Goal: Task Accomplishment & Management: Manage account settings

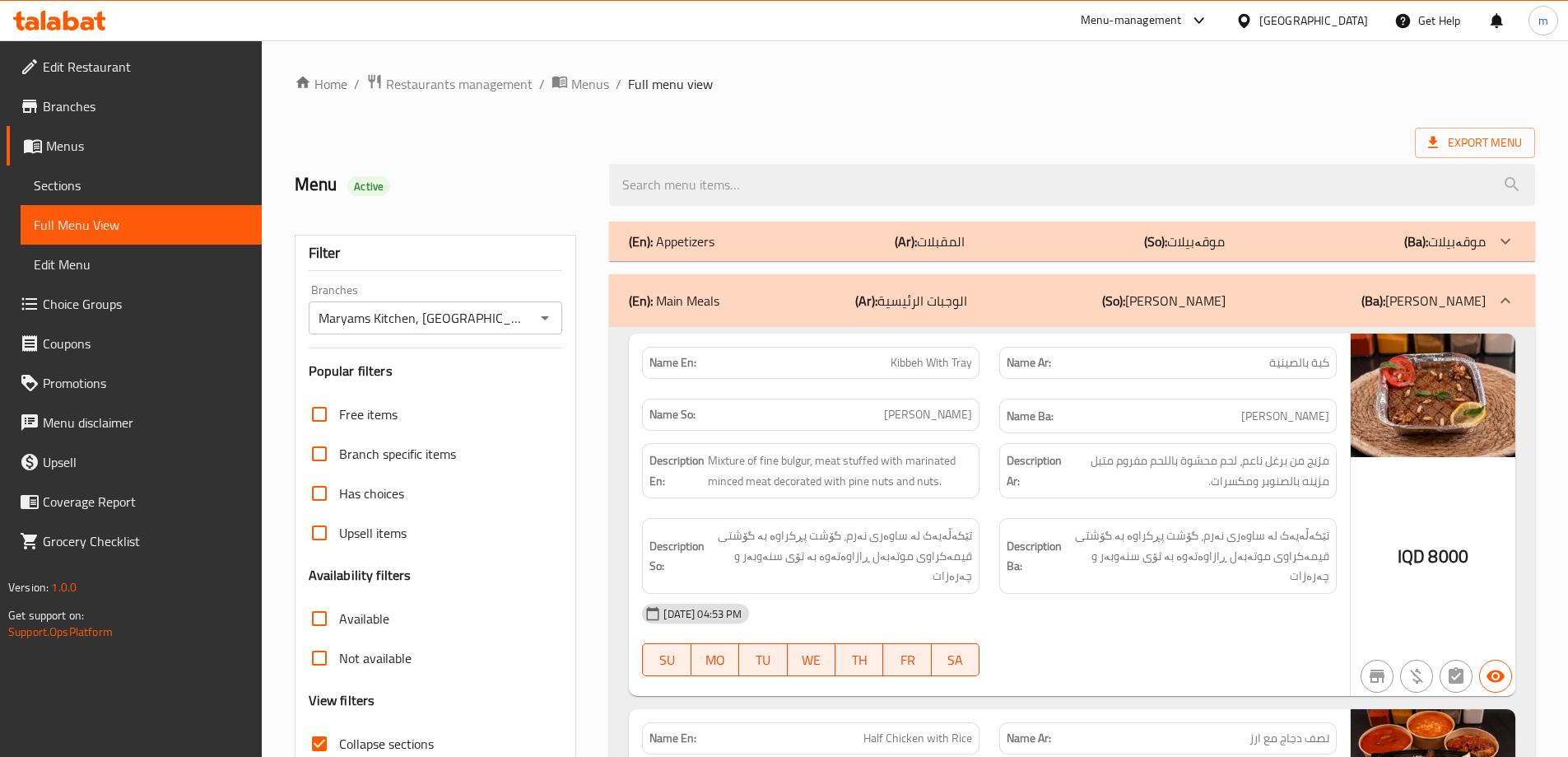
scroll to position [5749, 0]
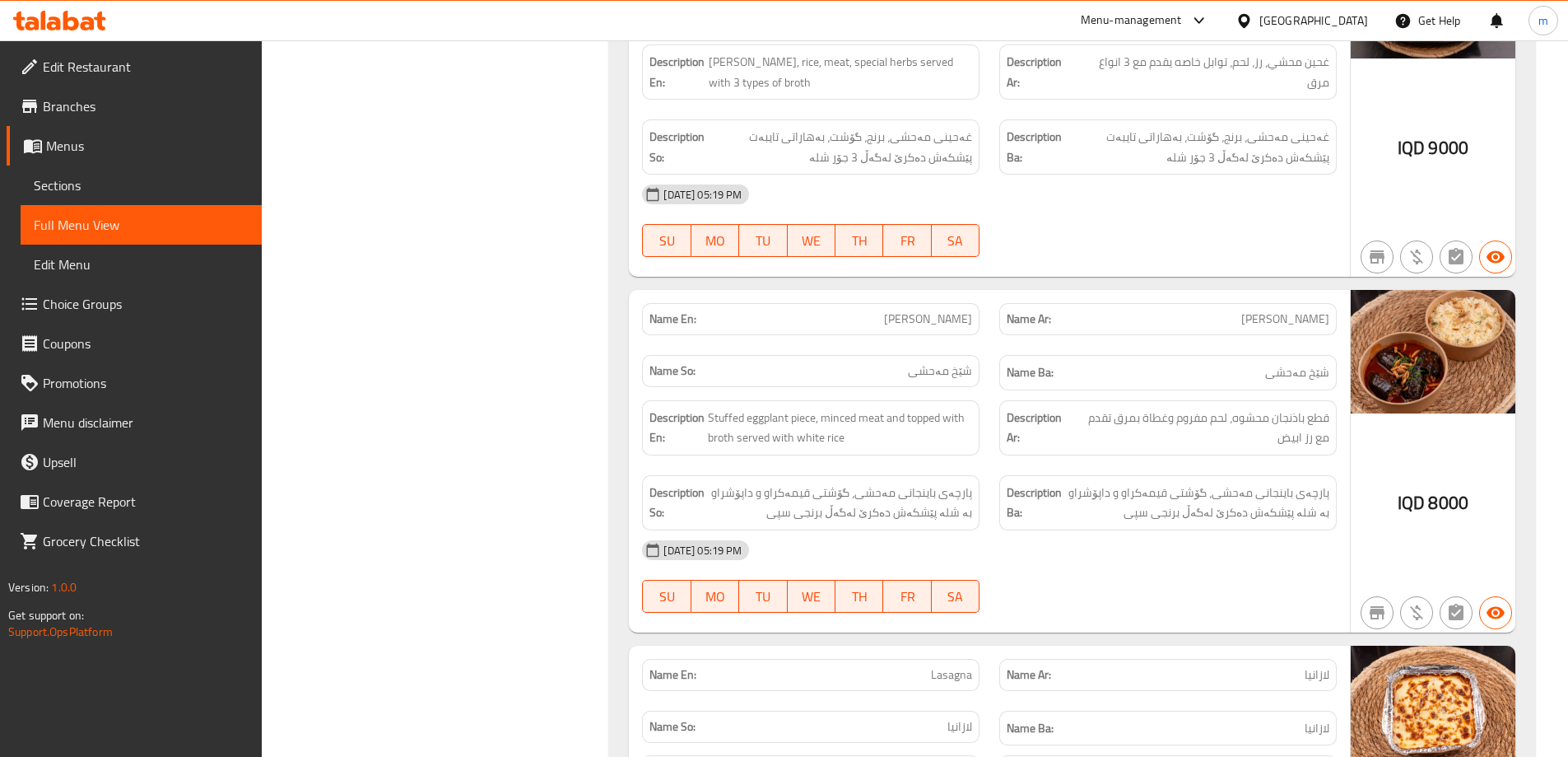
click at [68, 18] on icon at bounding box center [71, 20] width 16 height 19
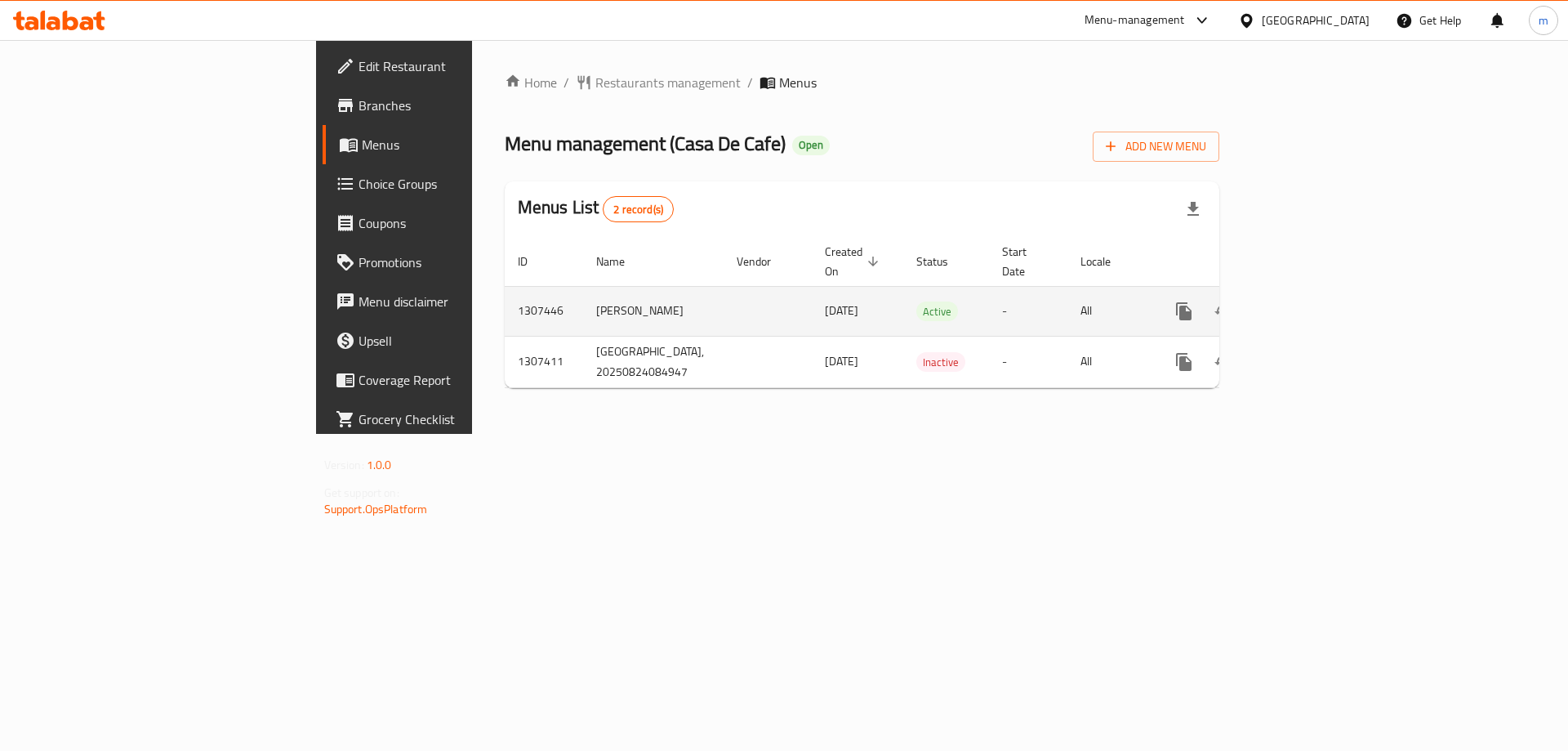
click at [1312, 302] on icon "enhanced table" at bounding box center [1302, 311] width 19 height 19
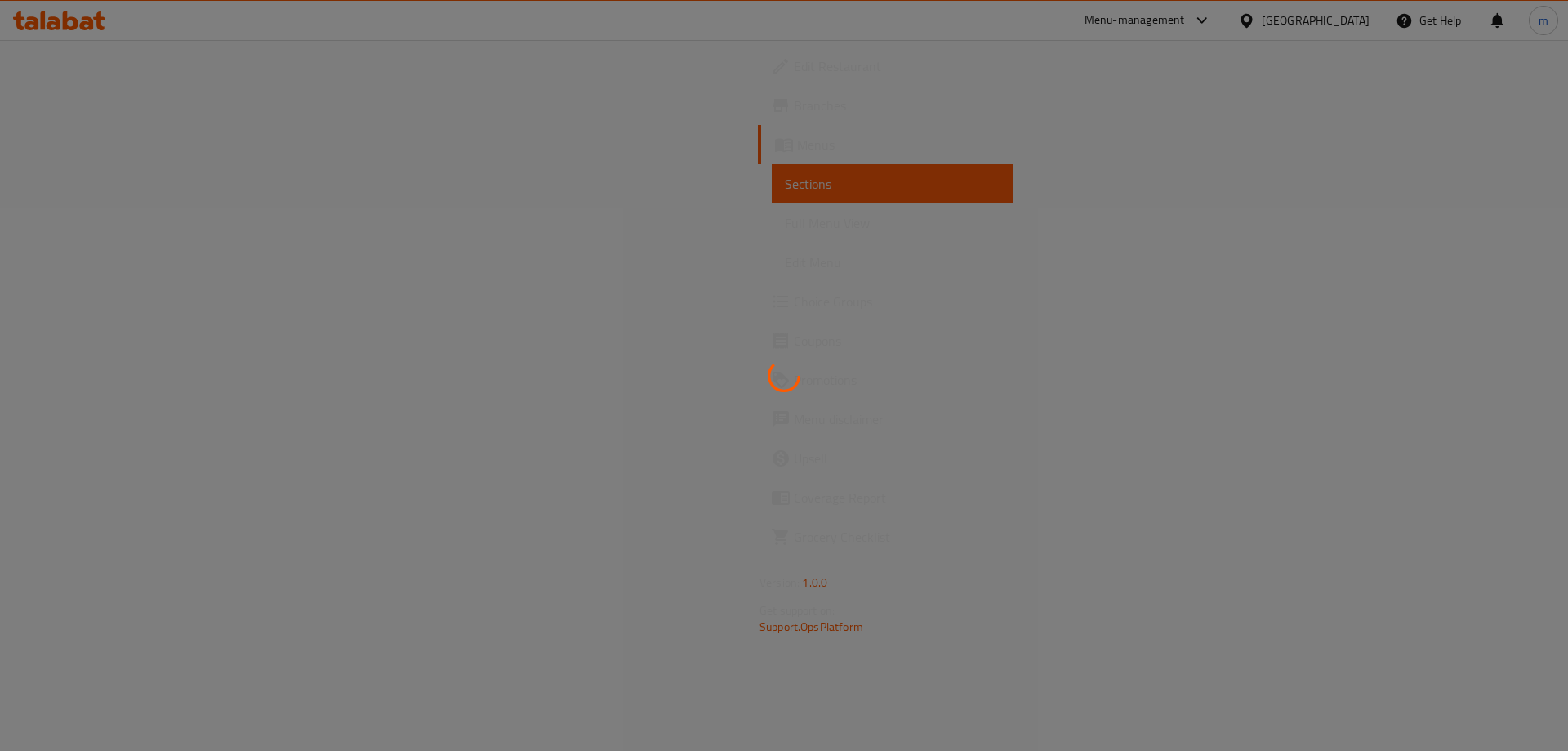
click at [62, 227] on div at bounding box center [784, 375] width 1568 height 751
click at [98, 219] on div at bounding box center [784, 375] width 1568 height 751
click at [99, 223] on div at bounding box center [784, 375] width 1568 height 751
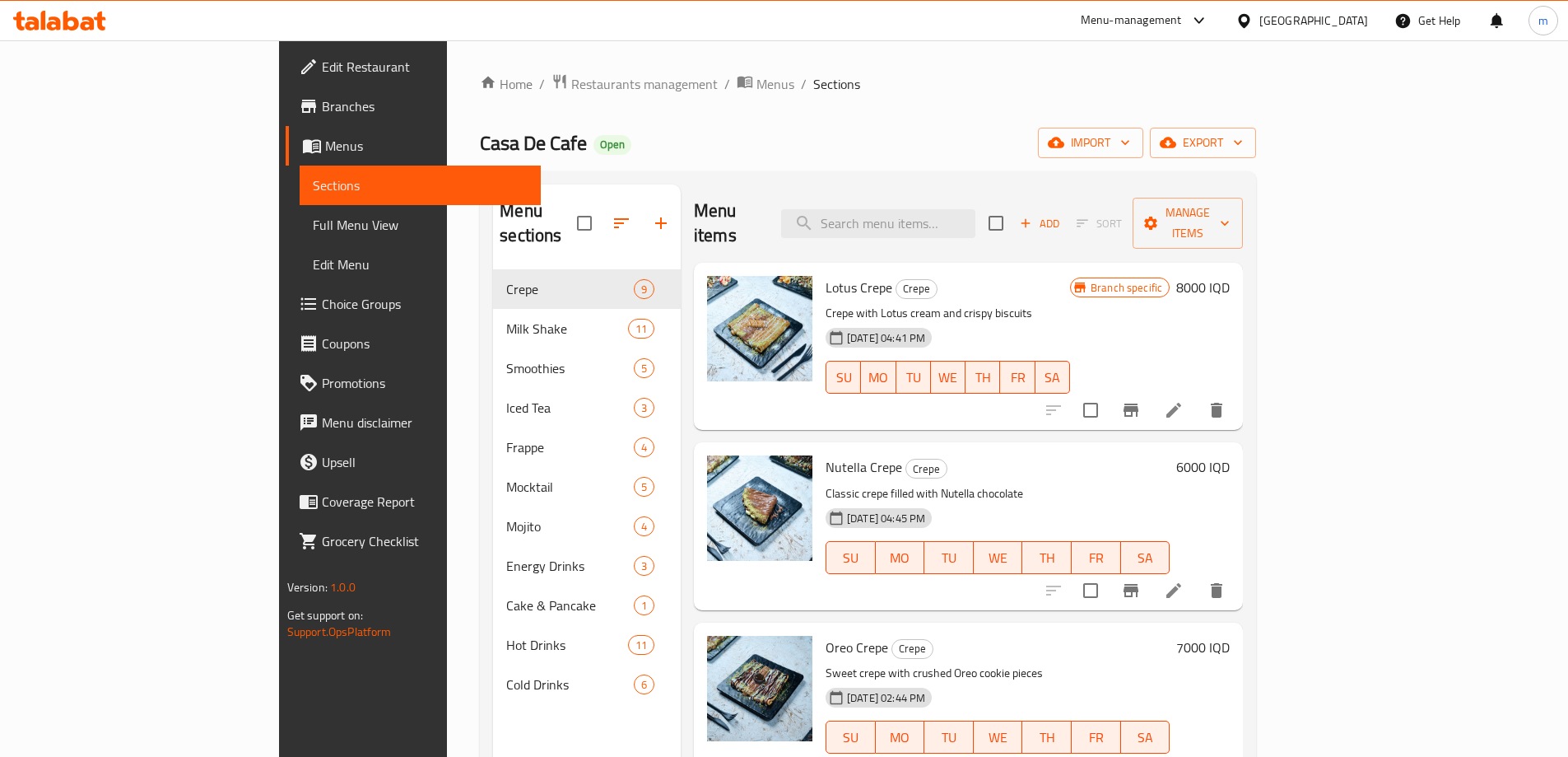
click at [313, 224] on span "Full Menu View" at bounding box center [420, 224] width 215 height 19
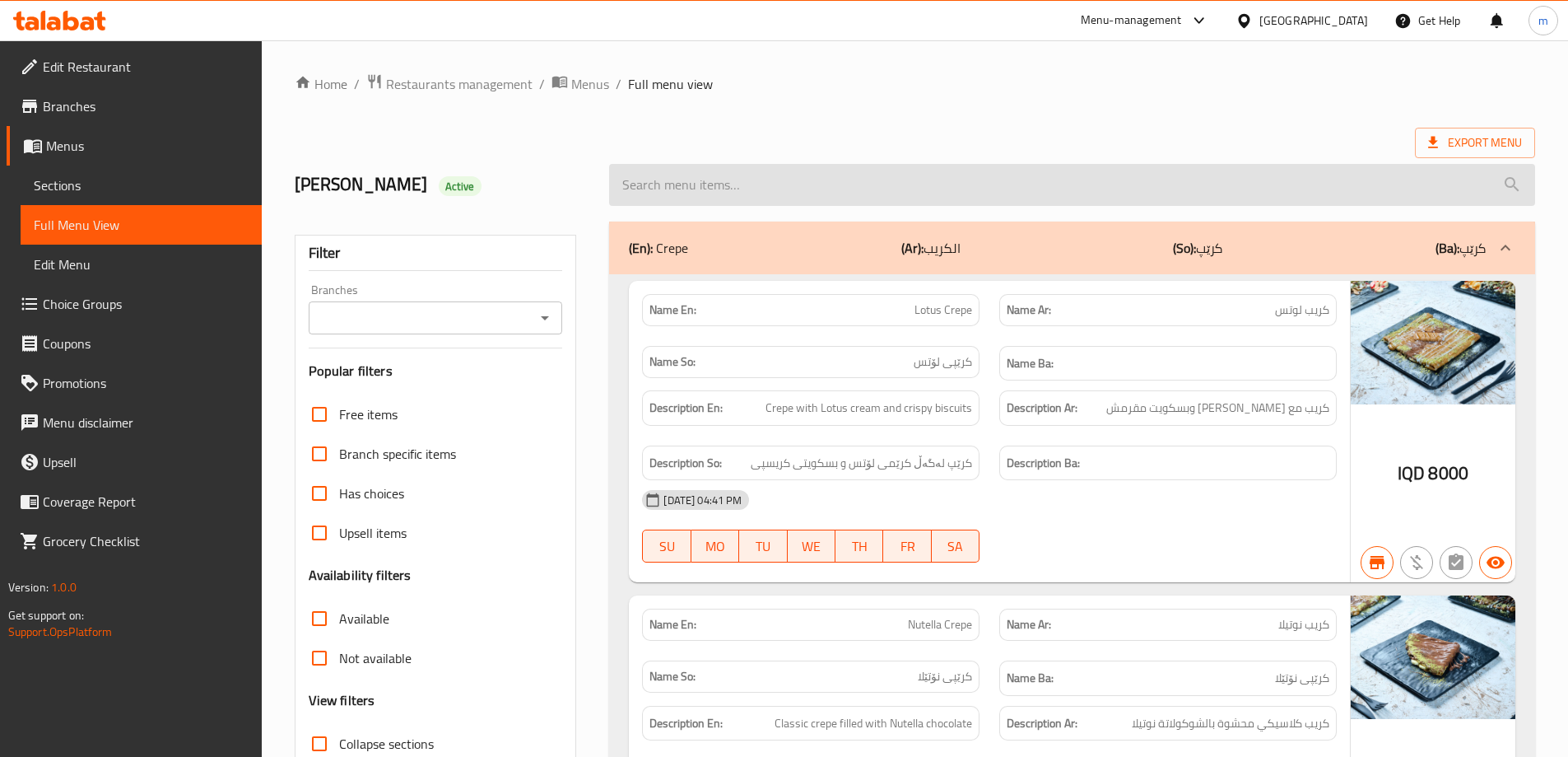
click at [952, 189] on input "search" at bounding box center [1072, 185] width 926 height 42
paste input "775206"
type input "775206"
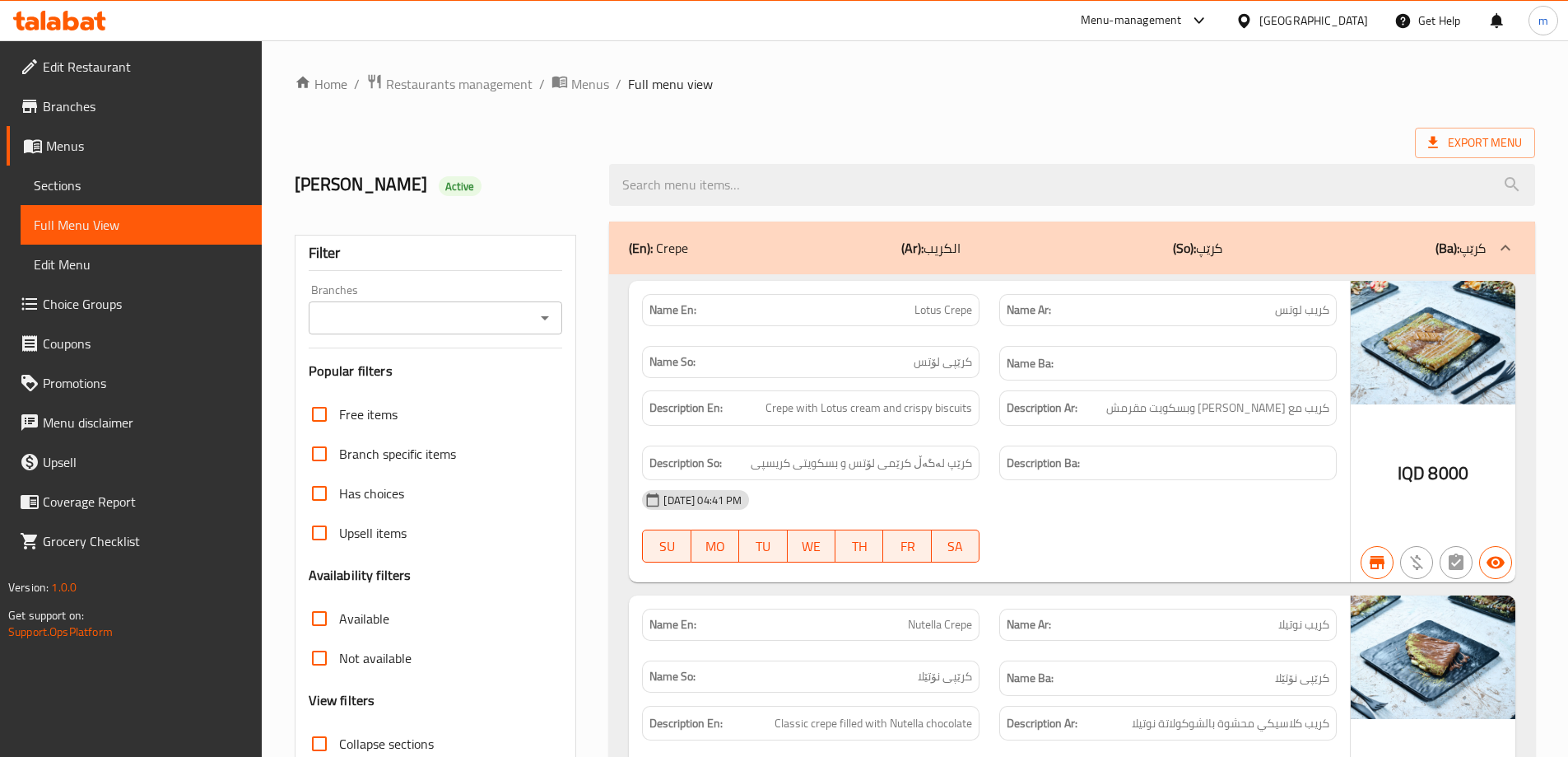
paste input "Pancake"
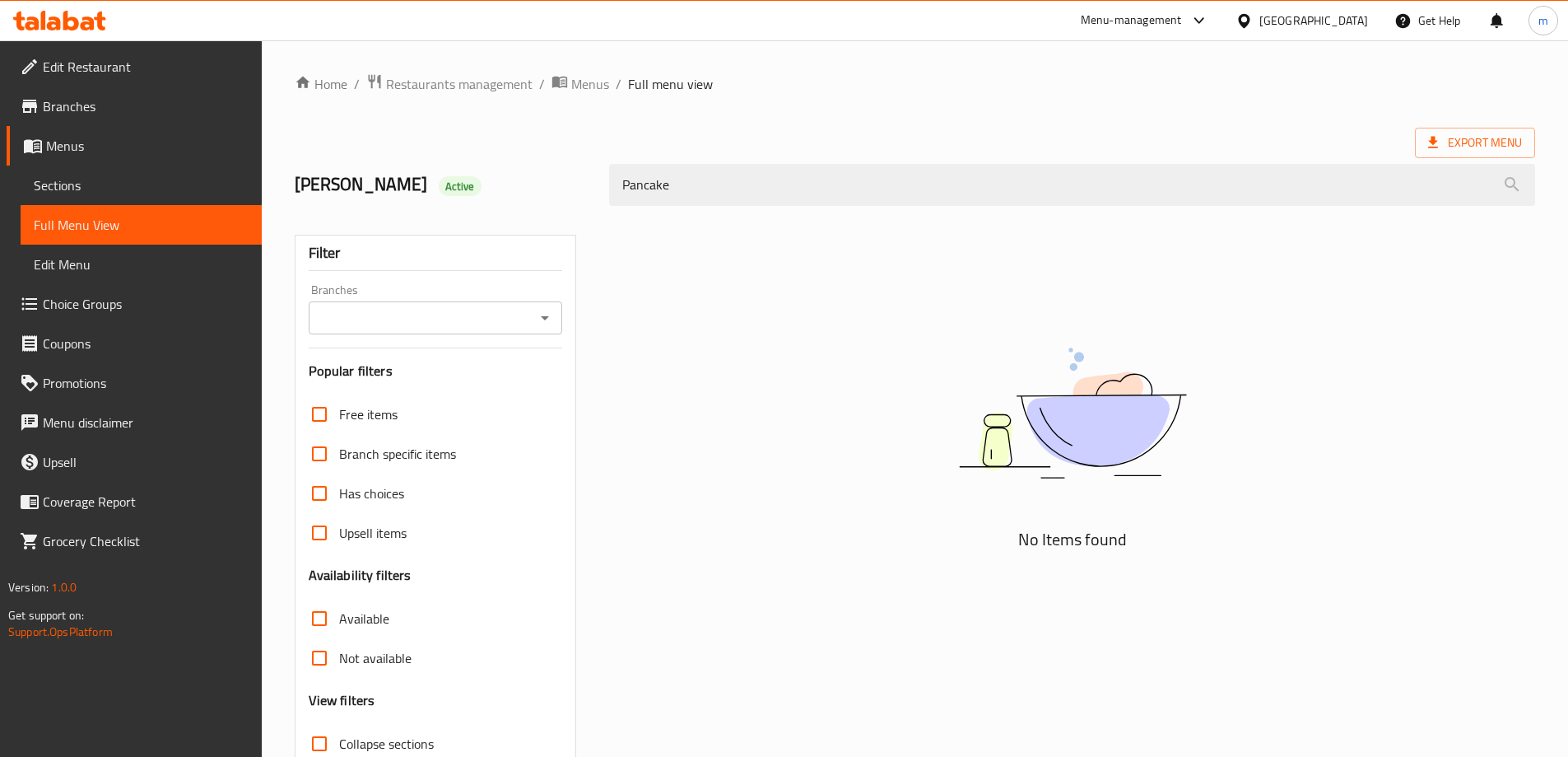
type input "Pancake"
click at [92, 187] on span "Sections" at bounding box center [141, 185] width 215 height 19
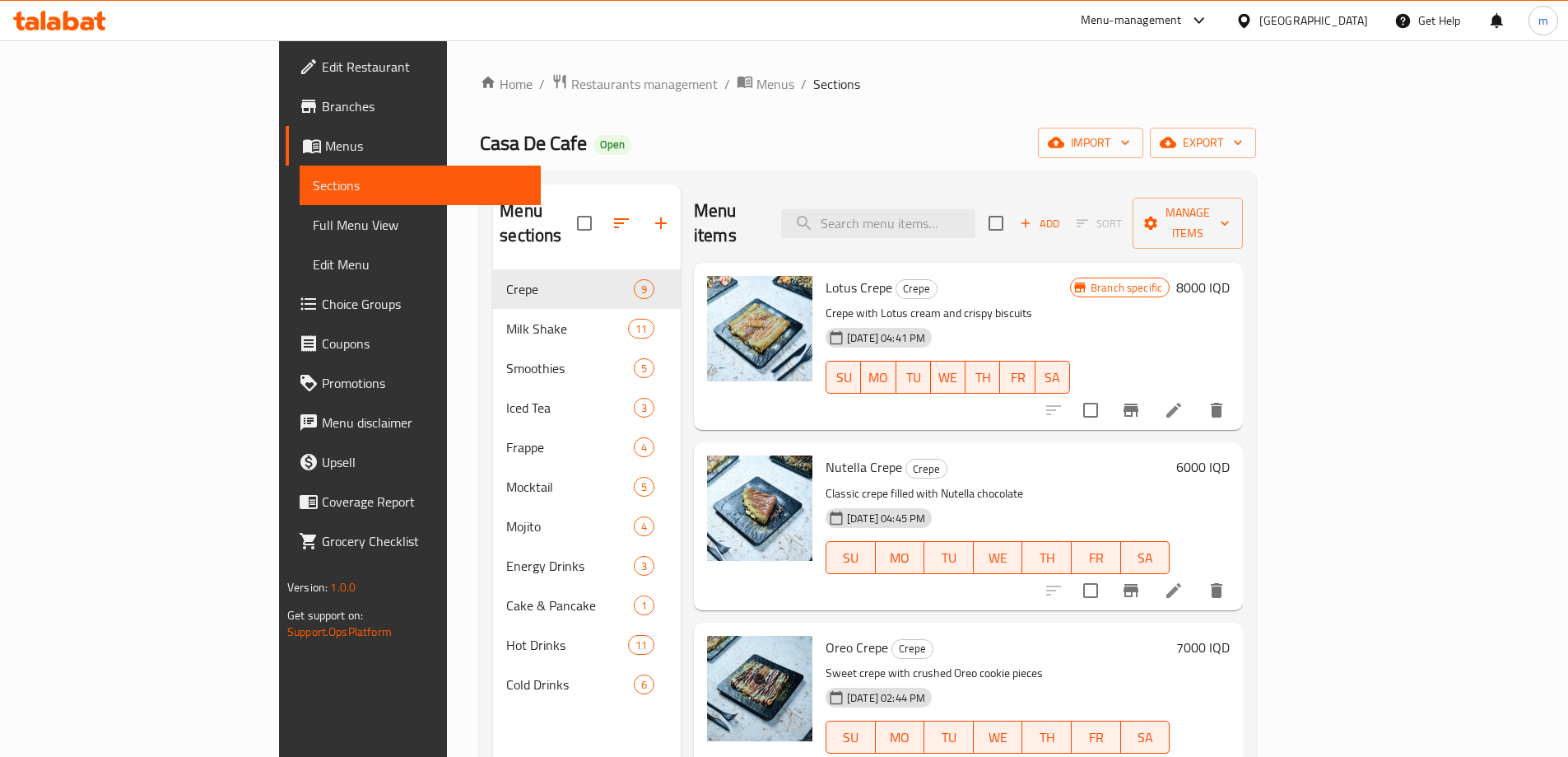
click at [313, 221] on span "Full Menu View" at bounding box center [420, 224] width 215 height 19
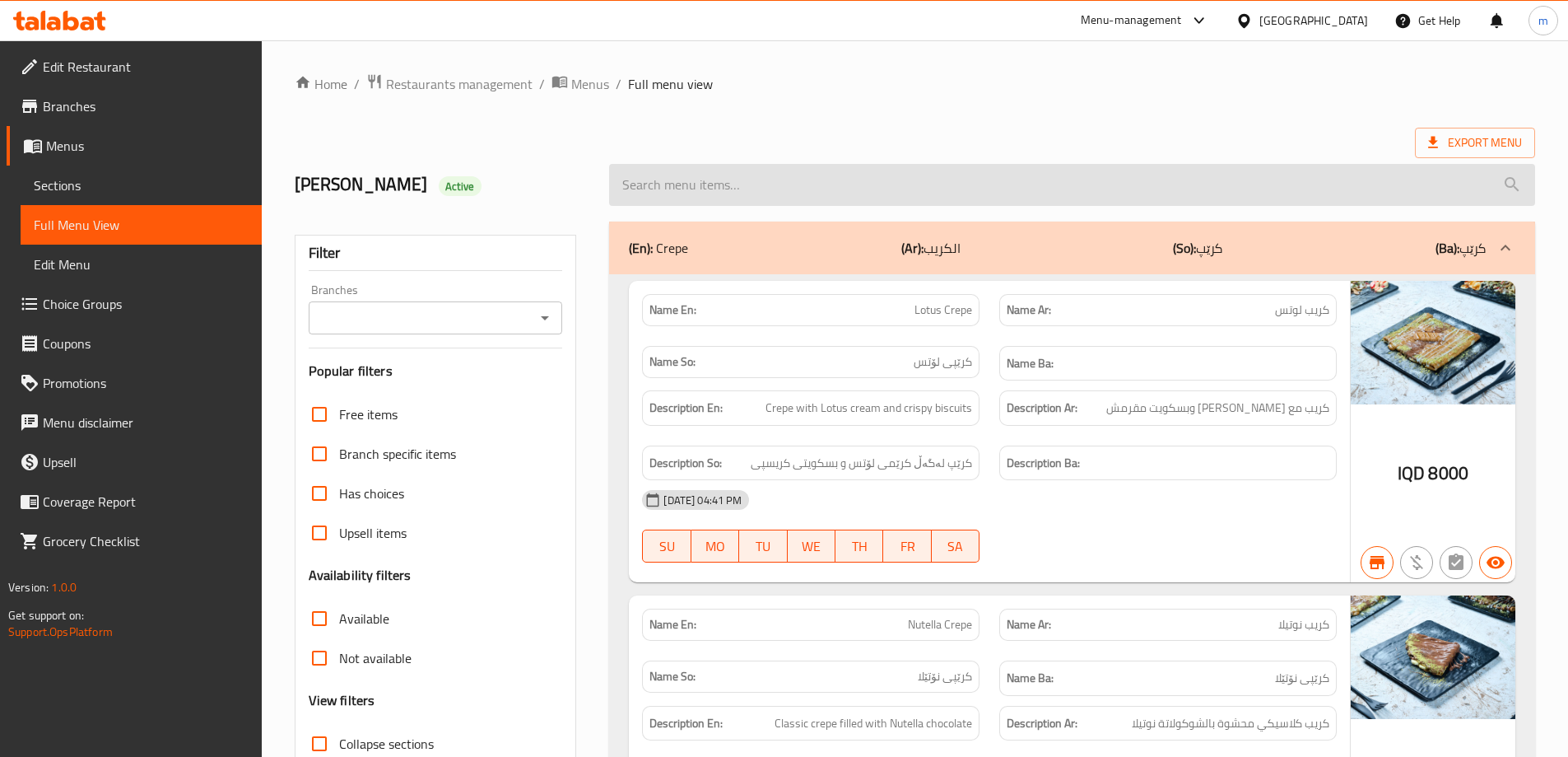
click at [904, 183] on input "search" at bounding box center [1072, 185] width 926 height 42
paste input "Pancake"
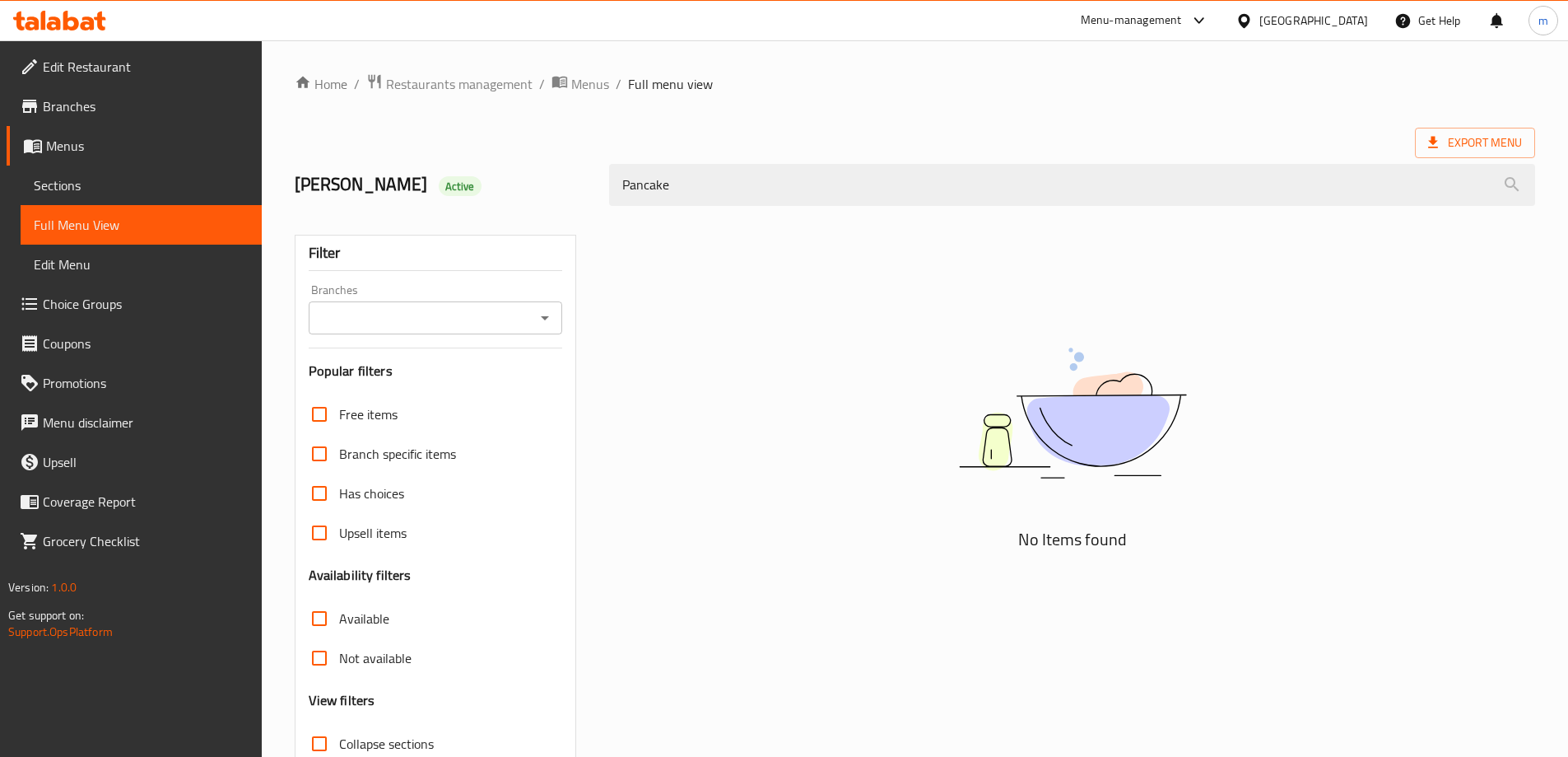
type input "Pancake"
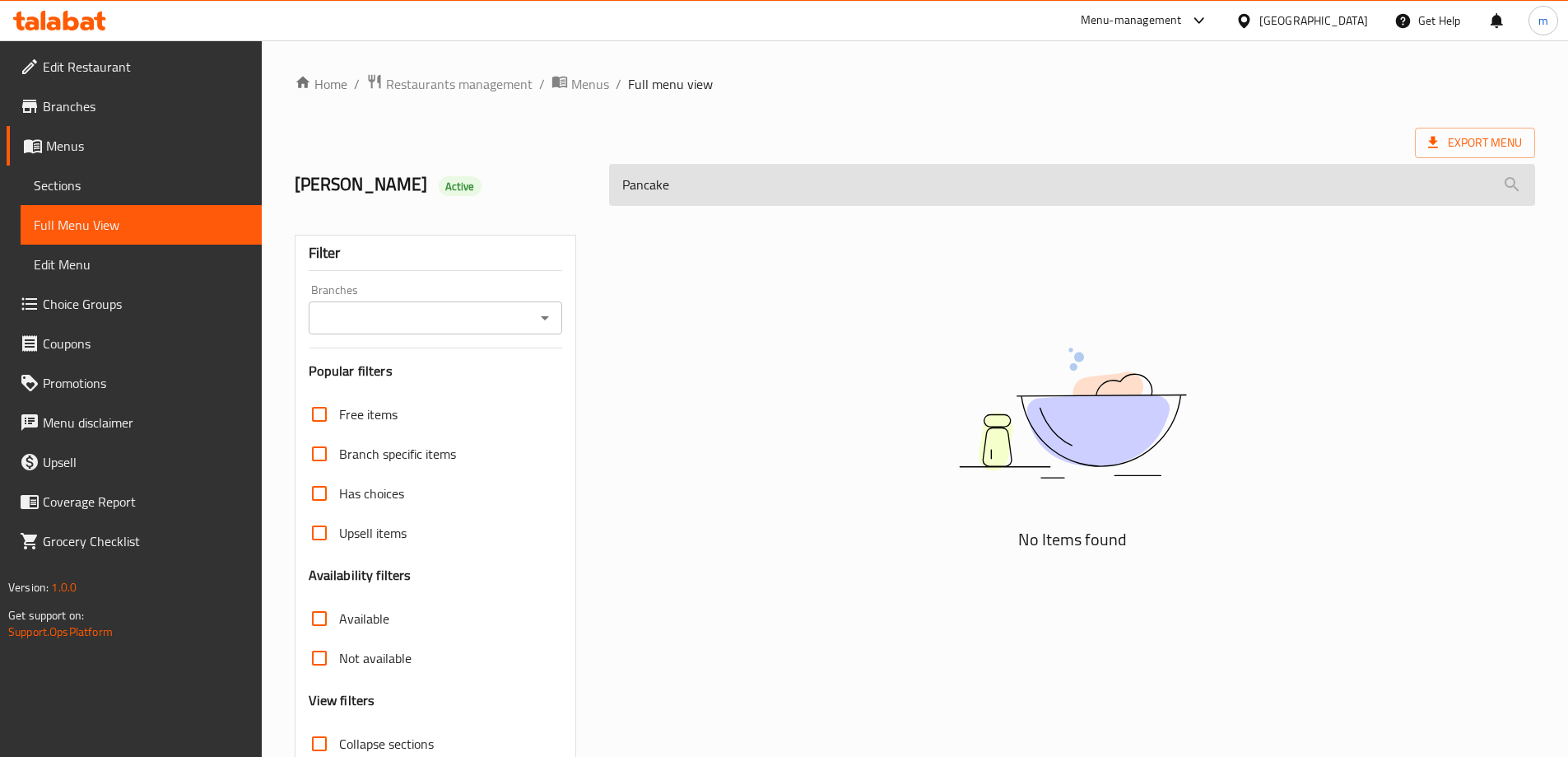
click at [757, 187] on input "Pancake" at bounding box center [1072, 185] width 926 height 42
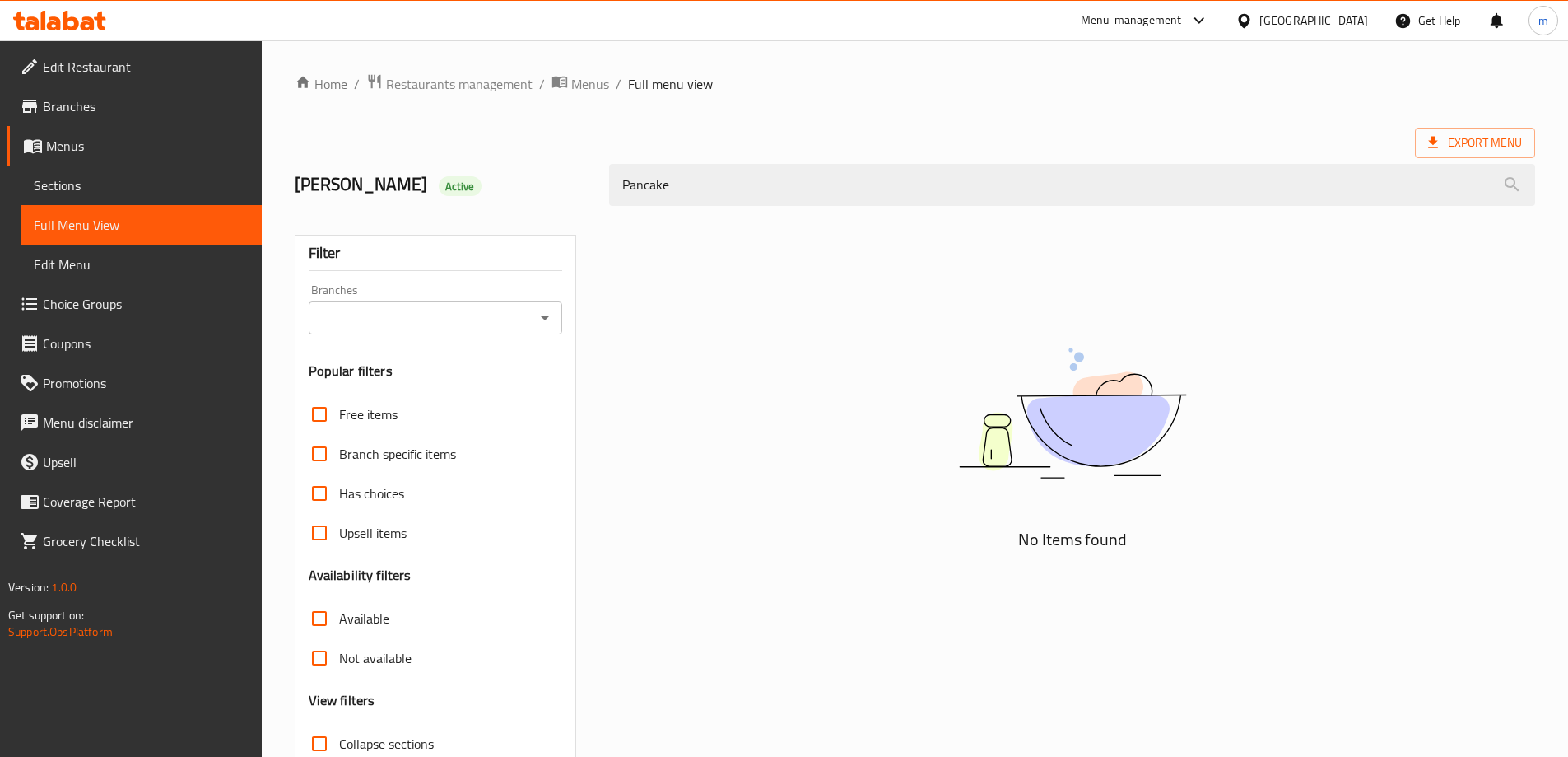
click at [177, 188] on span "Sections" at bounding box center [141, 185] width 215 height 19
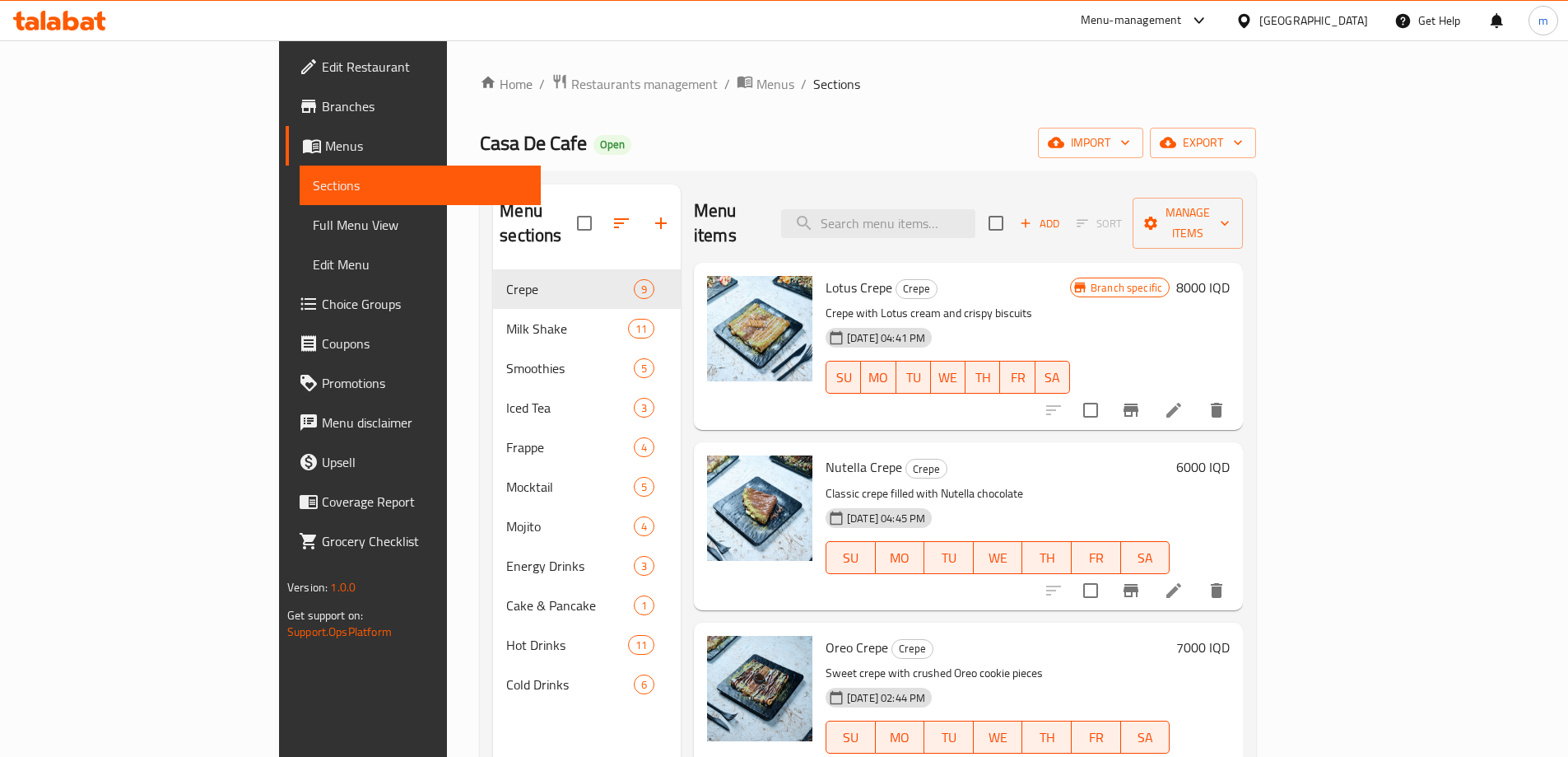
click at [313, 229] on span "Full Menu View" at bounding box center [420, 224] width 215 height 19
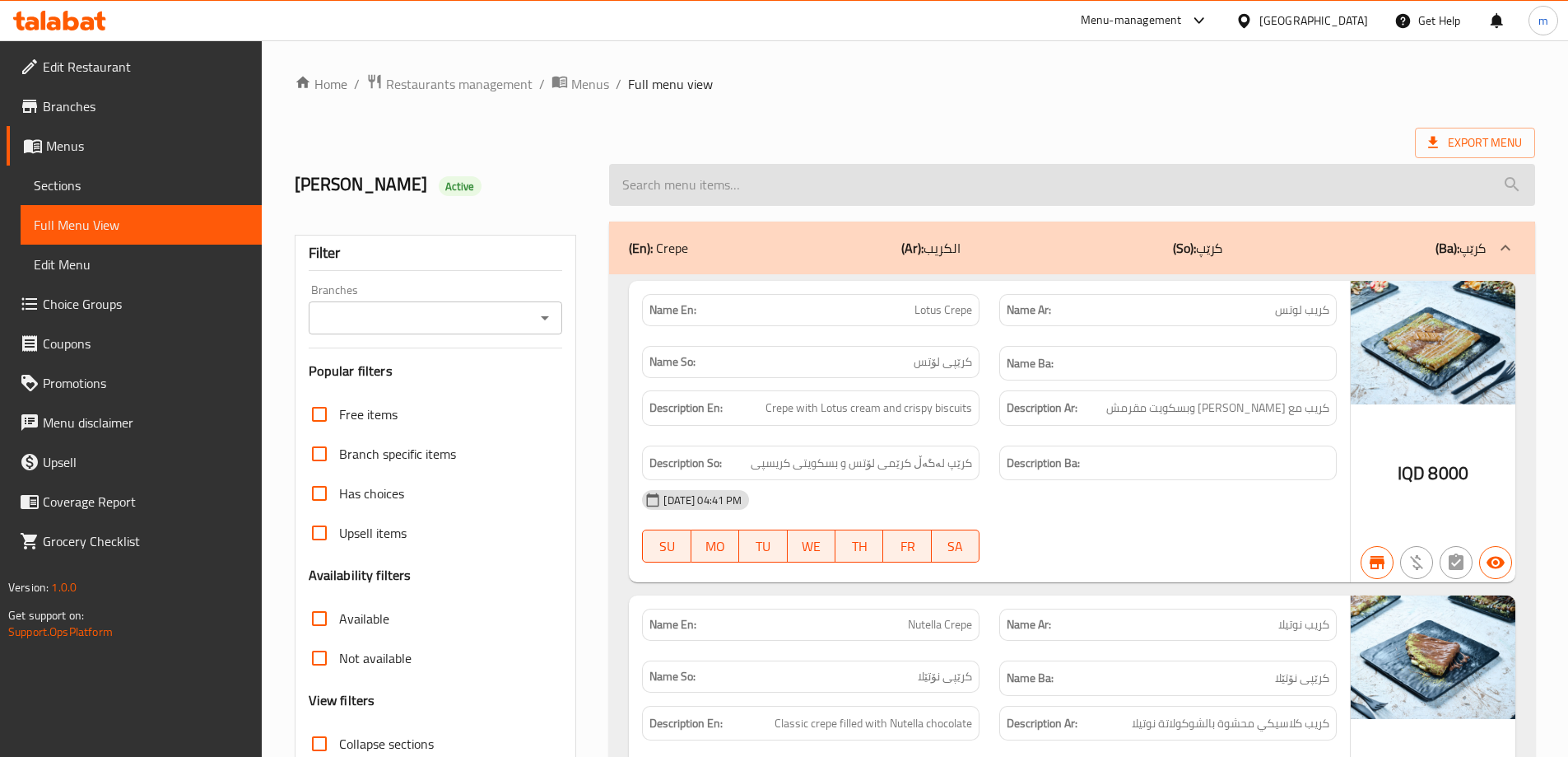
click at [813, 189] on input "search" at bounding box center [1072, 185] width 926 height 42
paste input "Pancake"
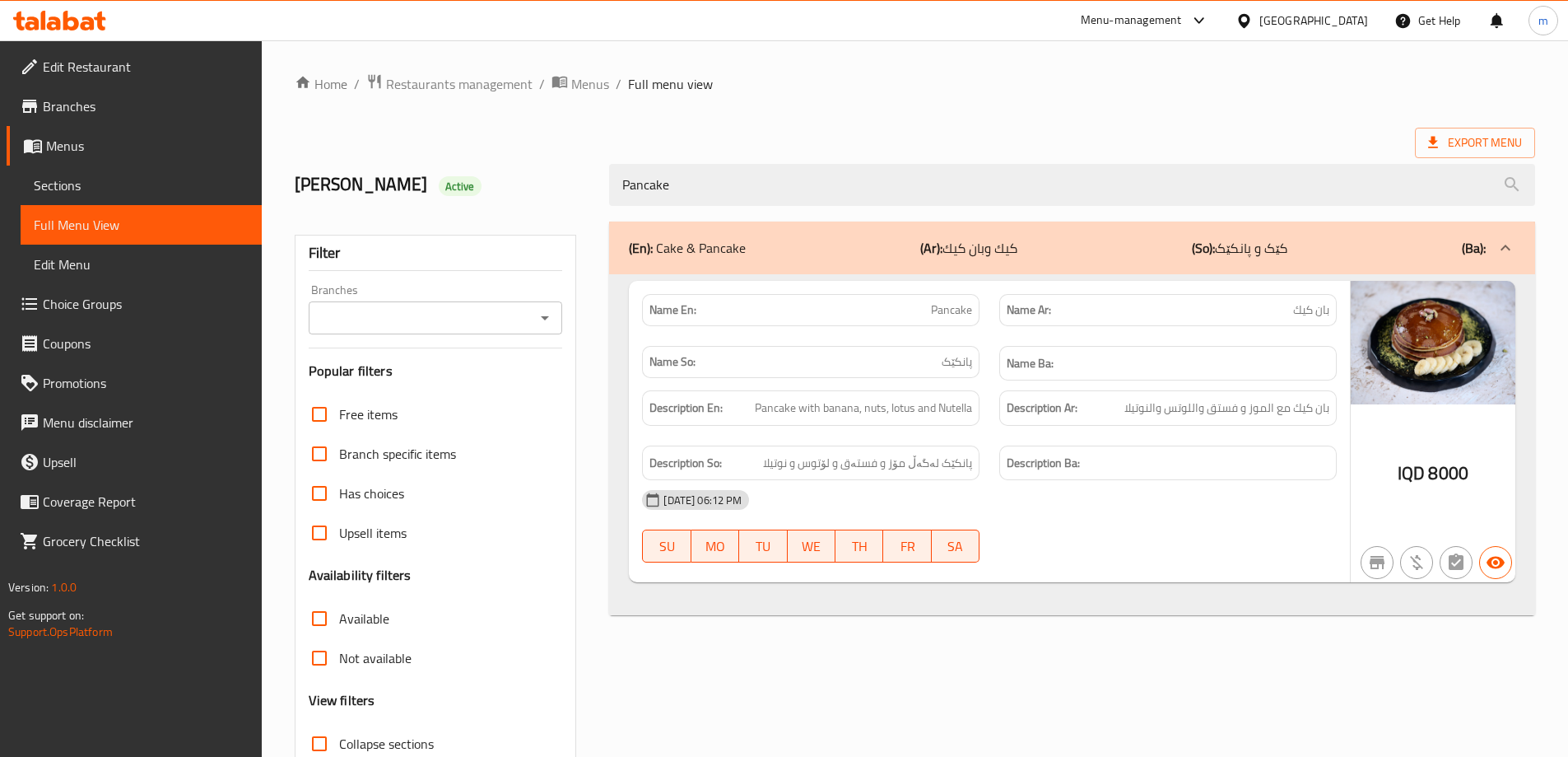
type input "Pancake"
click at [596, 197] on div "[PERSON_NAME] Active" at bounding box center [442, 185] width 316 height 73
click at [548, 314] on icon "Open" at bounding box center [545, 318] width 19 height 19
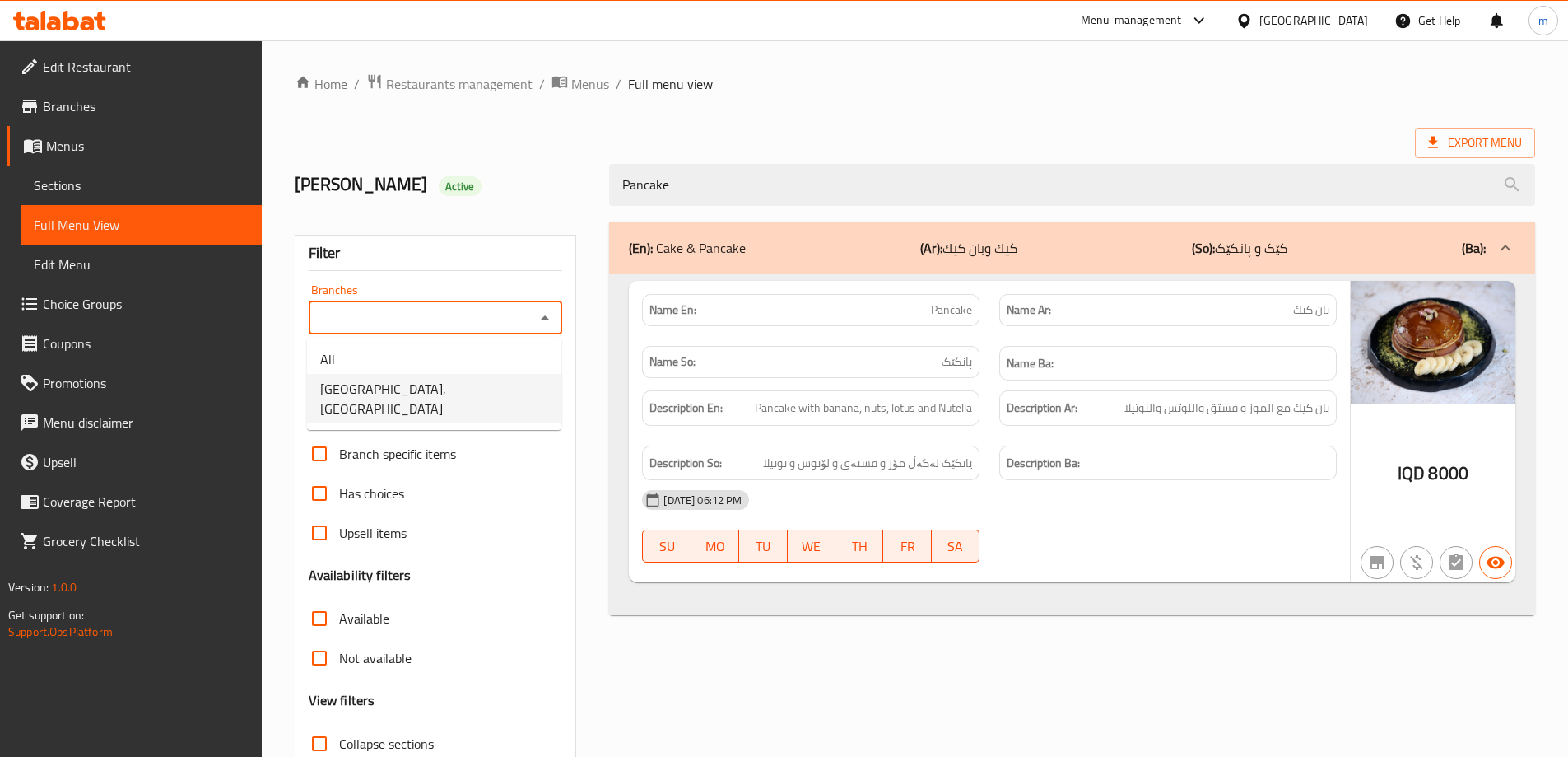
click at [389, 396] on span "[GEOGRAPHIC_DATA], [GEOGRAPHIC_DATA]" at bounding box center [434, 398] width 228 height 40
type input "[GEOGRAPHIC_DATA], [GEOGRAPHIC_DATA]"
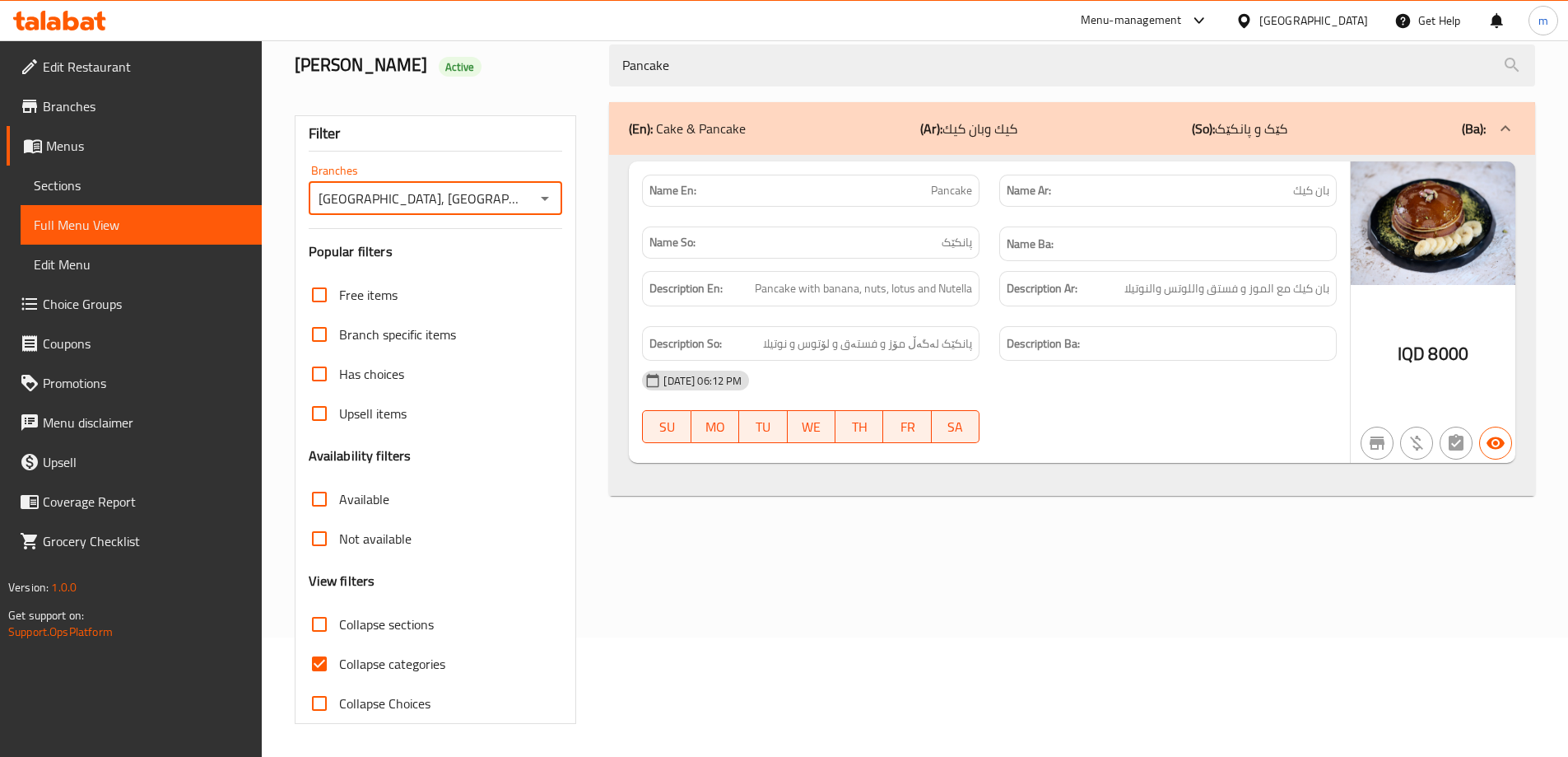
drag, startPoint x: 324, startPoint y: 655, endPoint x: 456, endPoint y: 640, distance: 132.8
click at [324, 655] on input "Collapse categories" at bounding box center [319, 664] width 40 height 40
checkbox input "false"
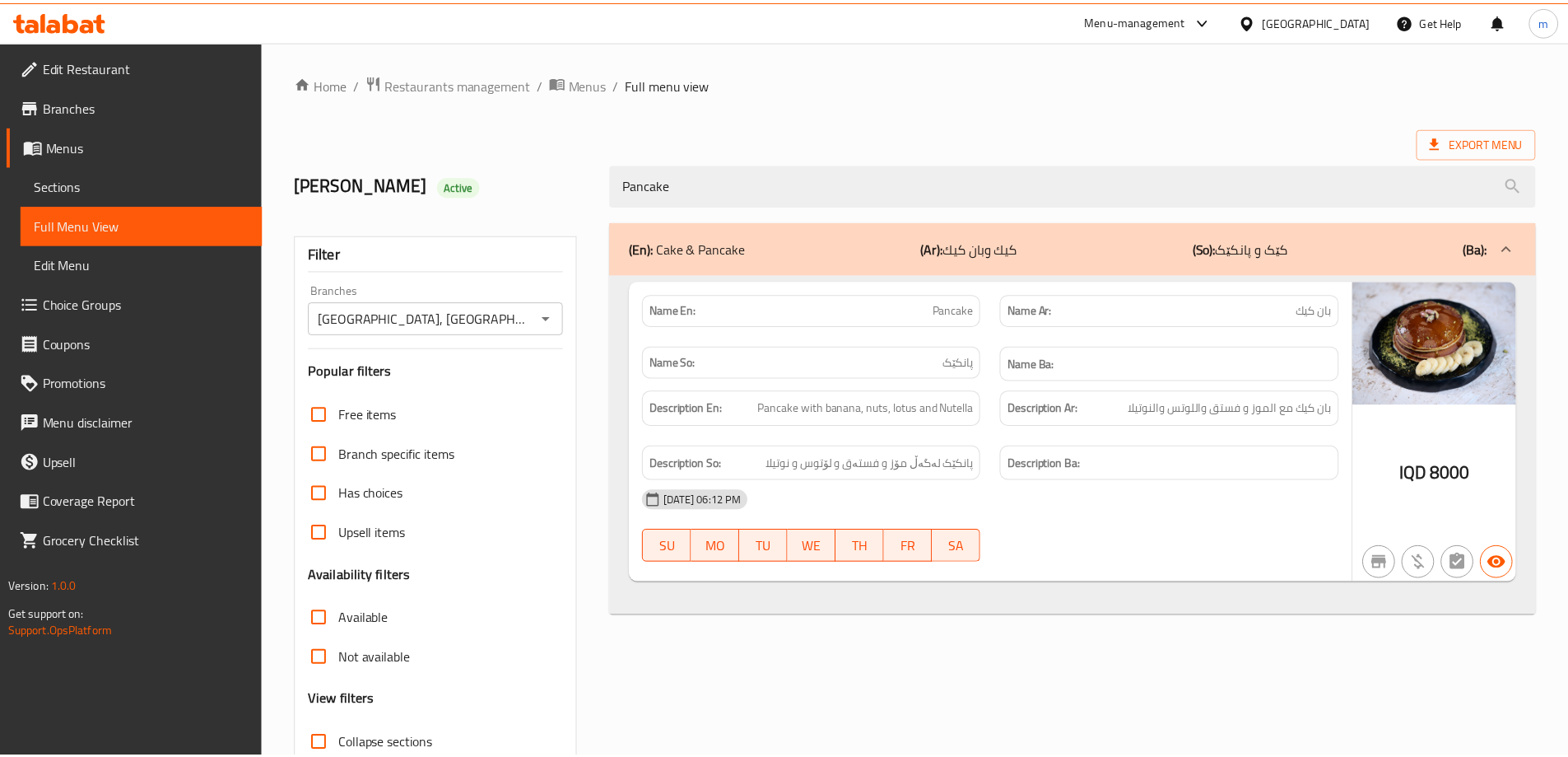
scroll to position [120, 0]
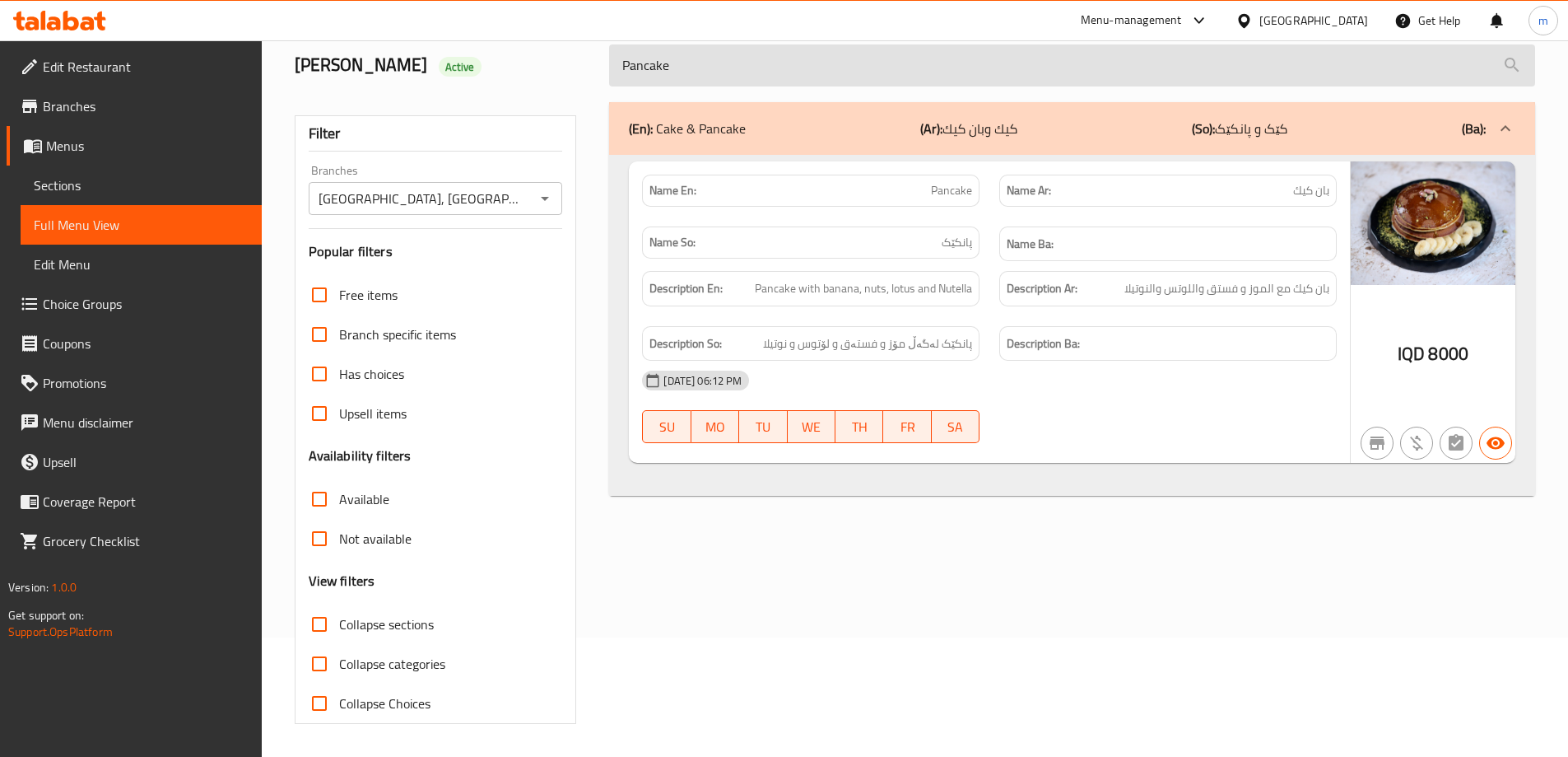
click at [812, 45] on input "Pancake" at bounding box center [1072, 65] width 926 height 42
paste input "سان سيباستيان"
paste input "San Sebastian"
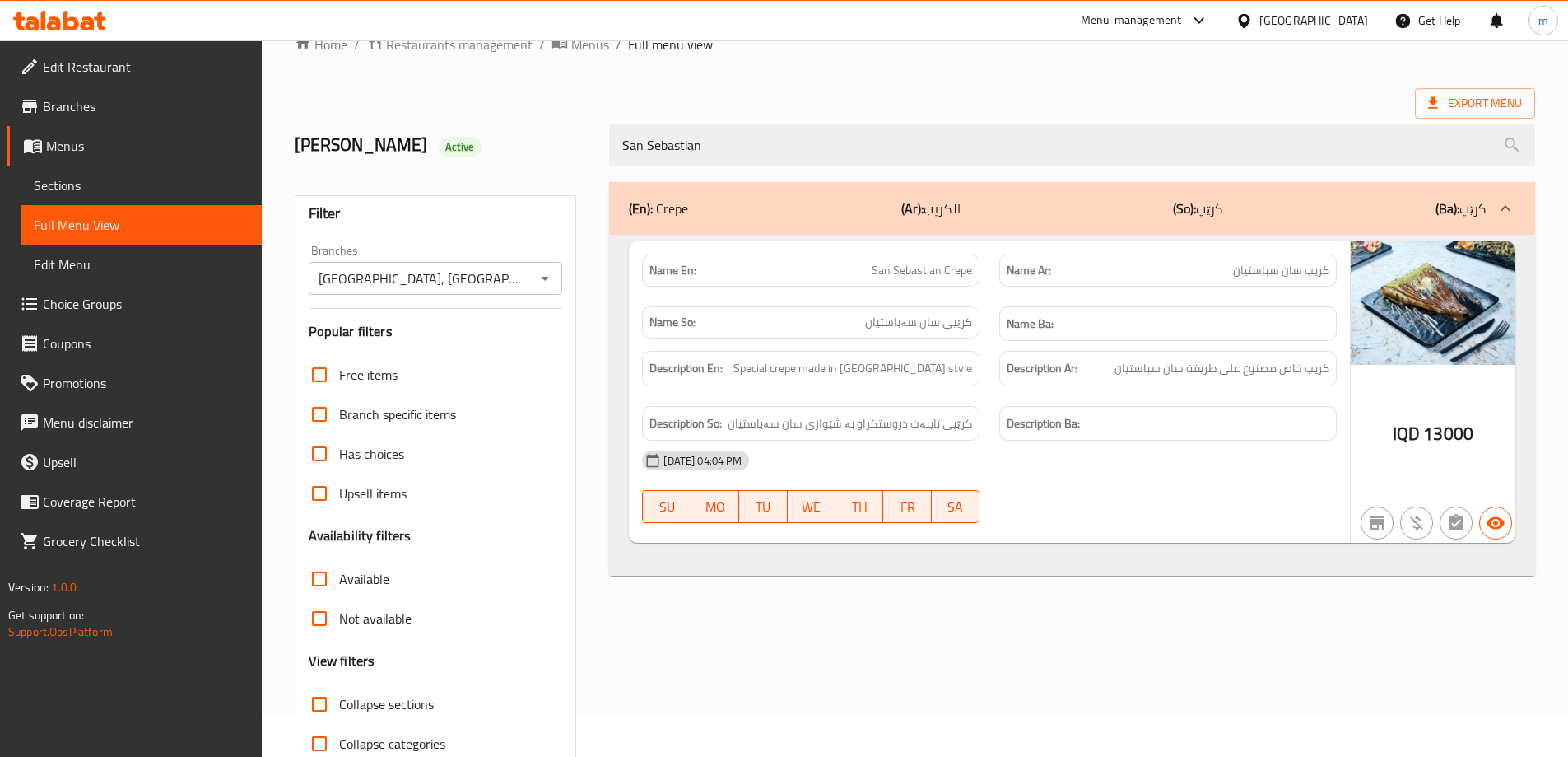
scroll to position [10, 0]
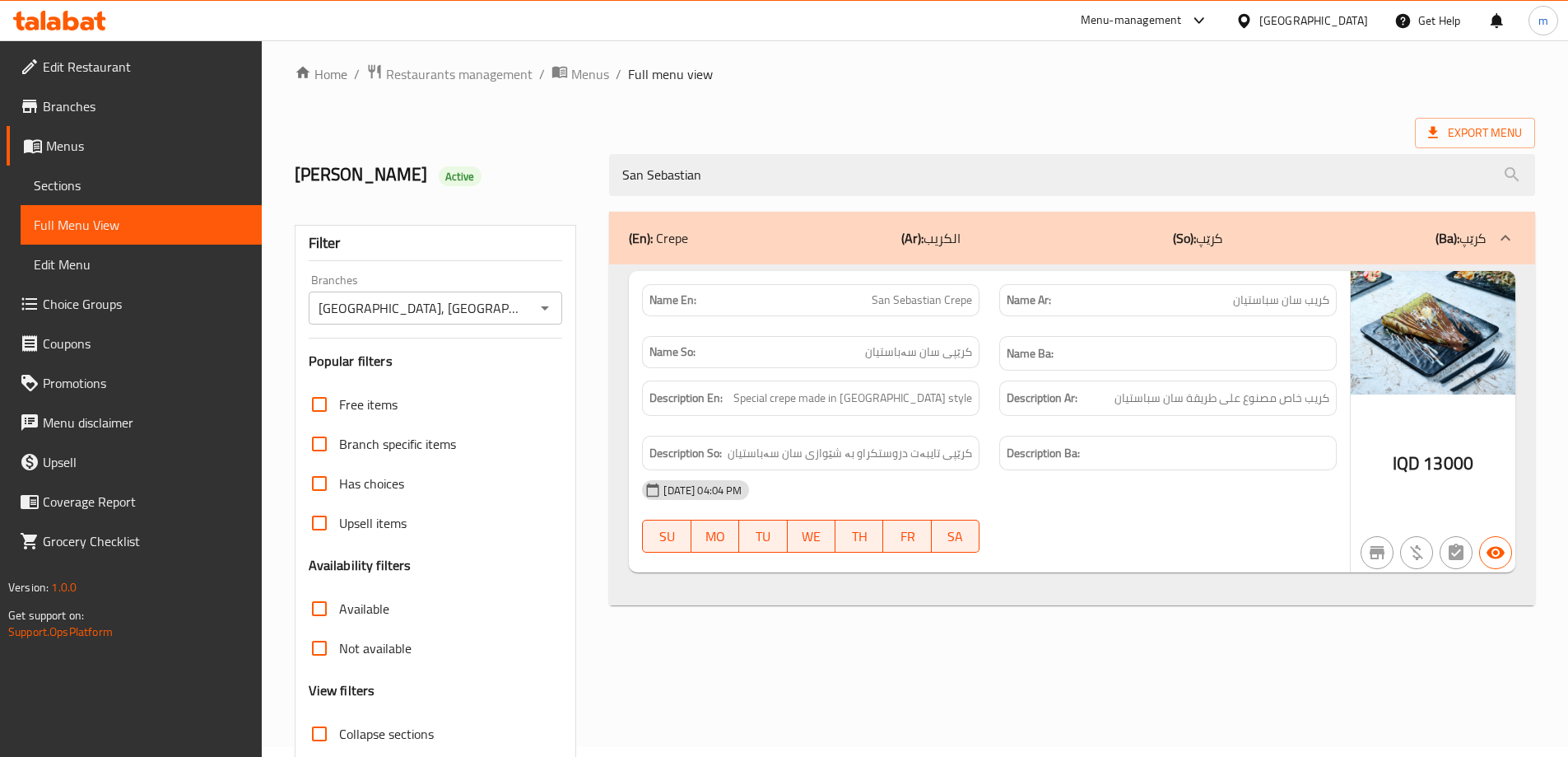
type input "San Sebastian"
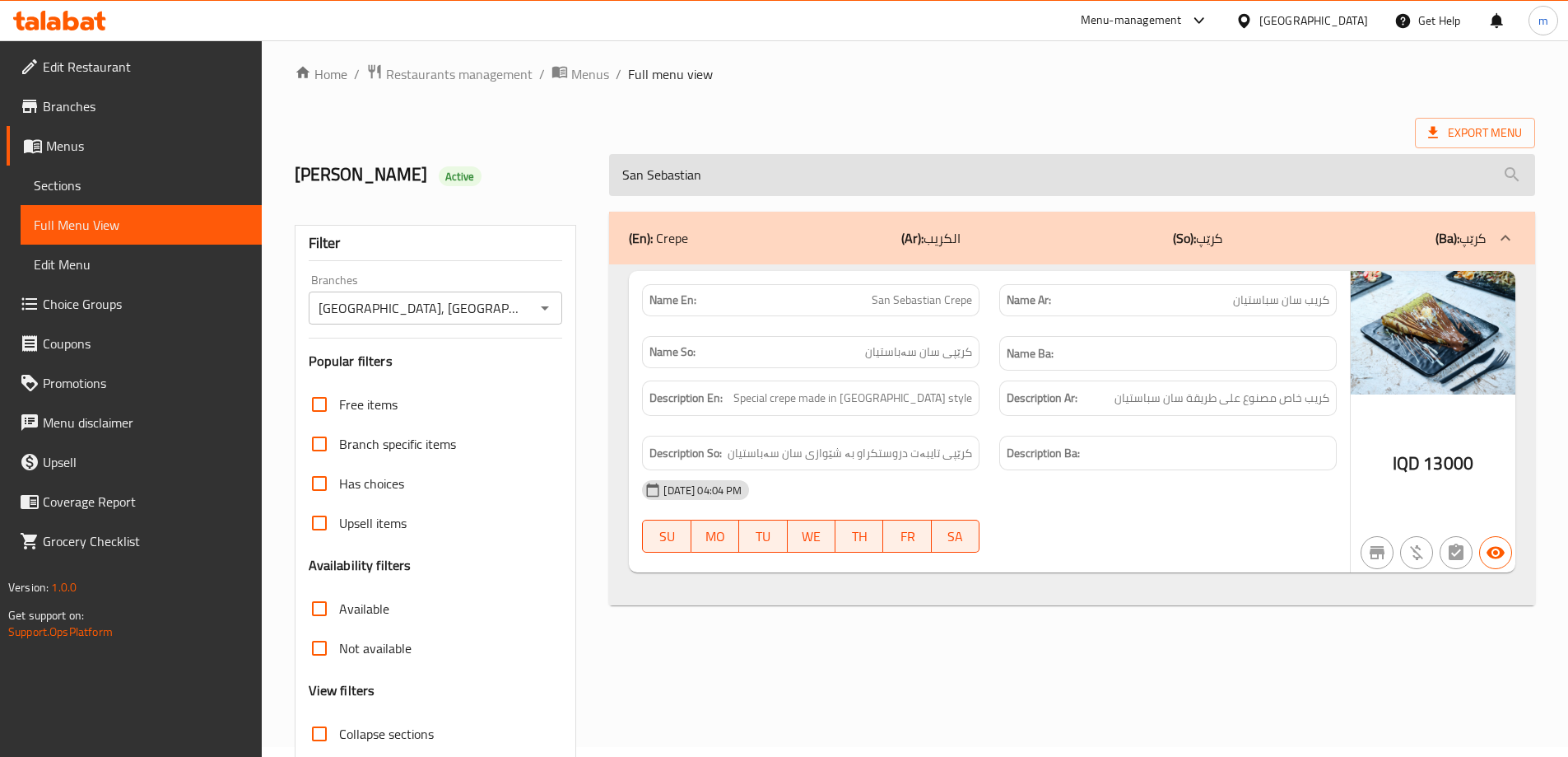
scroll to position [0, 0]
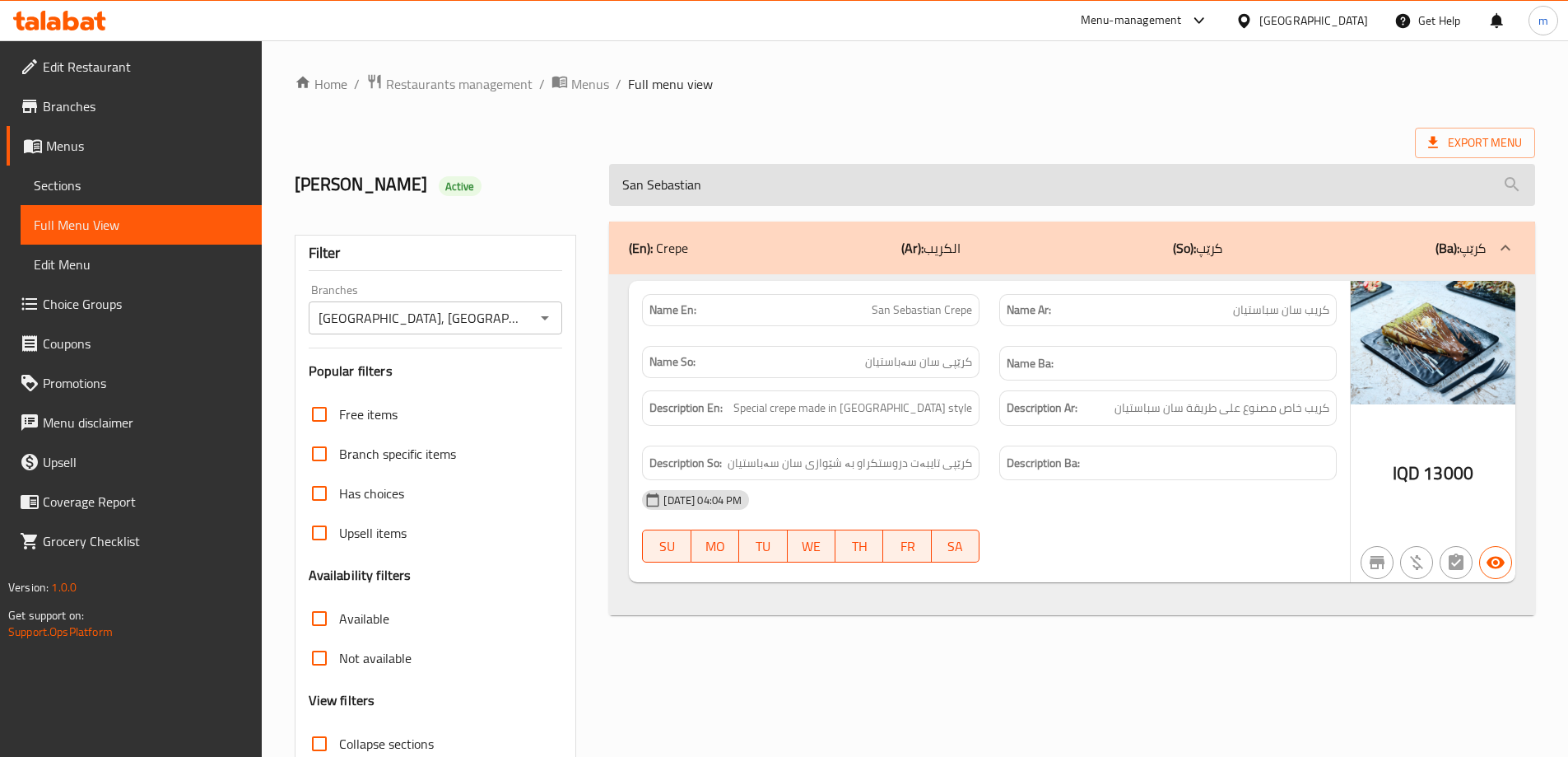
click at [729, 181] on input "San Sebastian" at bounding box center [1072, 185] width 926 height 42
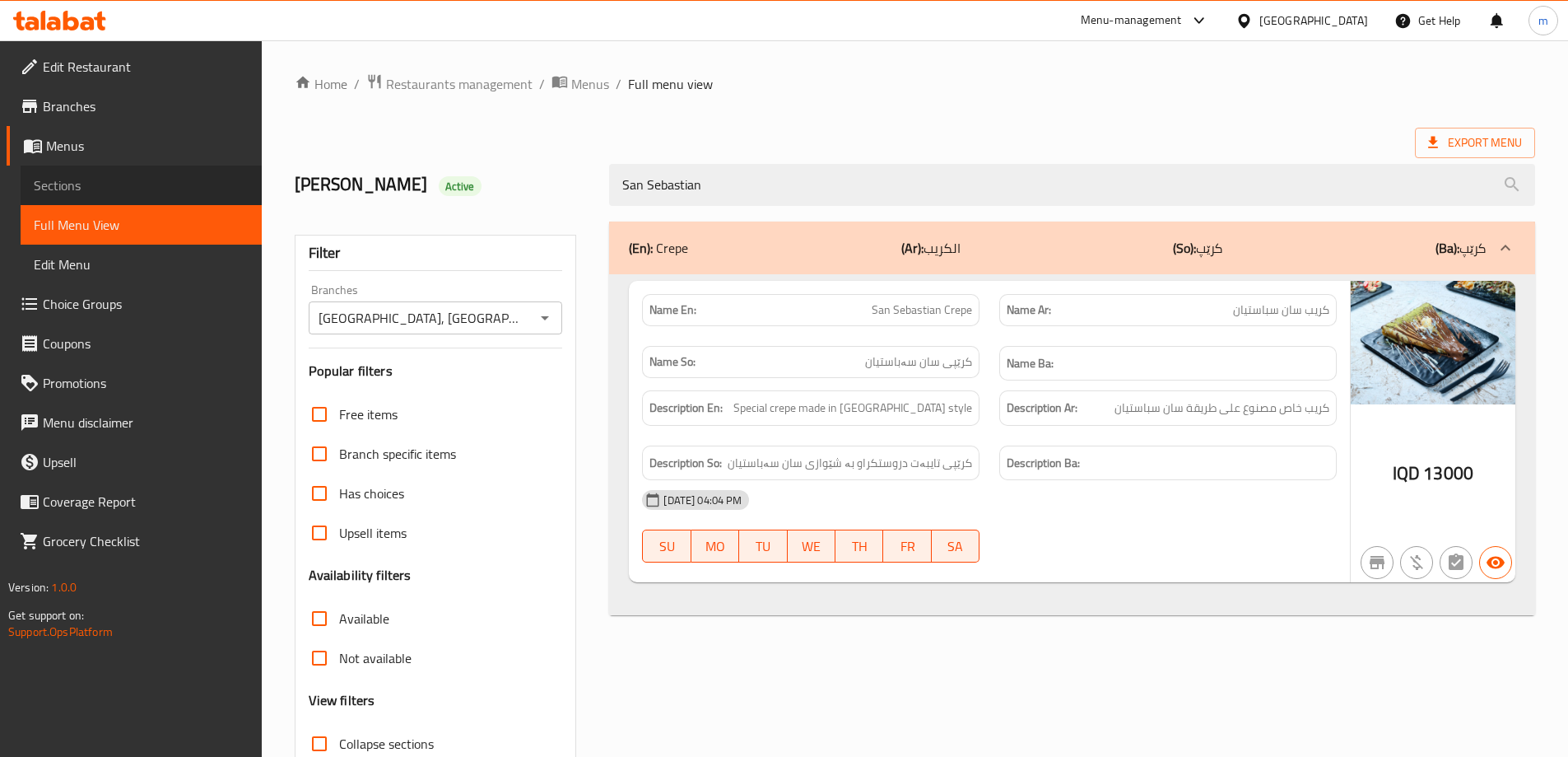
click at [184, 191] on span "Sections" at bounding box center [141, 185] width 215 height 19
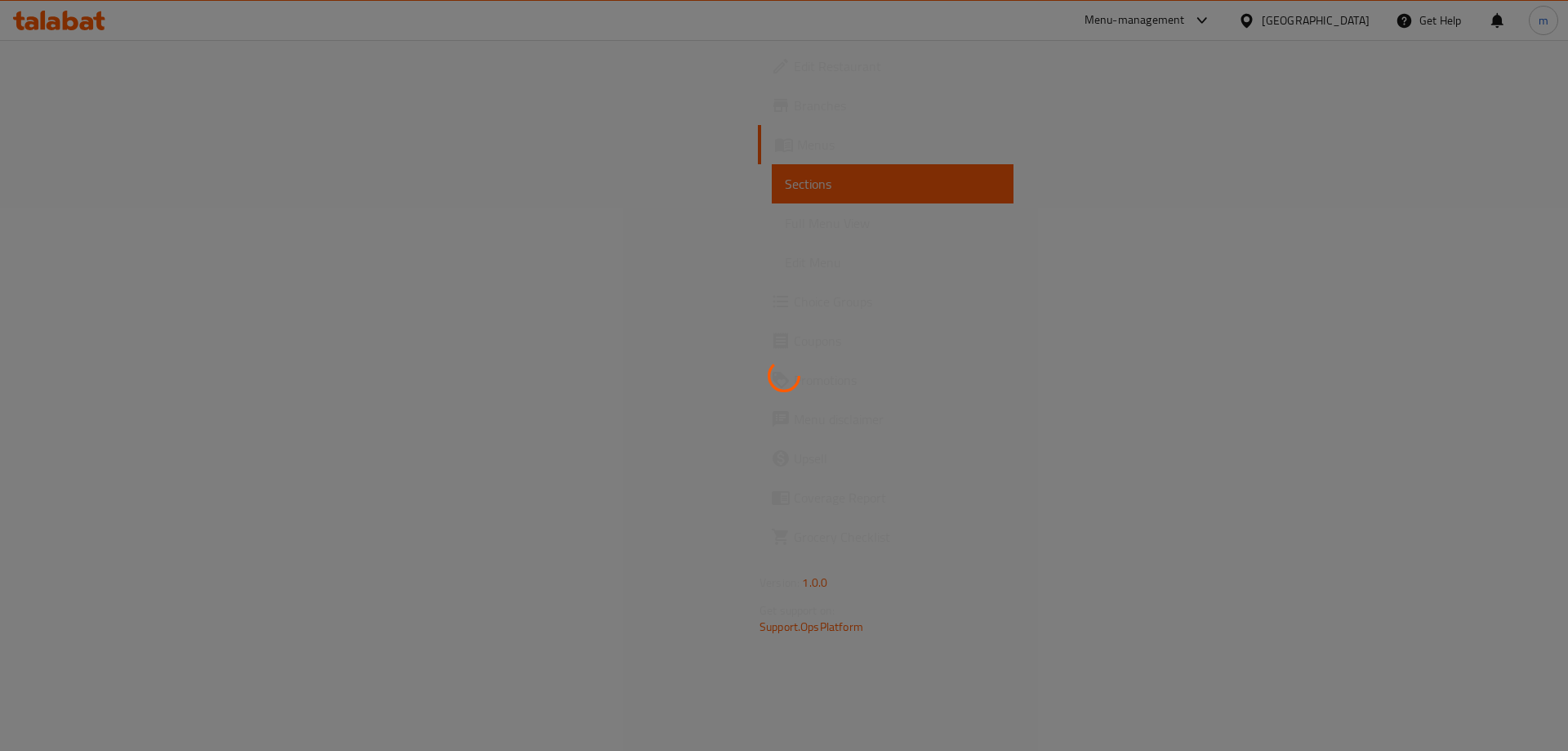
click at [113, 222] on div at bounding box center [784, 375] width 1568 height 751
click at [112, 221] on div at bounding box center [784, 375] width 1568 height 751
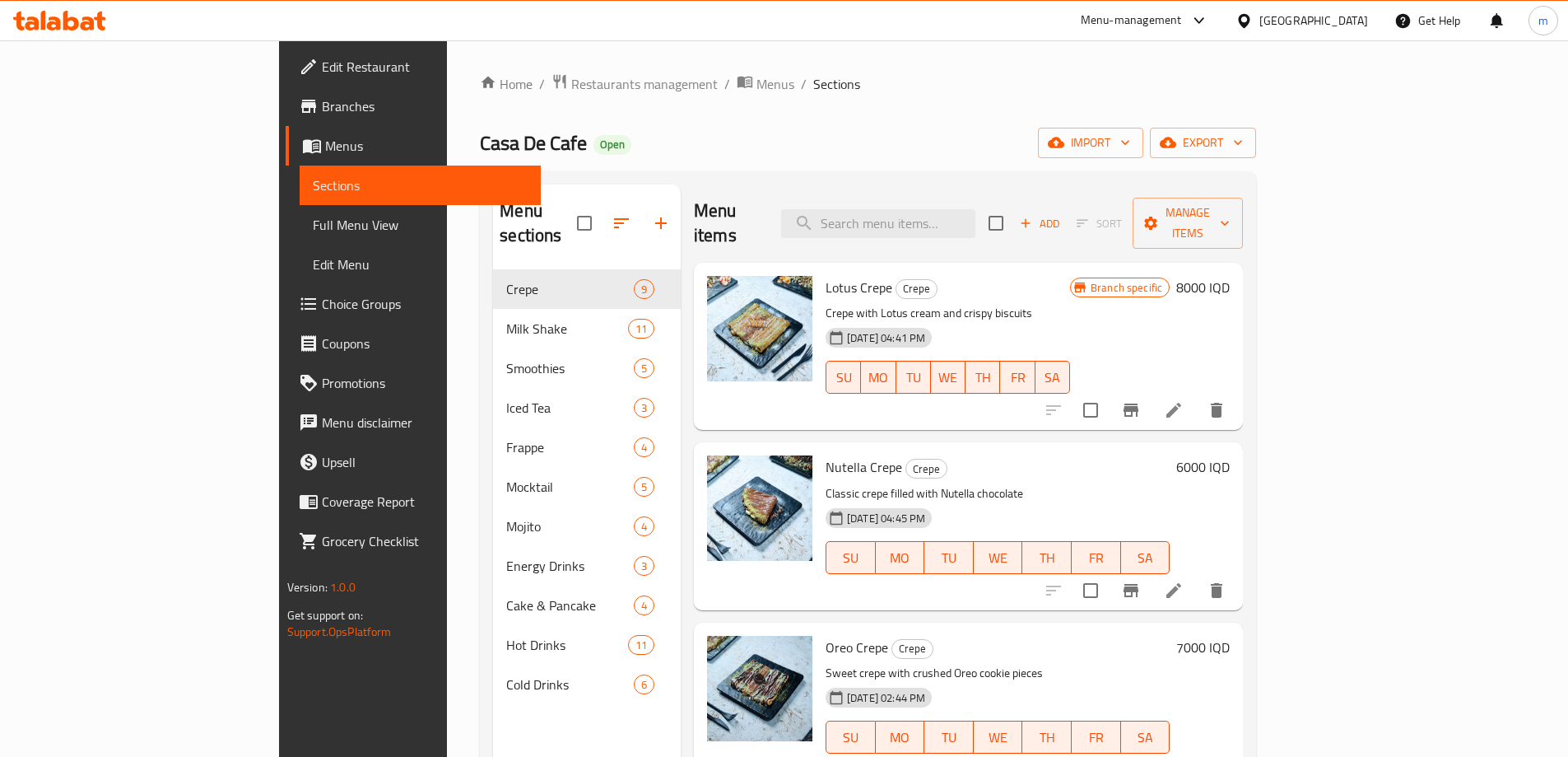
click at [313, 224] on span "Full Menu View" at bounding box center [420, 224] width 215 height 19
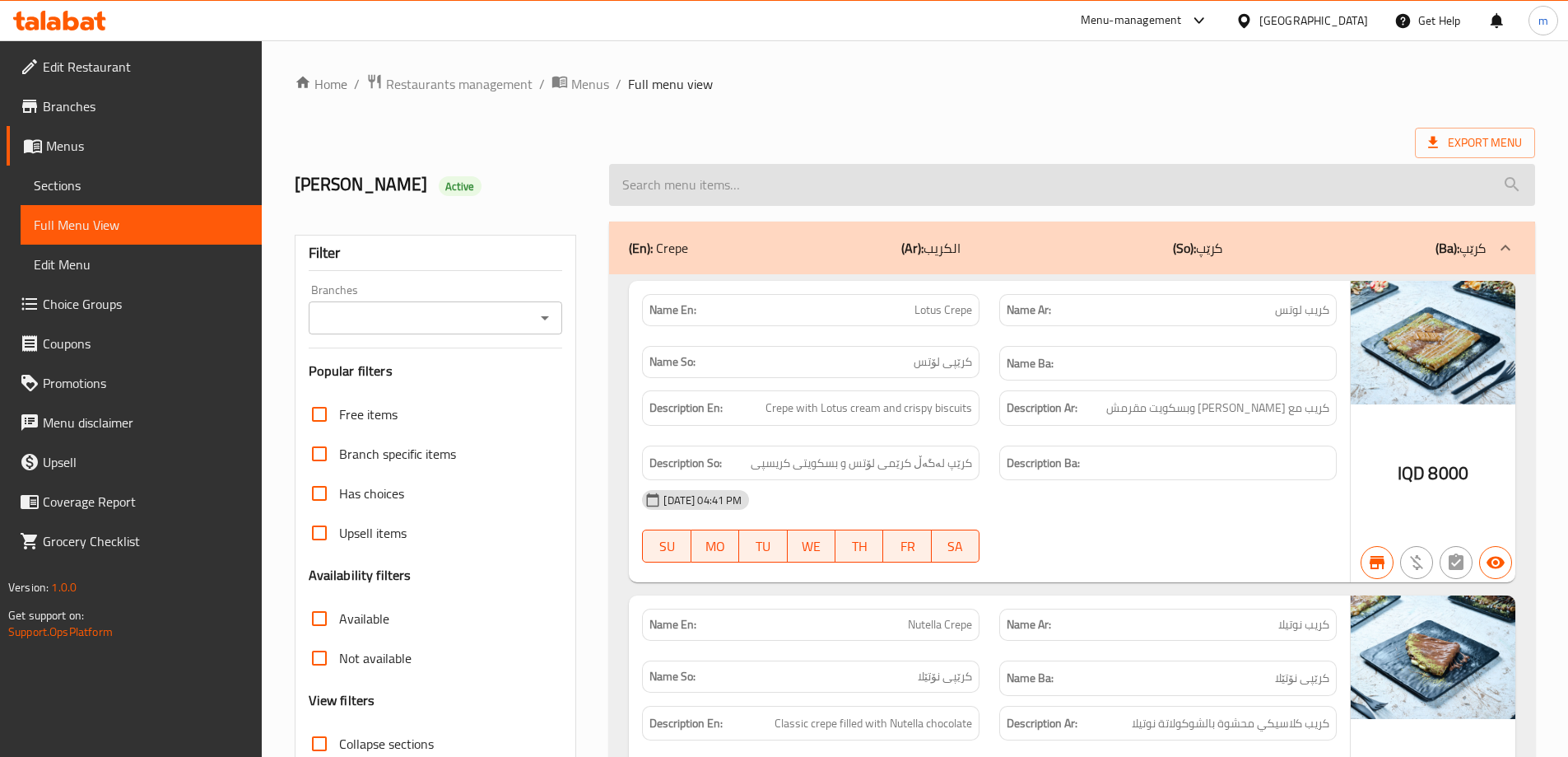
click at [716, 189] on input "search" at bounding box center [1072, 185] width 926 height 42
paste input "San Sebastian"
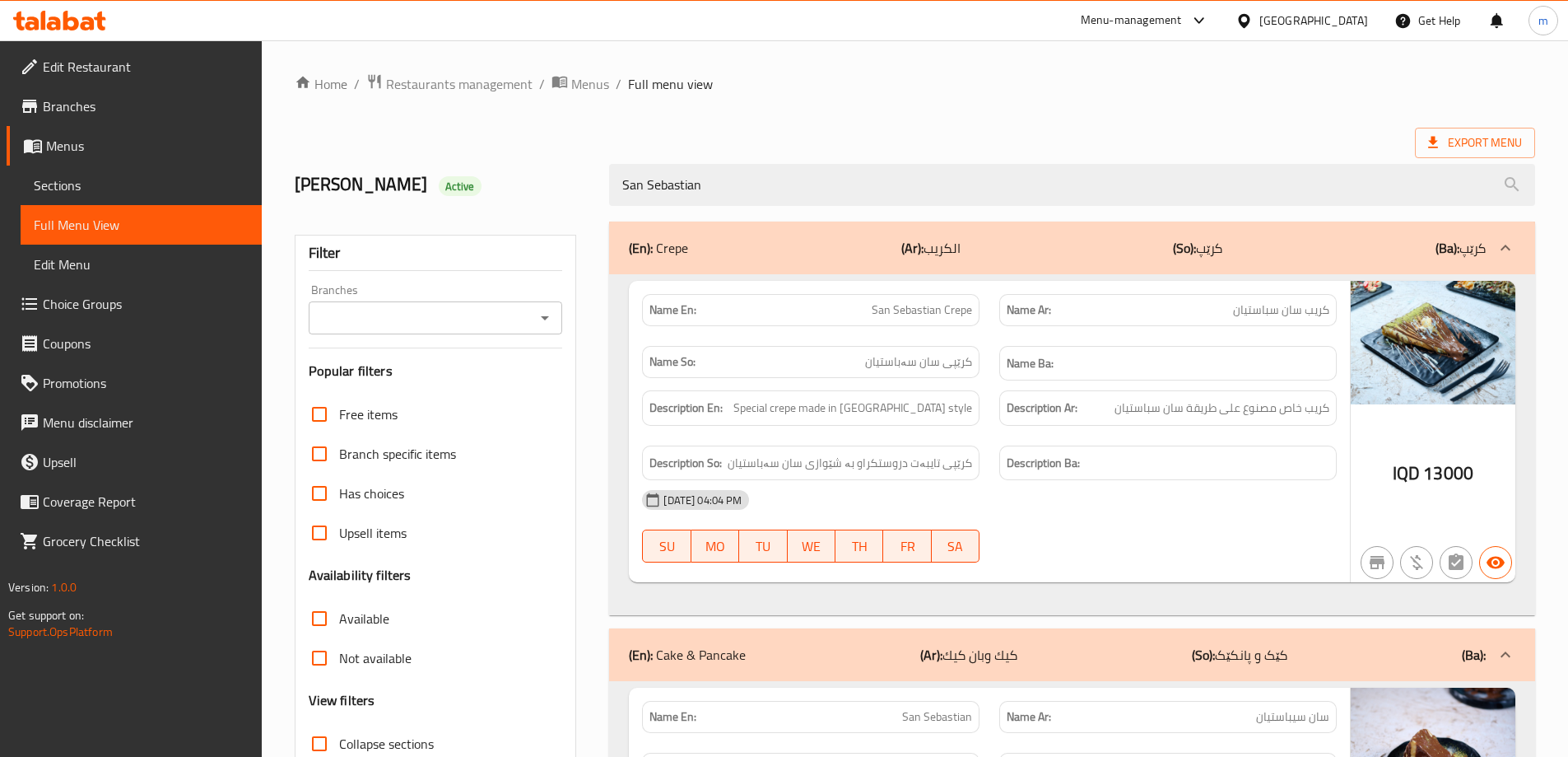
type input "San Sebastian"
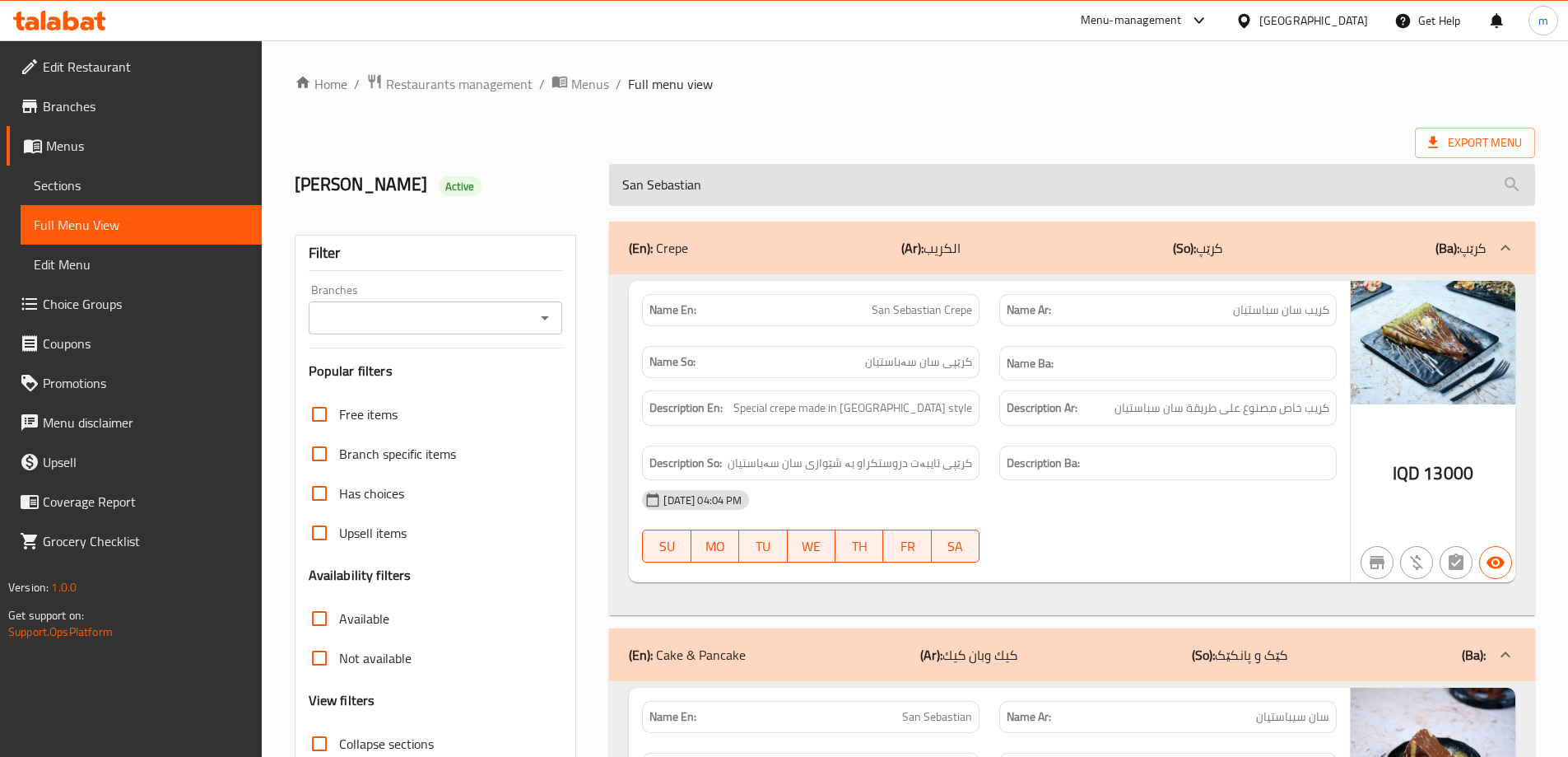
click at [722, 188] on input "San Sebastian" at bounding box center [1072, 185] width 926 height 42
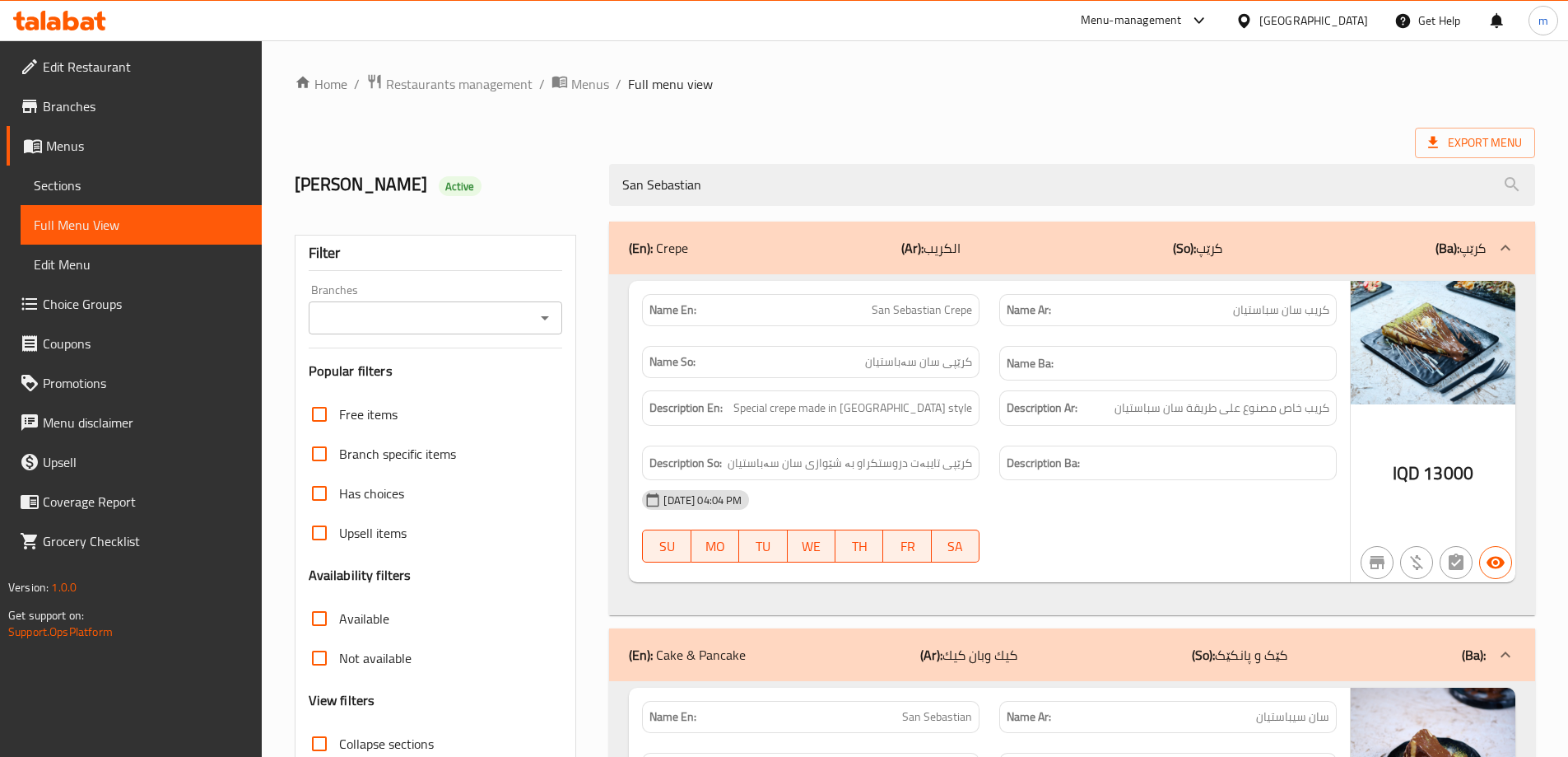
click at [1021, 645] on div "(En): Cake & Pancake (Ar): كيك وبان كيك (So): کێک و پانکێک (Ba):" at bounding box center [1057, 655] width 857 height 19
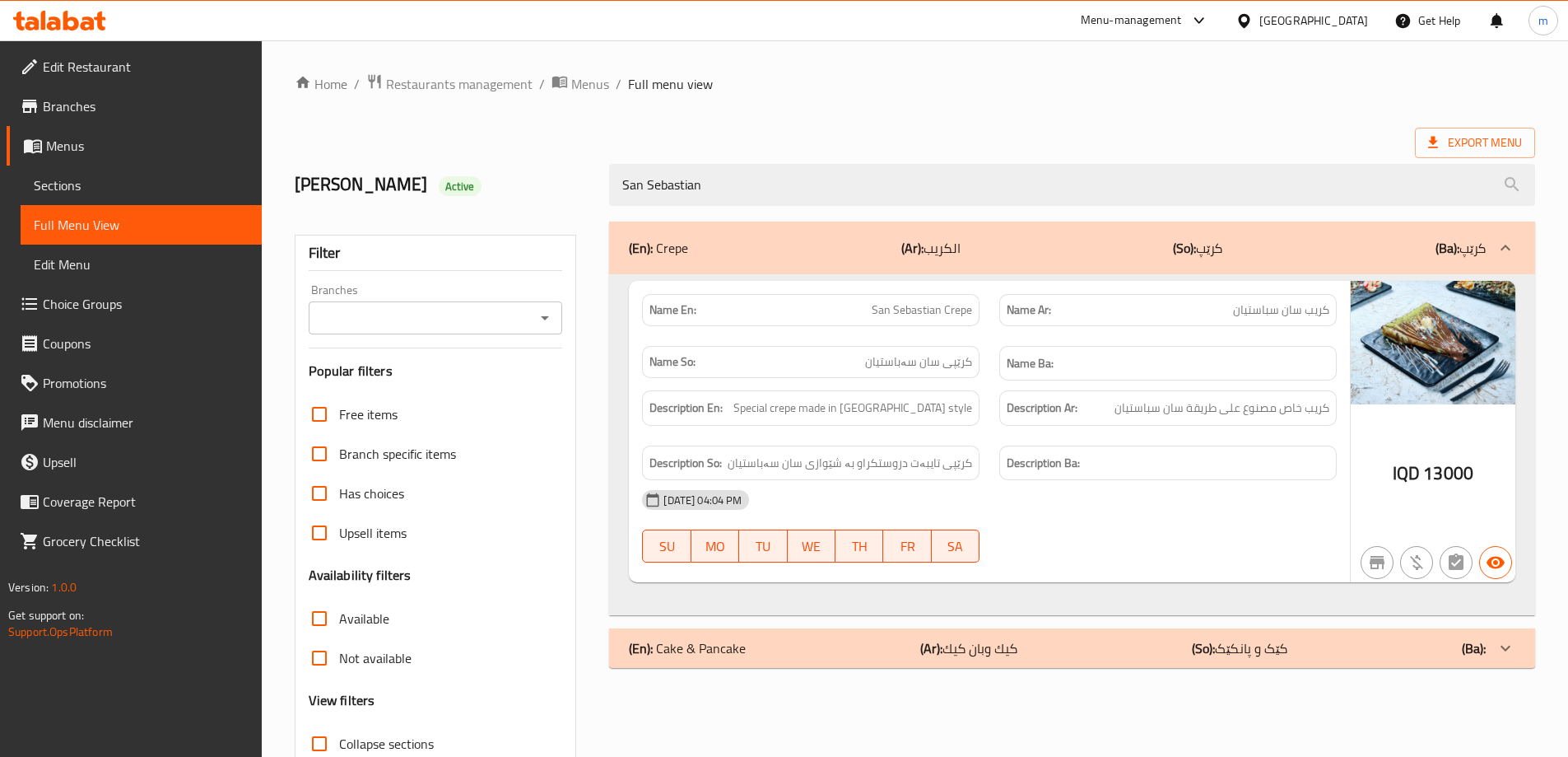
click at [972, 645] on p "(Ar): كيك و[PERSON_NAME]" at bounding box center [969, 648] width 97 height 19
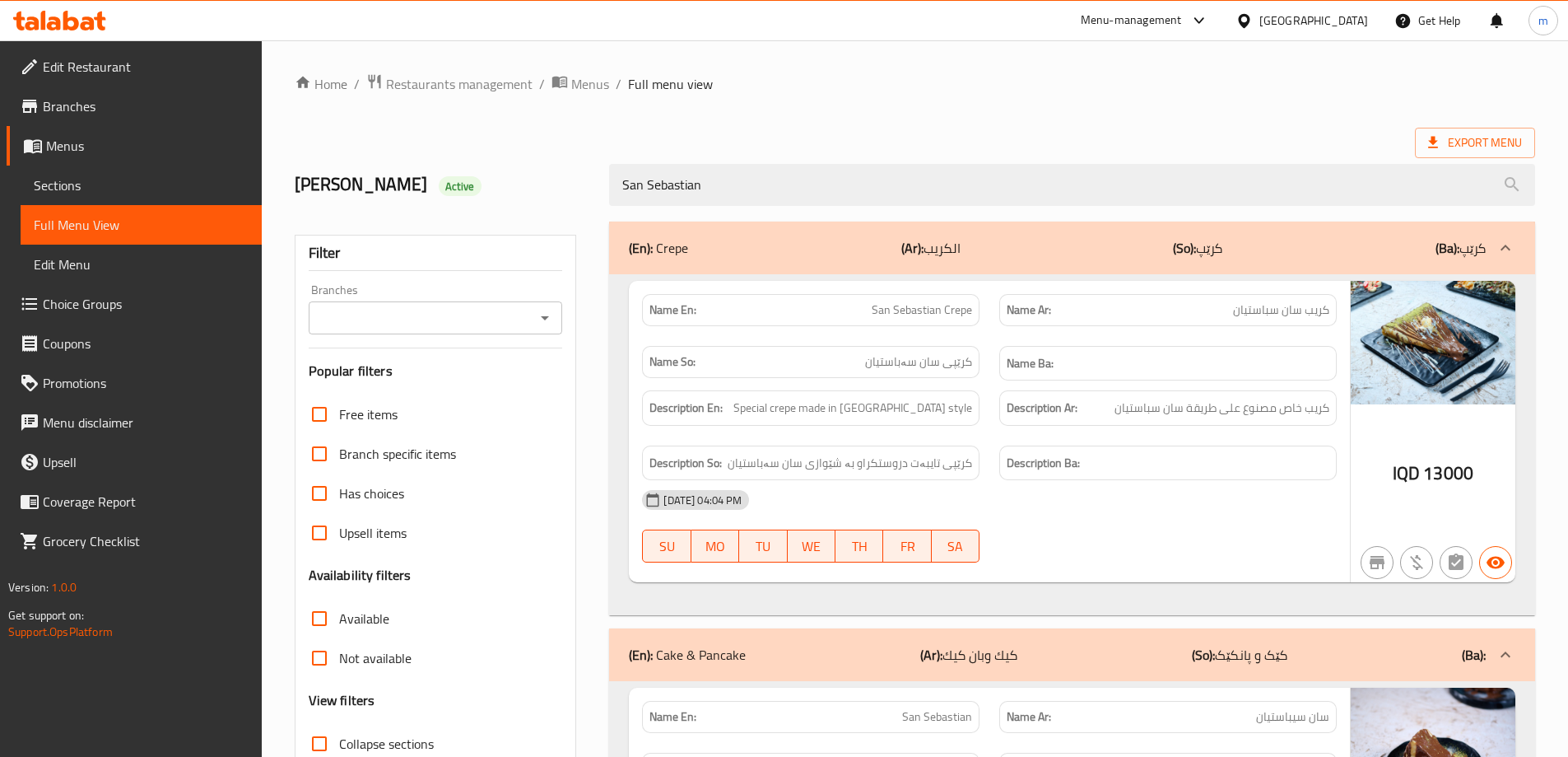
click at [960, 232] on div "(En): Crepe (Ar): الكريب (So): کرێپ (Ba): کرێپ" at bounding box center [1072, 248] width 926 height 52
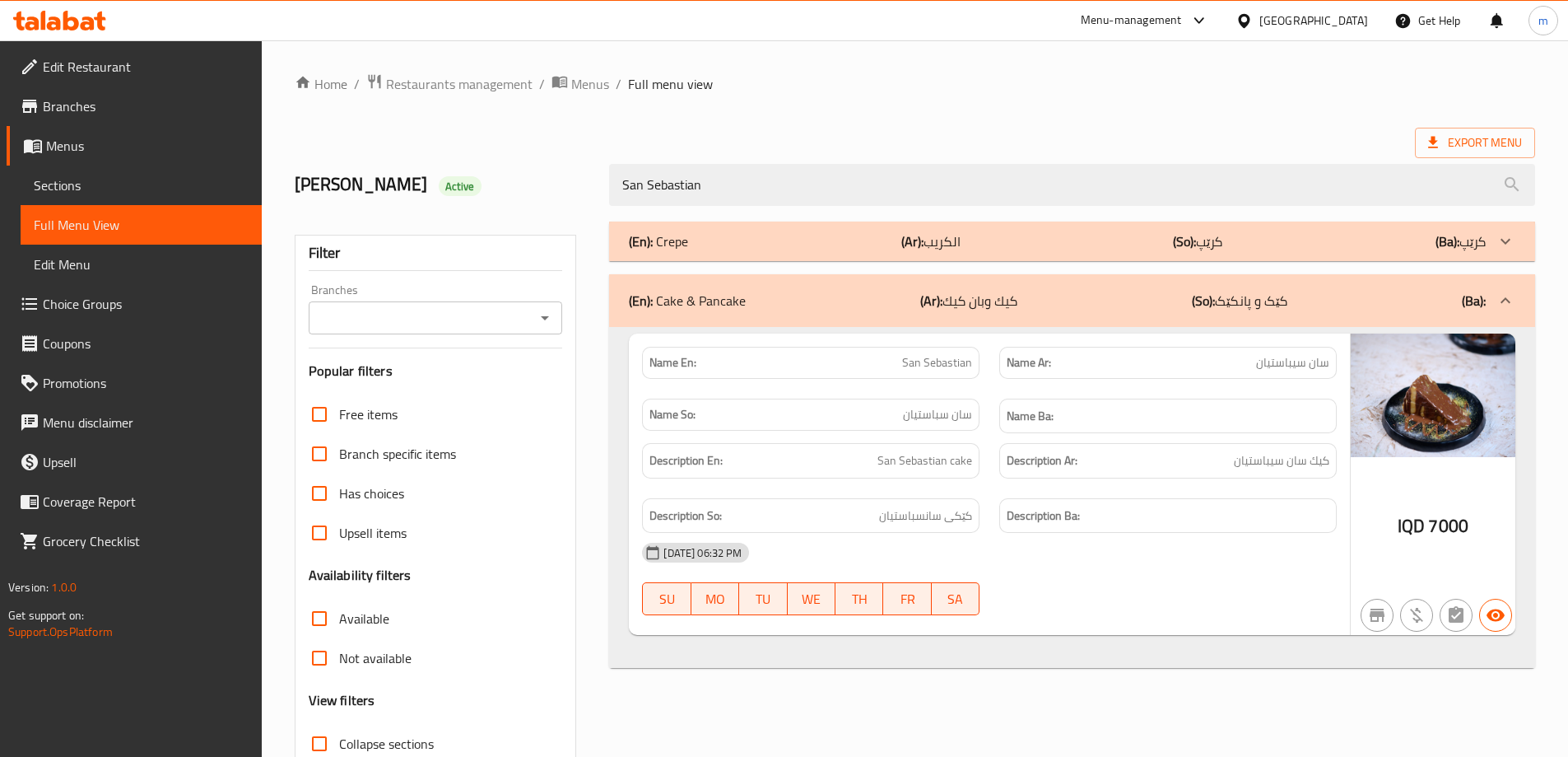
click at [997, 390] on div "Name Ba:" at bounding box center [1169, 416] width 358 height 55
click at [949, 362] on span "San Sebastian" at bounding box center [937, 362] width 70 height 17
copy span "San Sebastian"
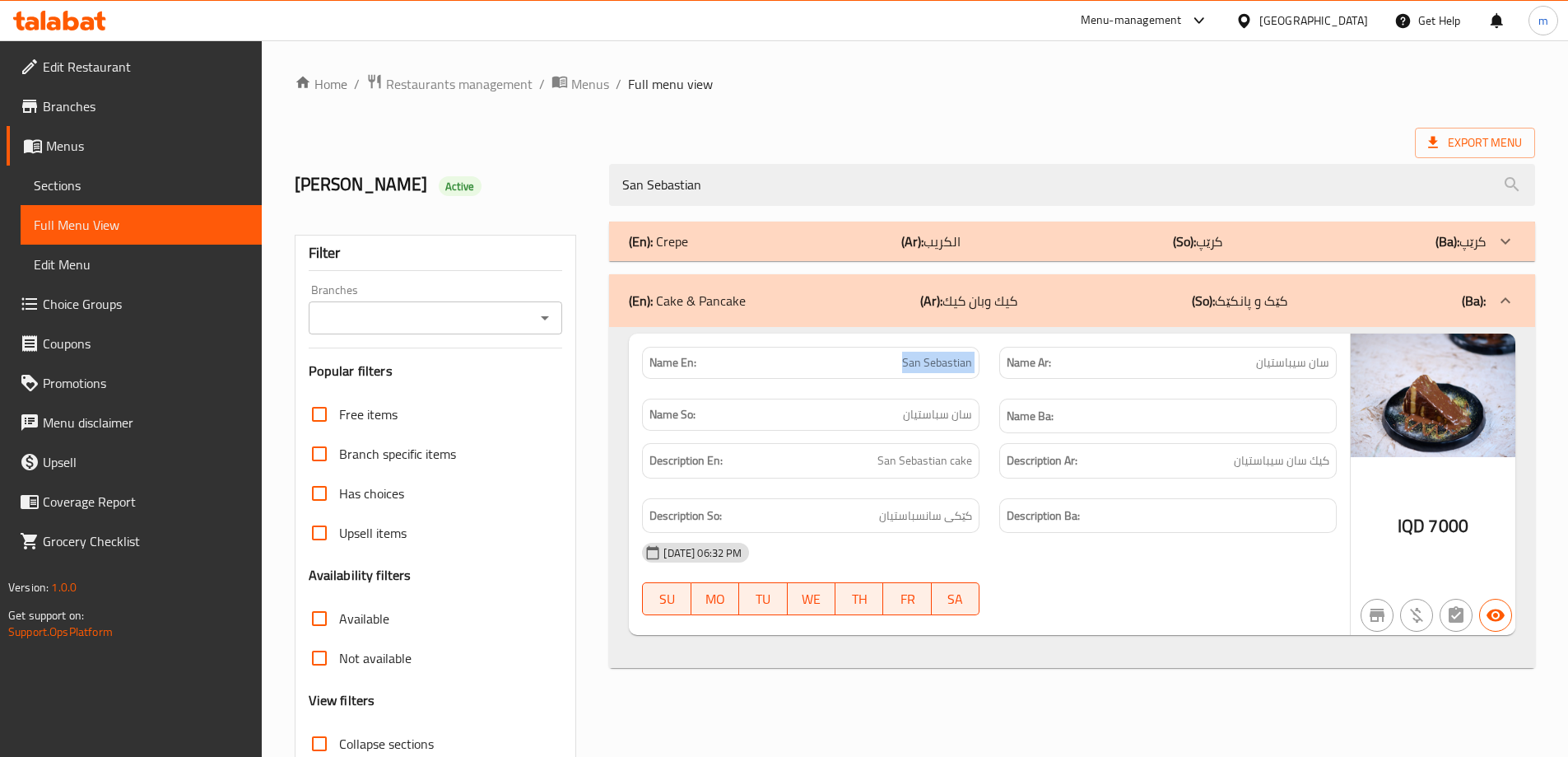
copy span "San Sebastian"
click at [162, 186] on span "Sections" at bounding box center [141, 185] width 215 height 19
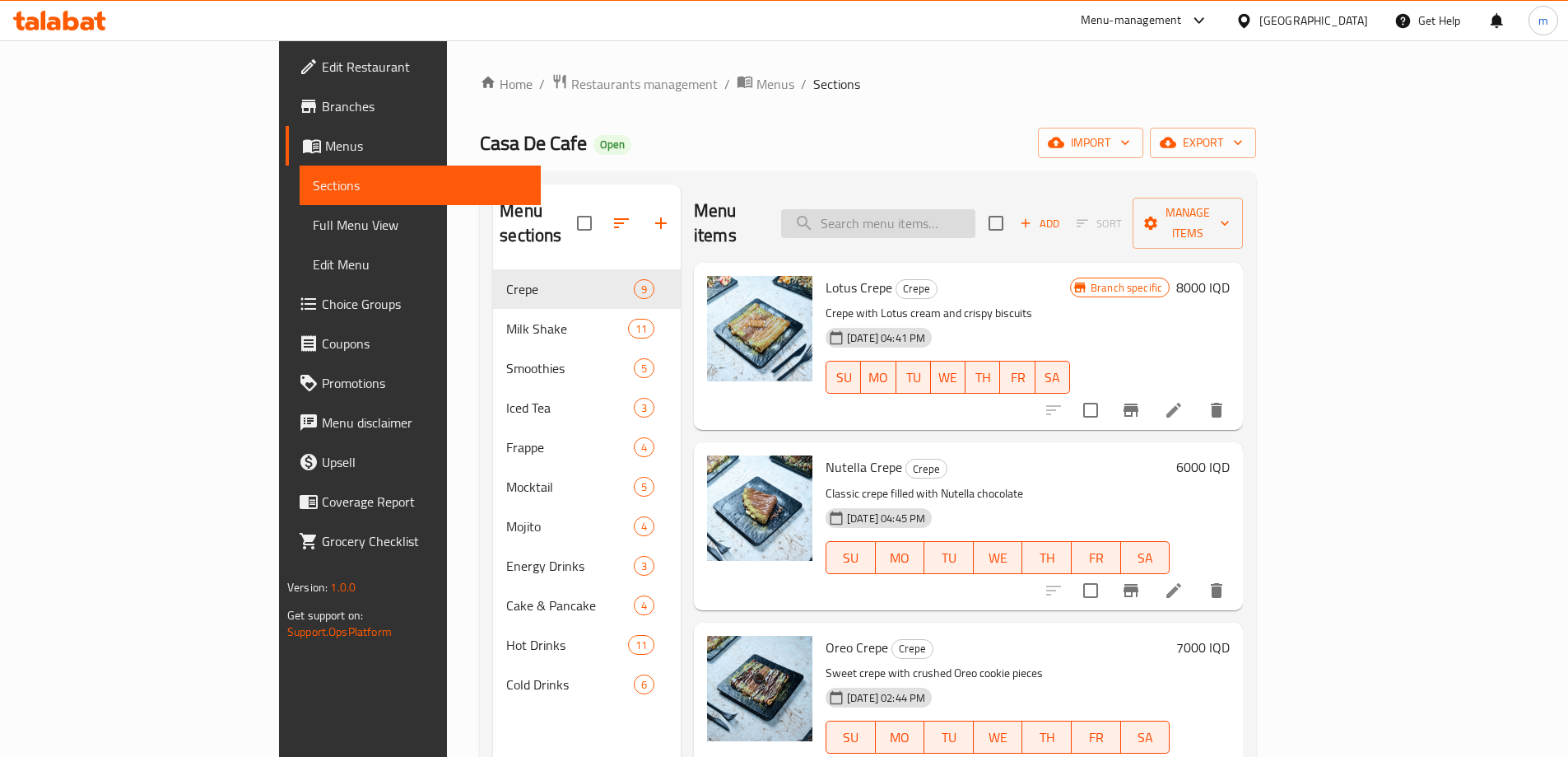
click at [975, 209] on input "search" at bounding box center [878, 224] width 194 height 29
paste input "San Sebastian"
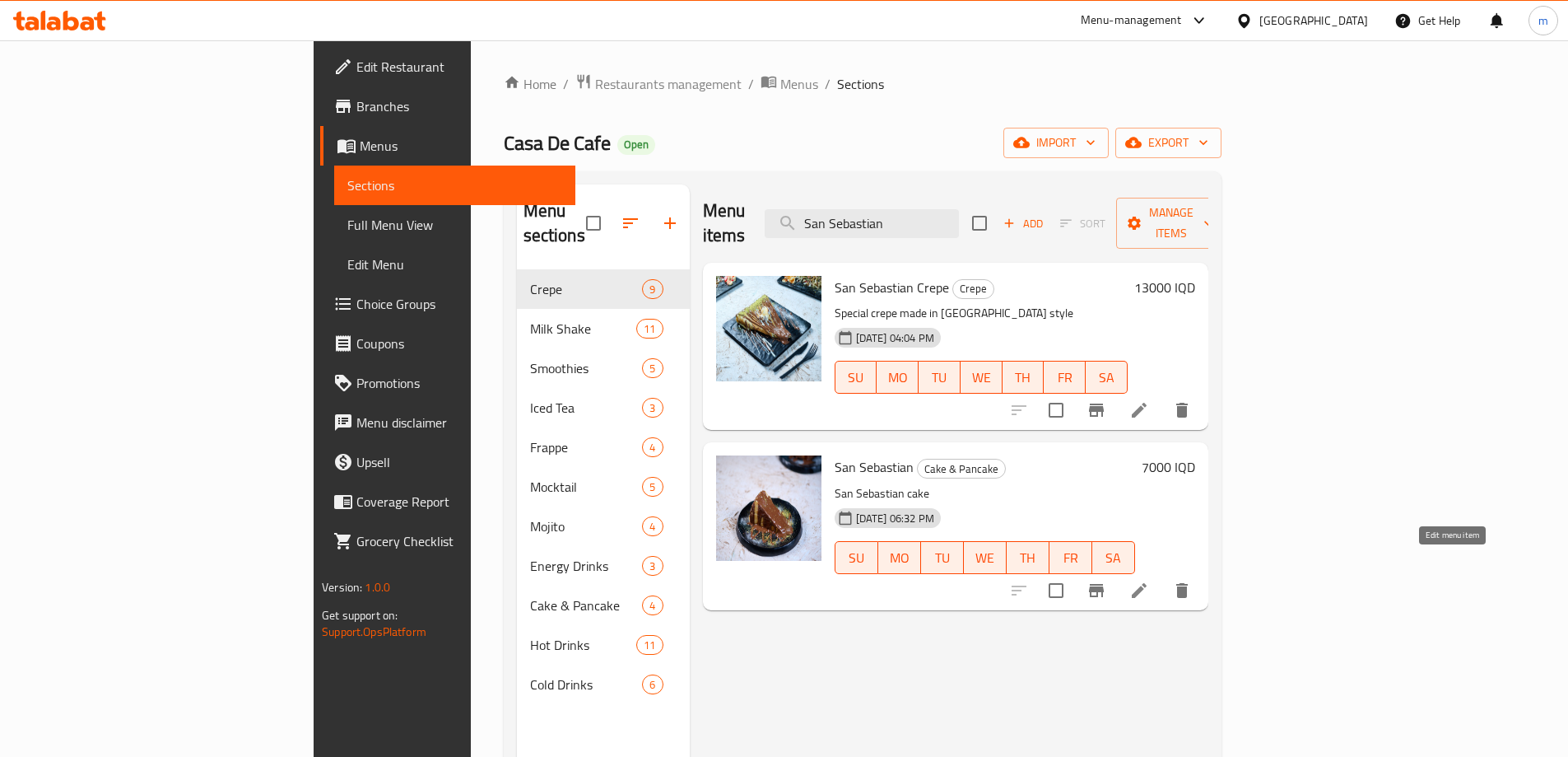
type input "San Sebastian"
click at [1149, 580] on icon at bounding box center [1140, 590] width 19 height 19
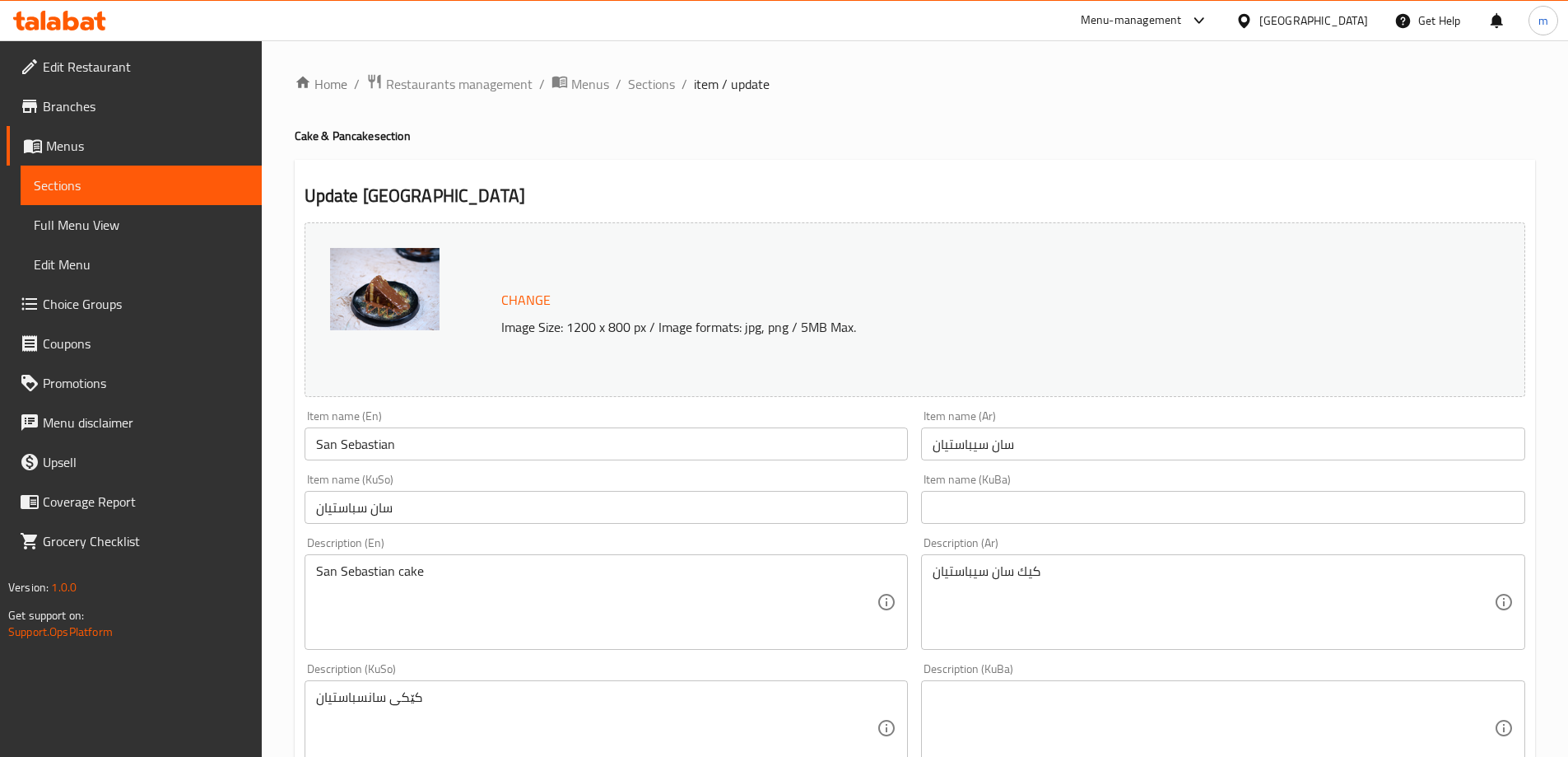
click at [349, 506] on input "سان سباستیان" at bounding box center [607, 507] width 604 height 33
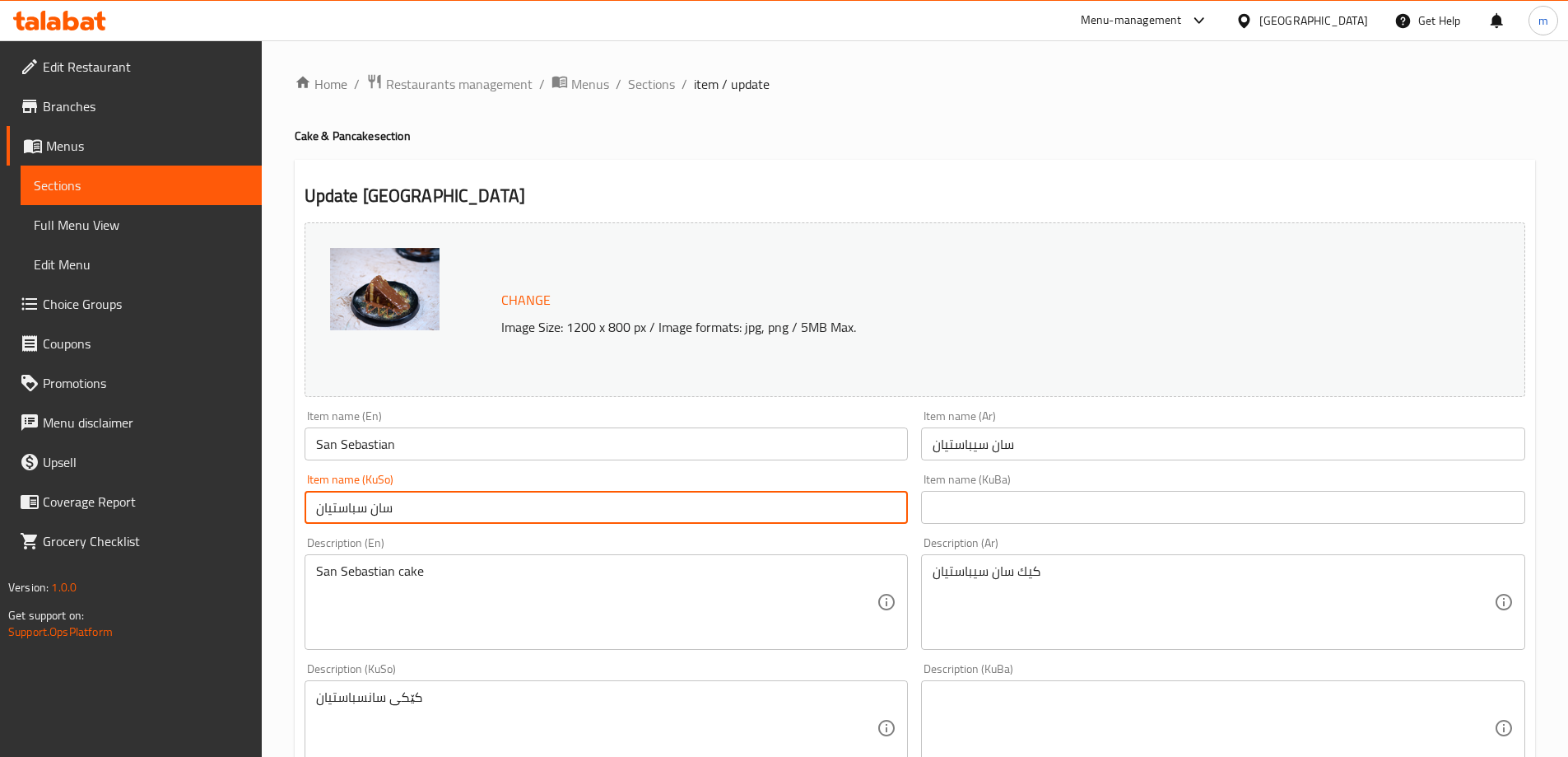
click at [358, 507] on input "سان سباستیان" at bounding box center [607, 507] width 604 height 33
type input "سان سیباستیان"
click at [990, 493] on input "text" at bounding box center [1223, 507] width 604 height 33
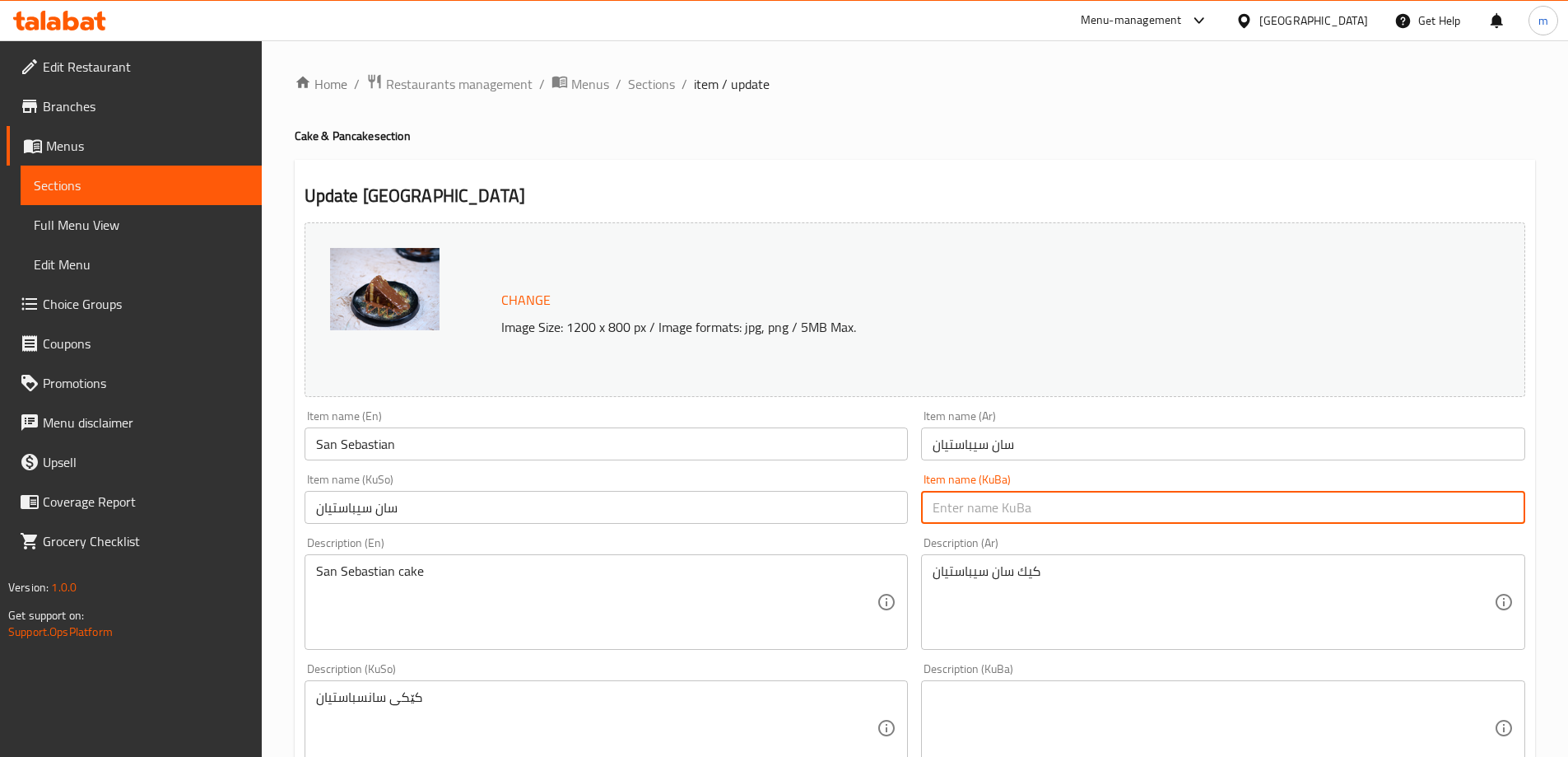
paste input "سان سیباستیان"
type input "سان سیباستیان"
click at [913, 532] on div "Description (En) San Sebastian cake Description (En)" at bounding box center [607, 594] width 618 height 126
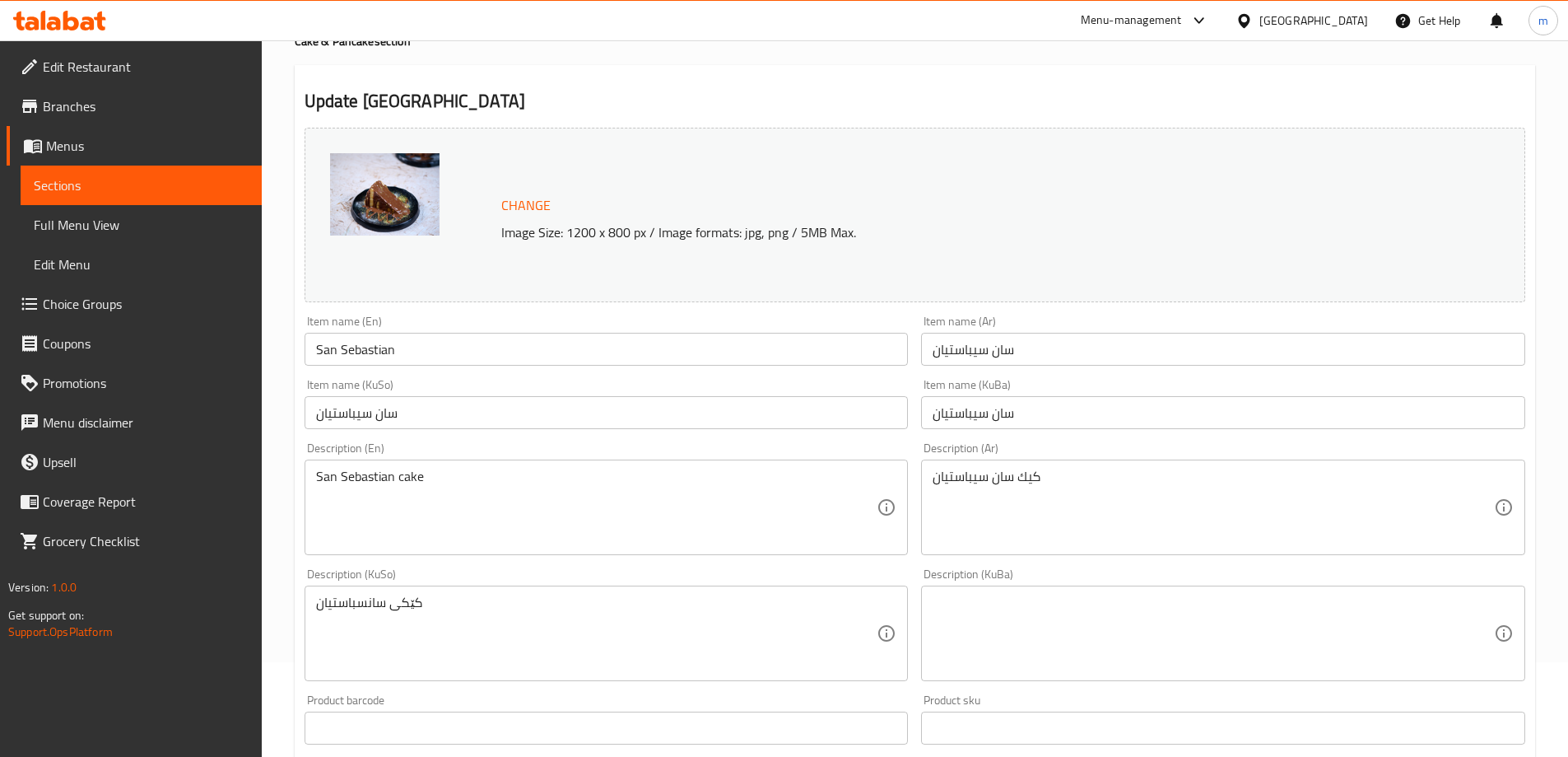
scroll to position [110, 0]
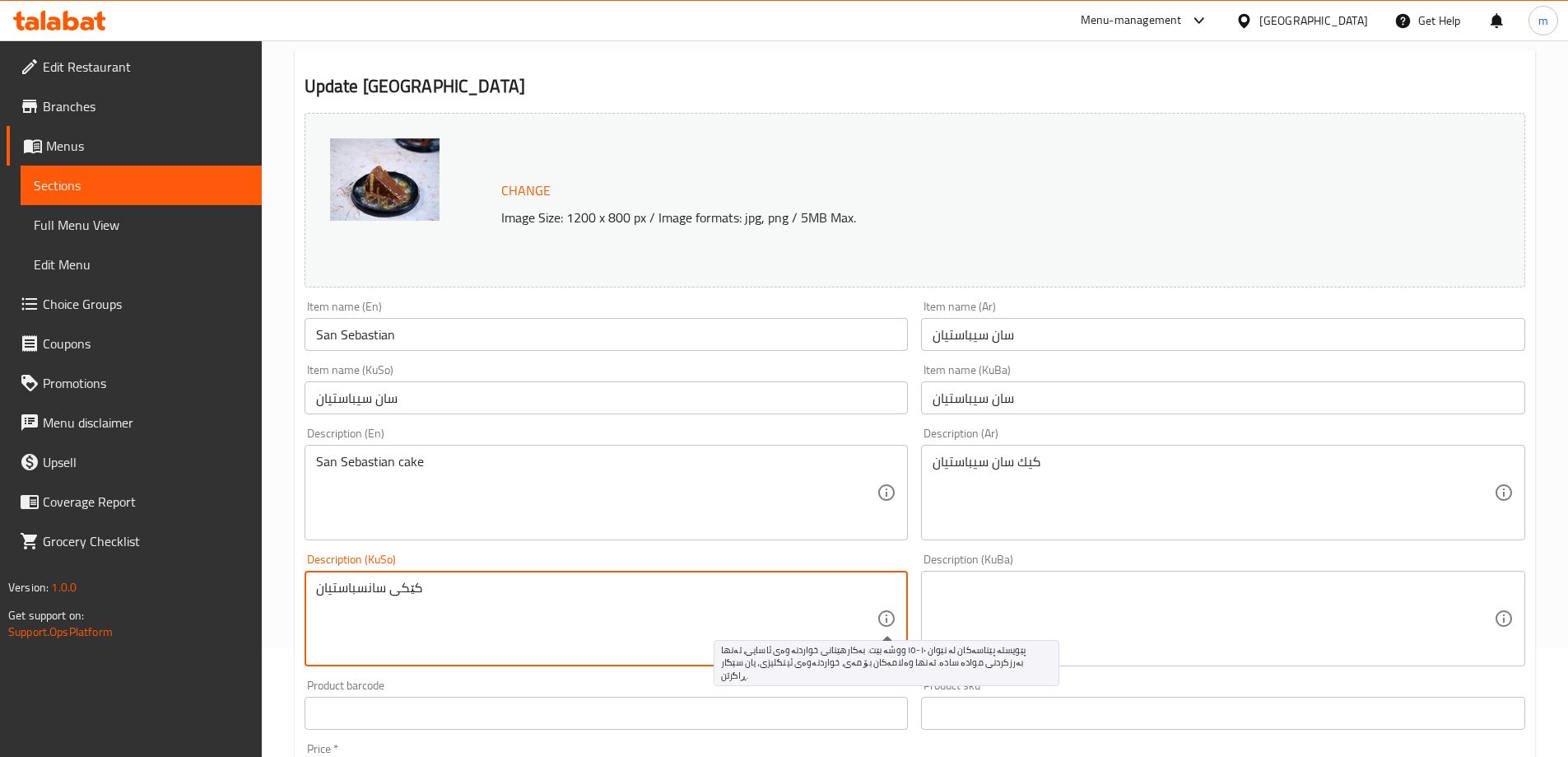
click at [975, 612] on textarea at bounding box center [1213, 619] width 562 height 79
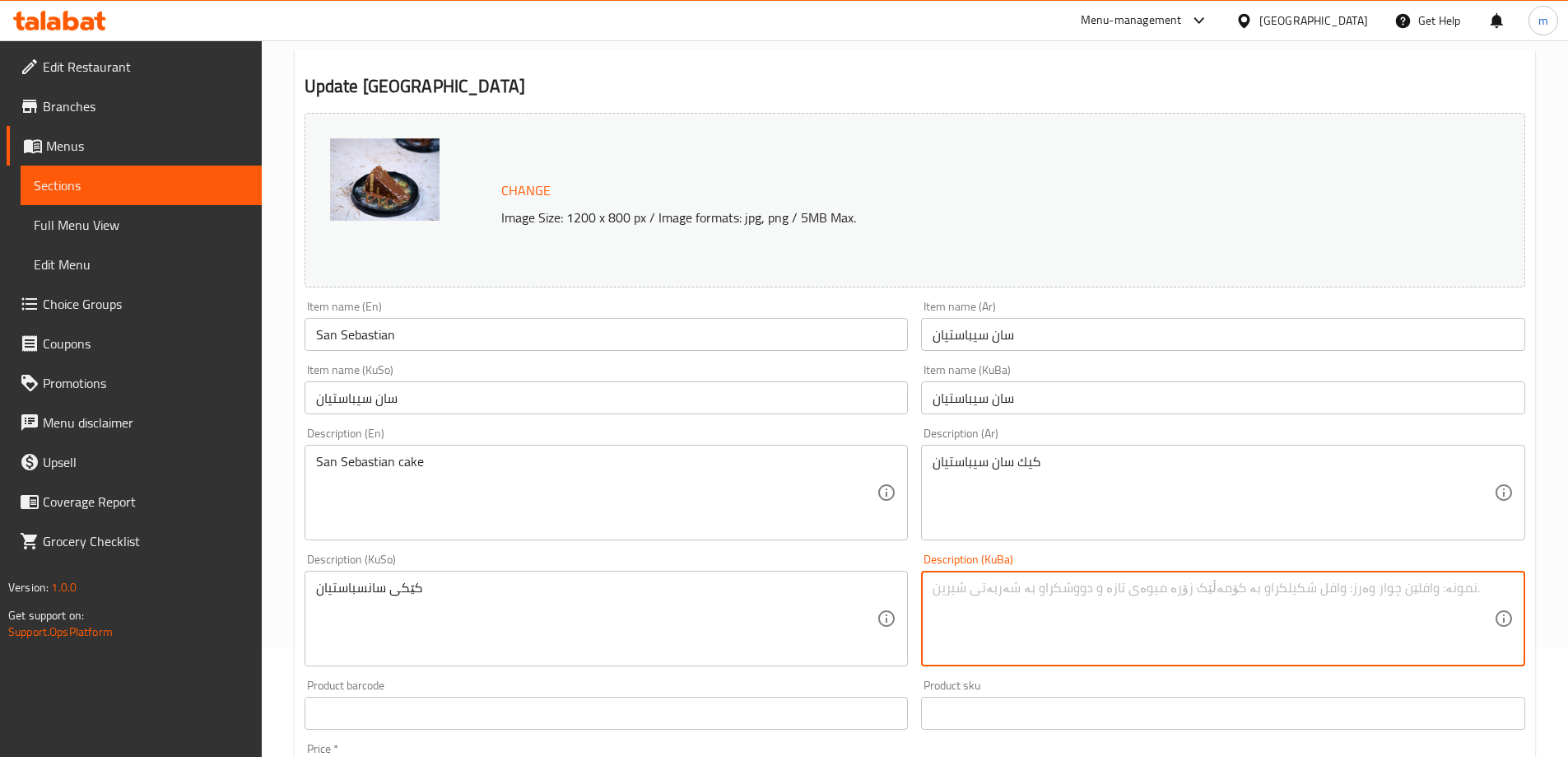
paste textarea "کێکی سانسباستیان"
click at [985, 587] on textarea "کێکی سانسباستیان" at bounding box center [1213, 619] width 562 height 79
click at [973, 585] on textarea "کێکی سانسباستیان" at bounding box center [1213, 619] width 562 height 79
click at [989, 588] on textarea "کێکی سانسیباستیان" at bounding box center [1213, 619] width 562 height 79
type textarea "کێکی سان سیباستیان"
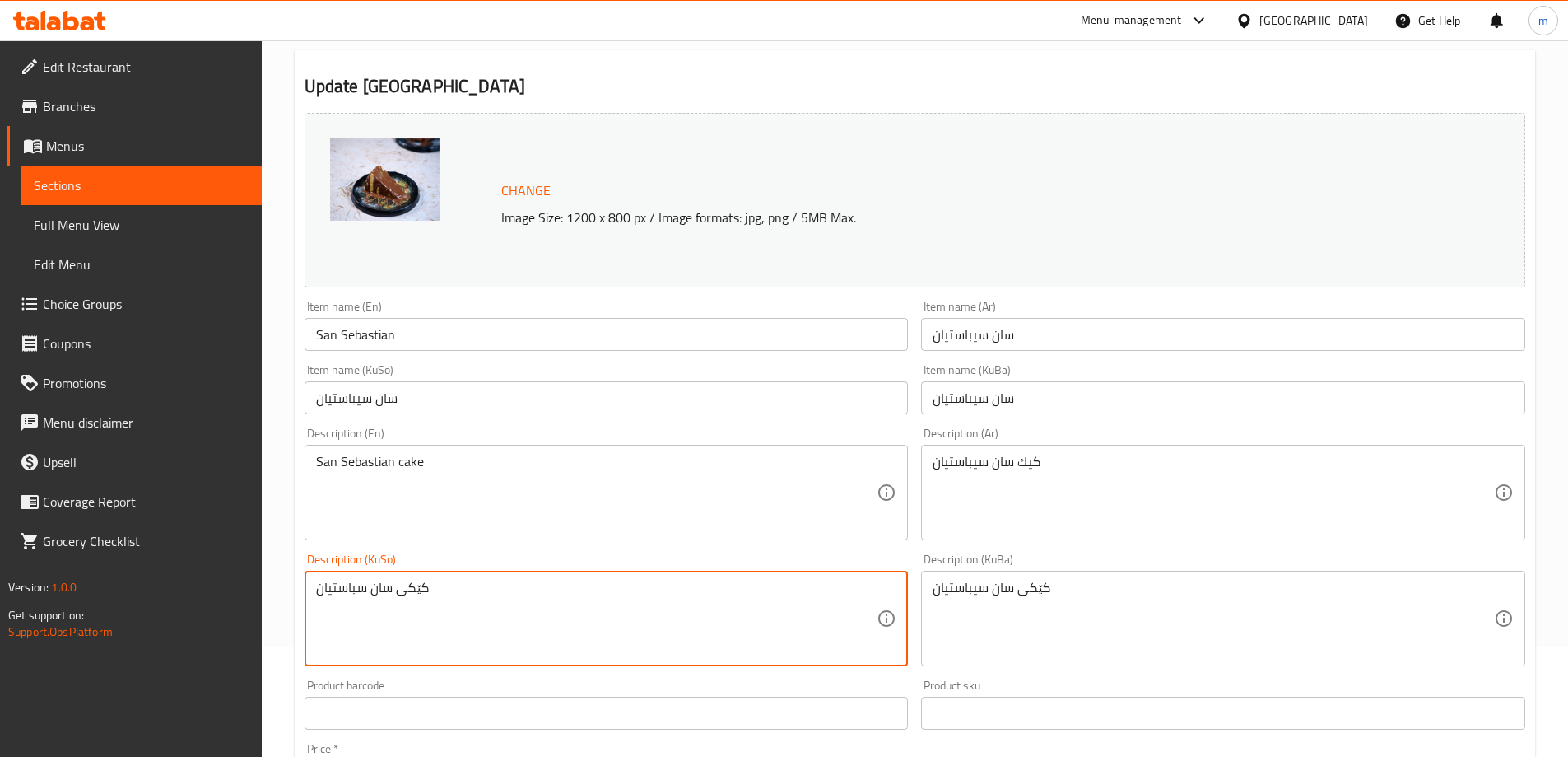
type textarea "کێکی سان سباستیان"
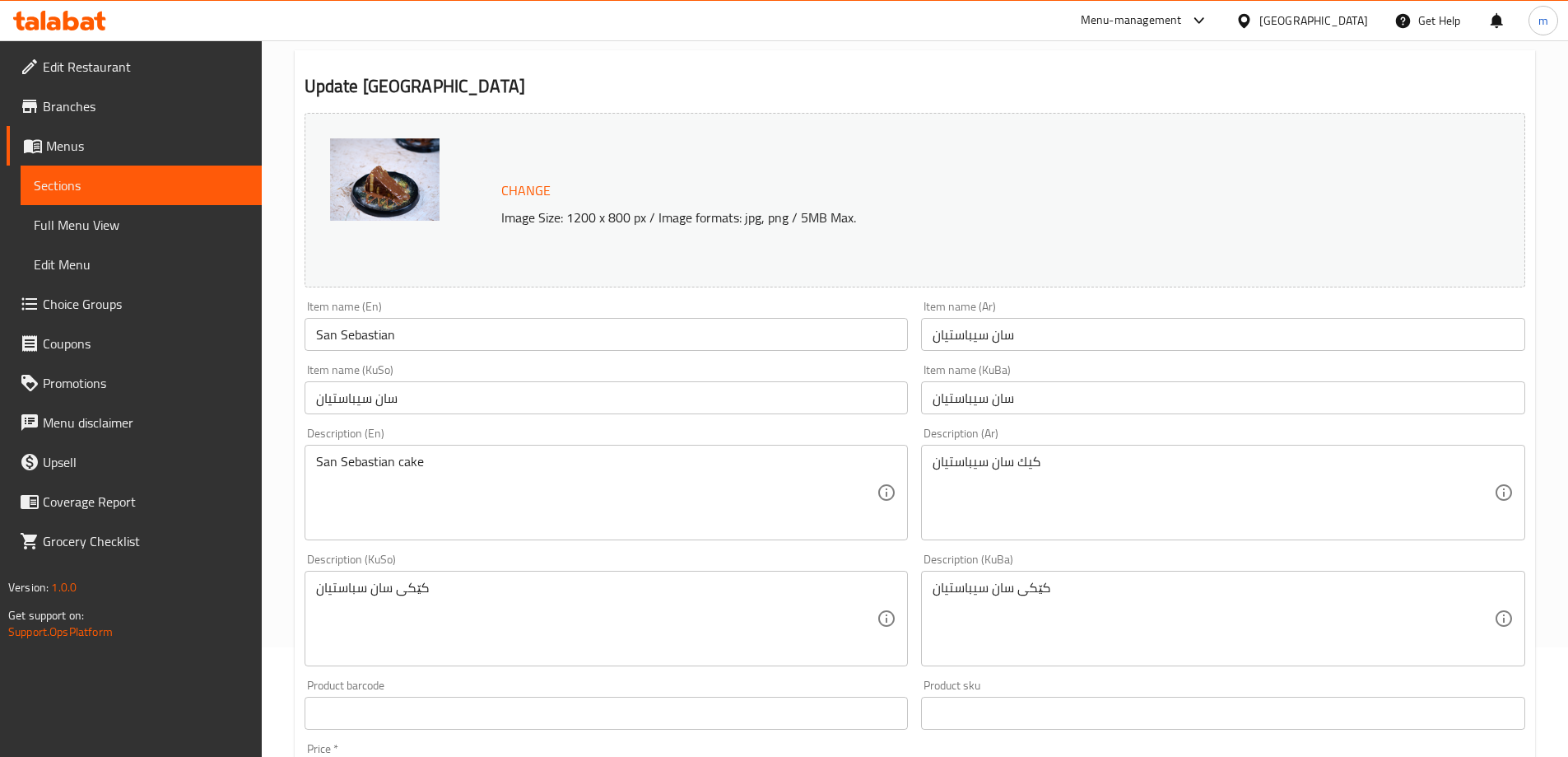
click at [612, 542] on div "Description (En) San Sebastian cake Description (En)" at bounding box center [607, 484] width 618 height 126
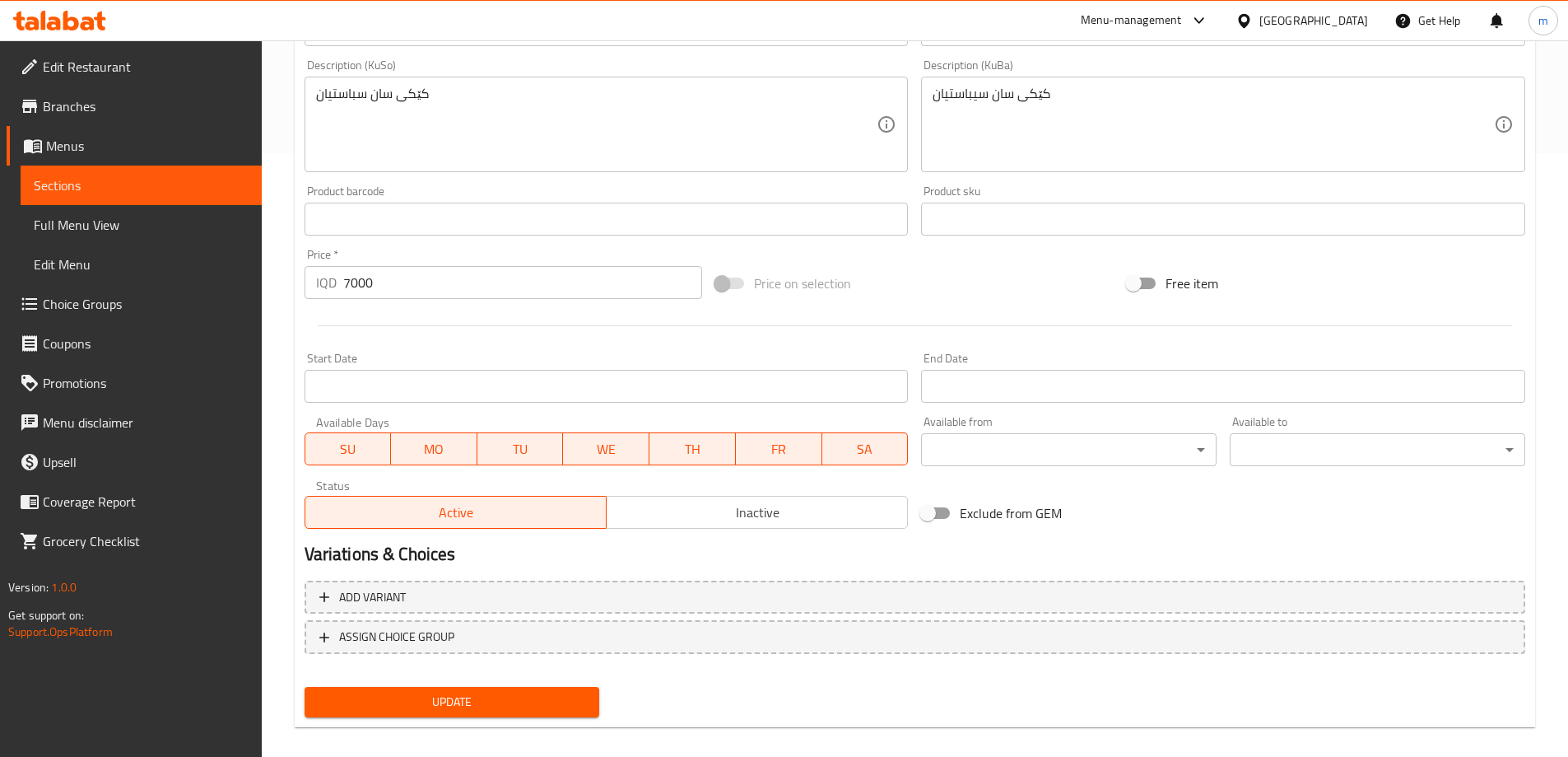
scroll to position [620, 0]
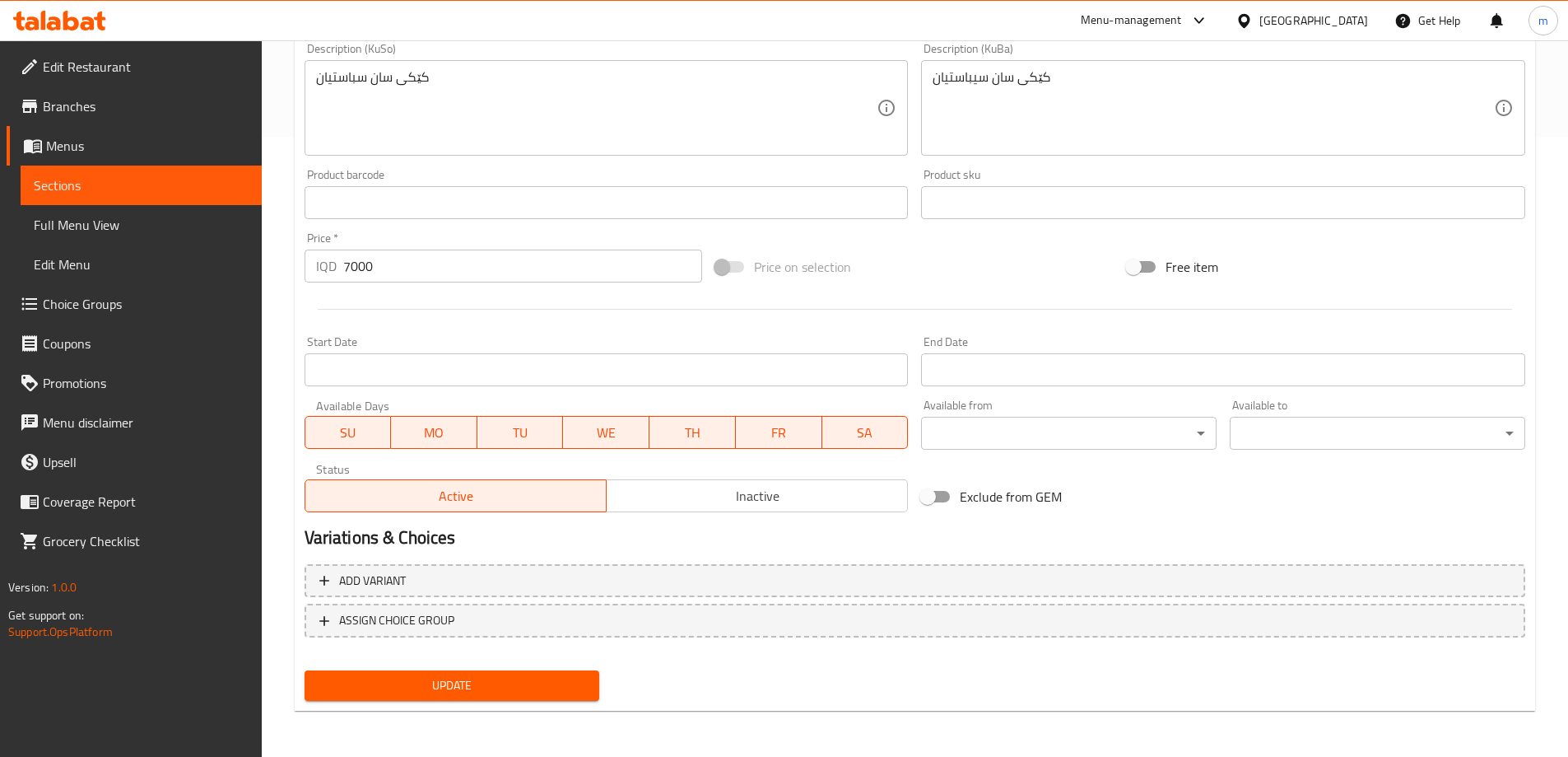
click at [434, 686] on span "Update" at bounding box center [452, 685] width 269 height 20
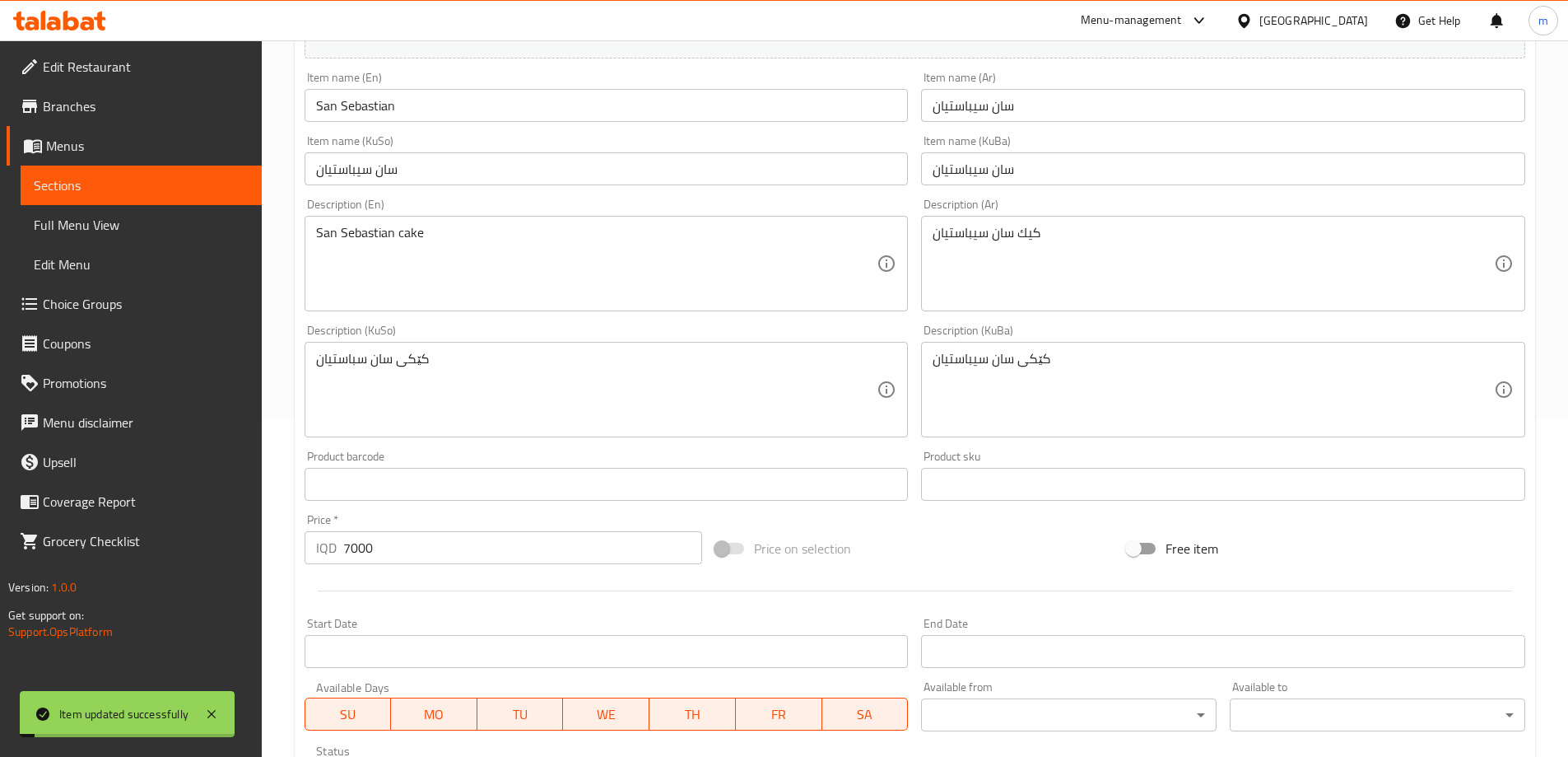
scroll to position [235, 0]
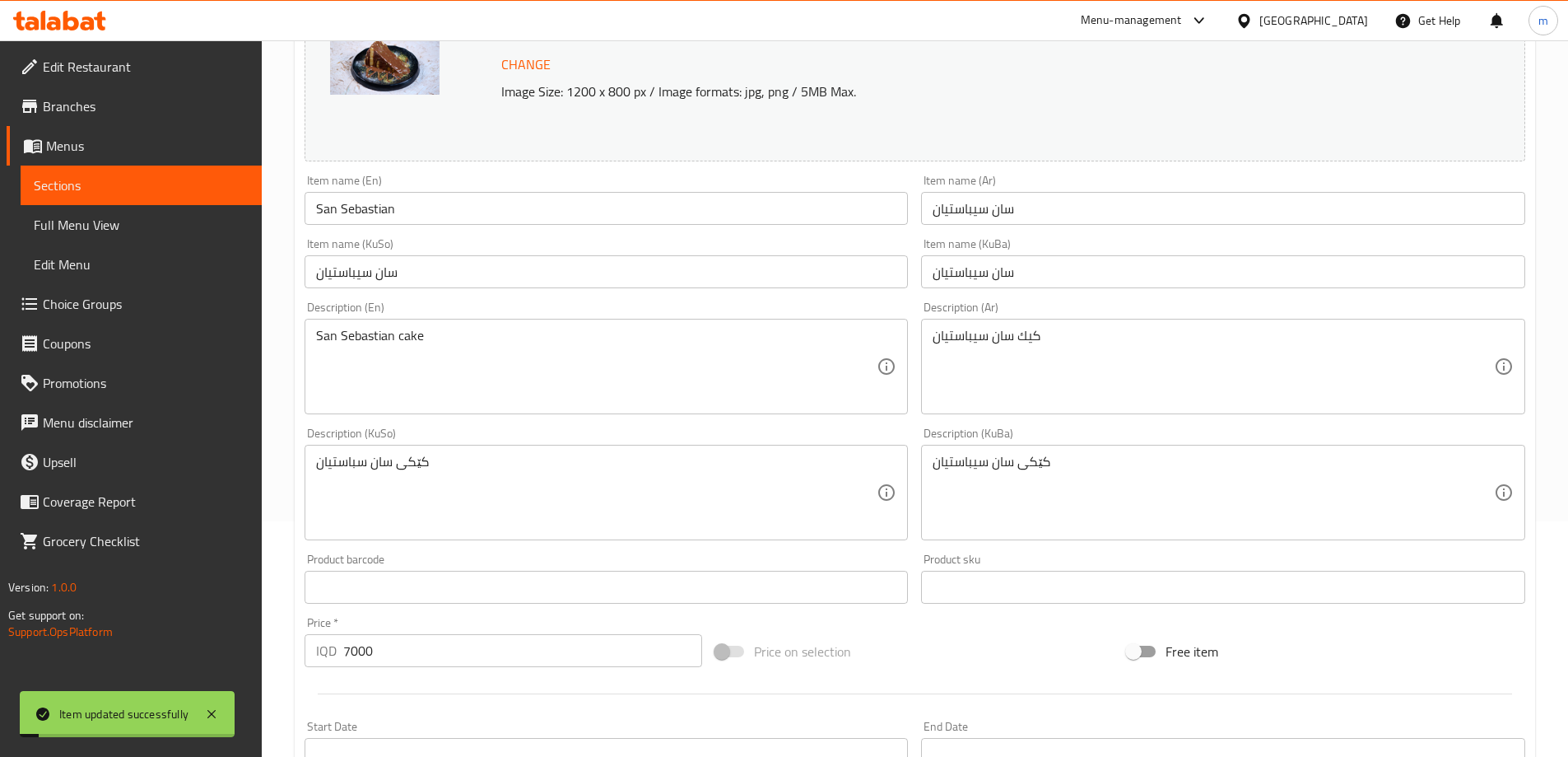
click at [435, 205] on input "San Sebastian" at bounding box center [607, 208] width 604 height 33
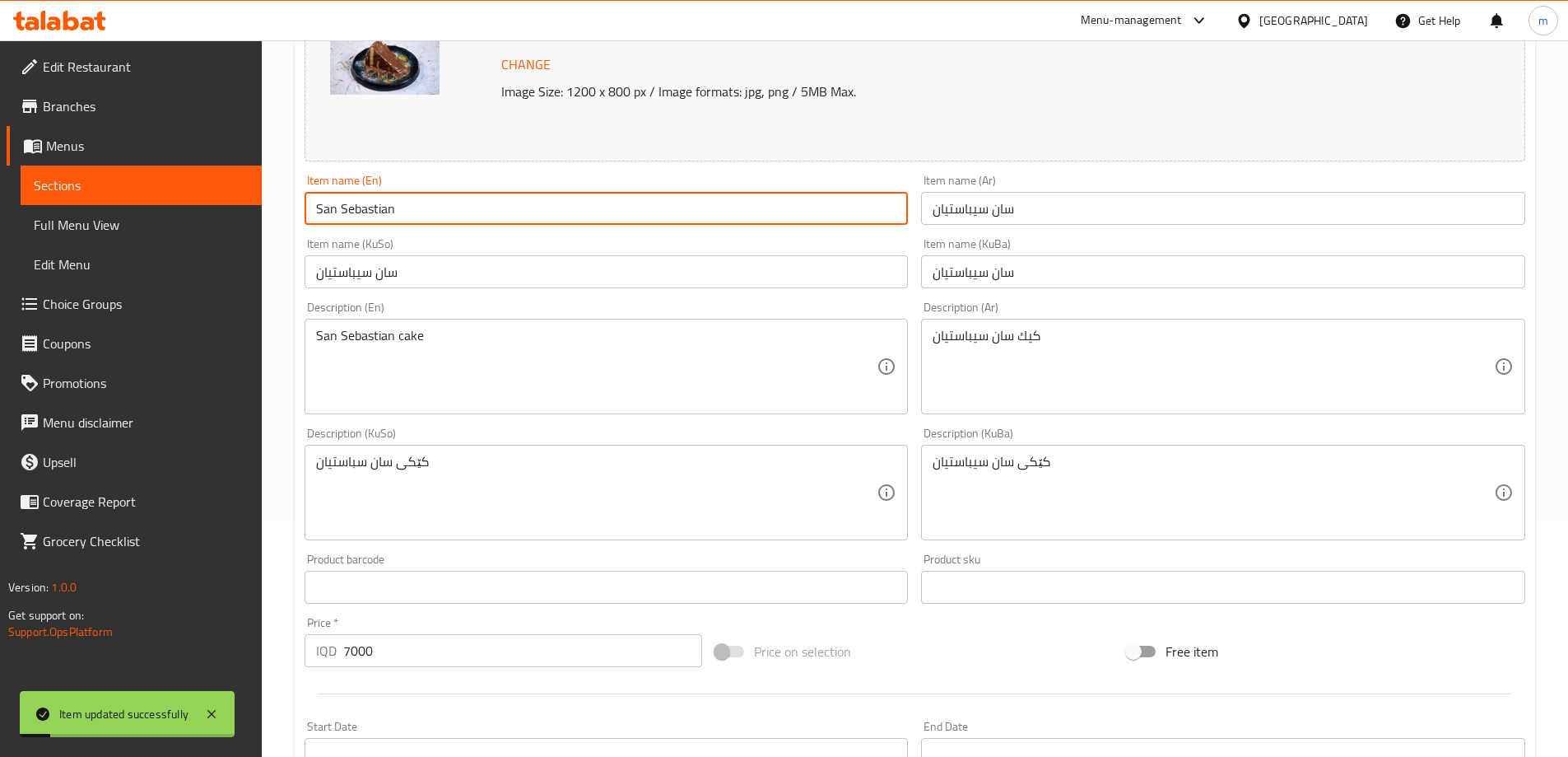
click at [128, 202] on link "Sections" at bounding box center [141, 185] width 241 height 40
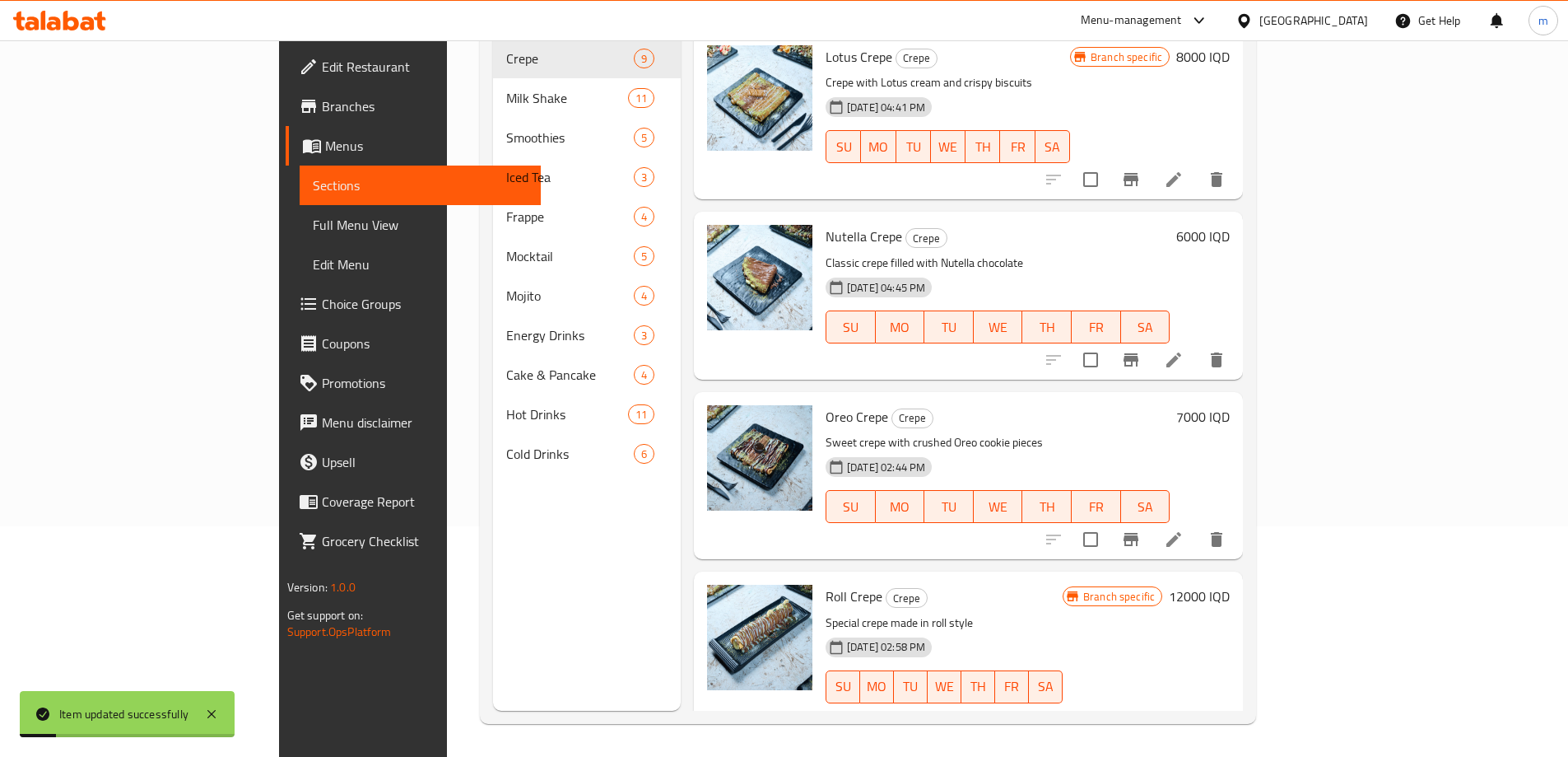
scroll to position [230, 0]
click at [313, 219] on span "Full Menu View" at bounding box center [420, 224] width 215 height 19
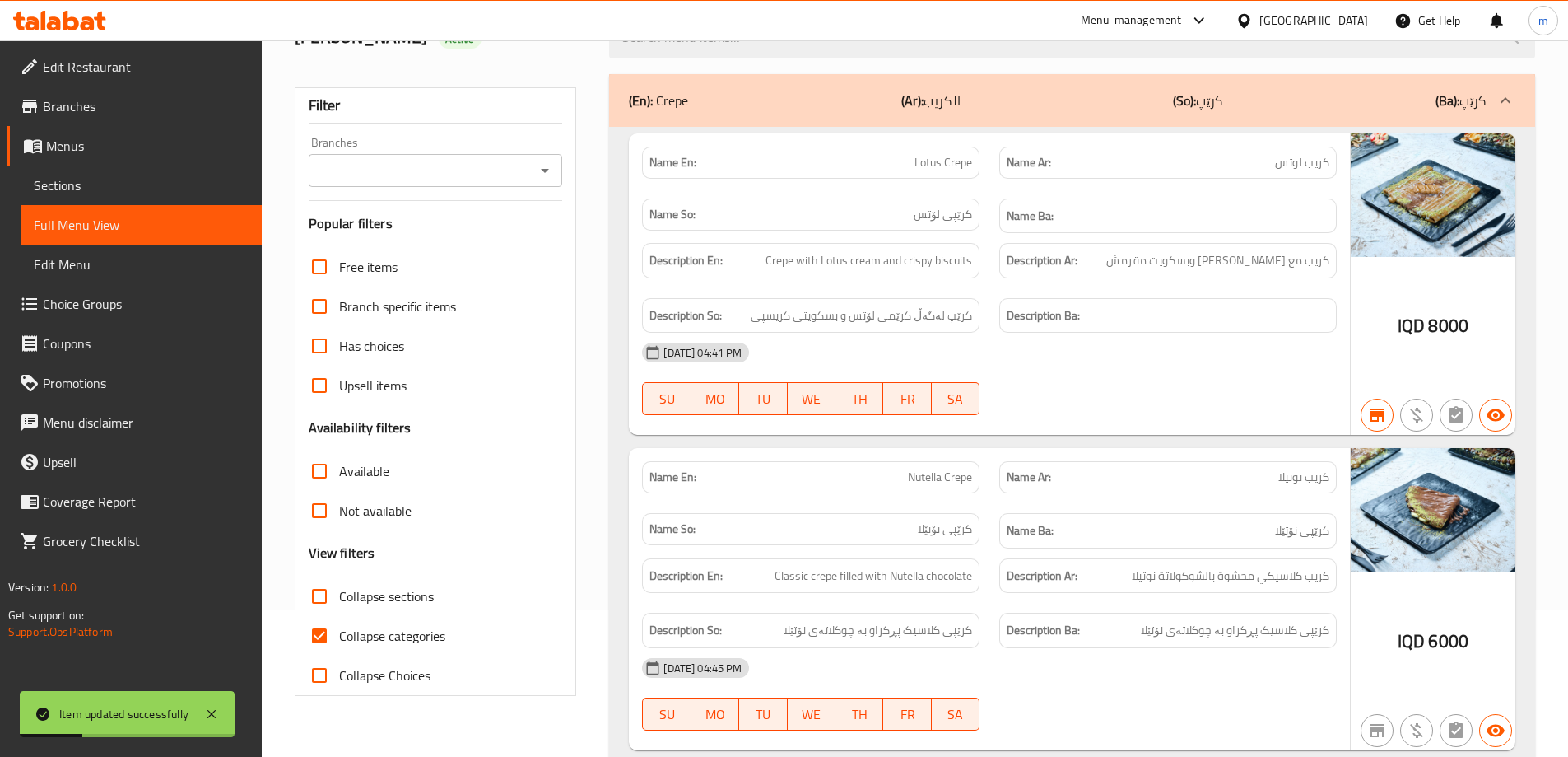
scroll to position [66, 0]
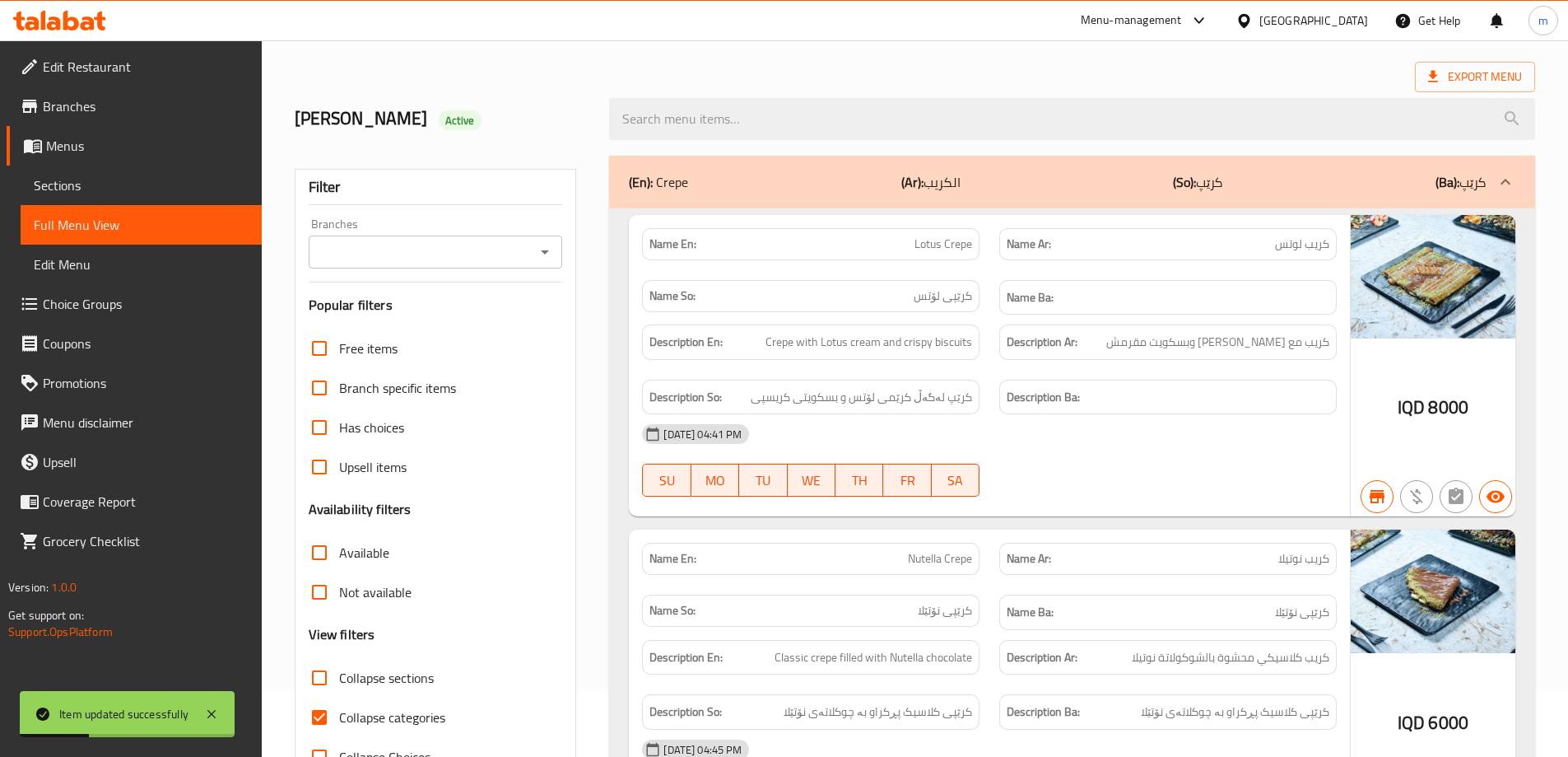
click at [545, 259] on icon "Open" at bounding box center [545, 252] width 19 height 19
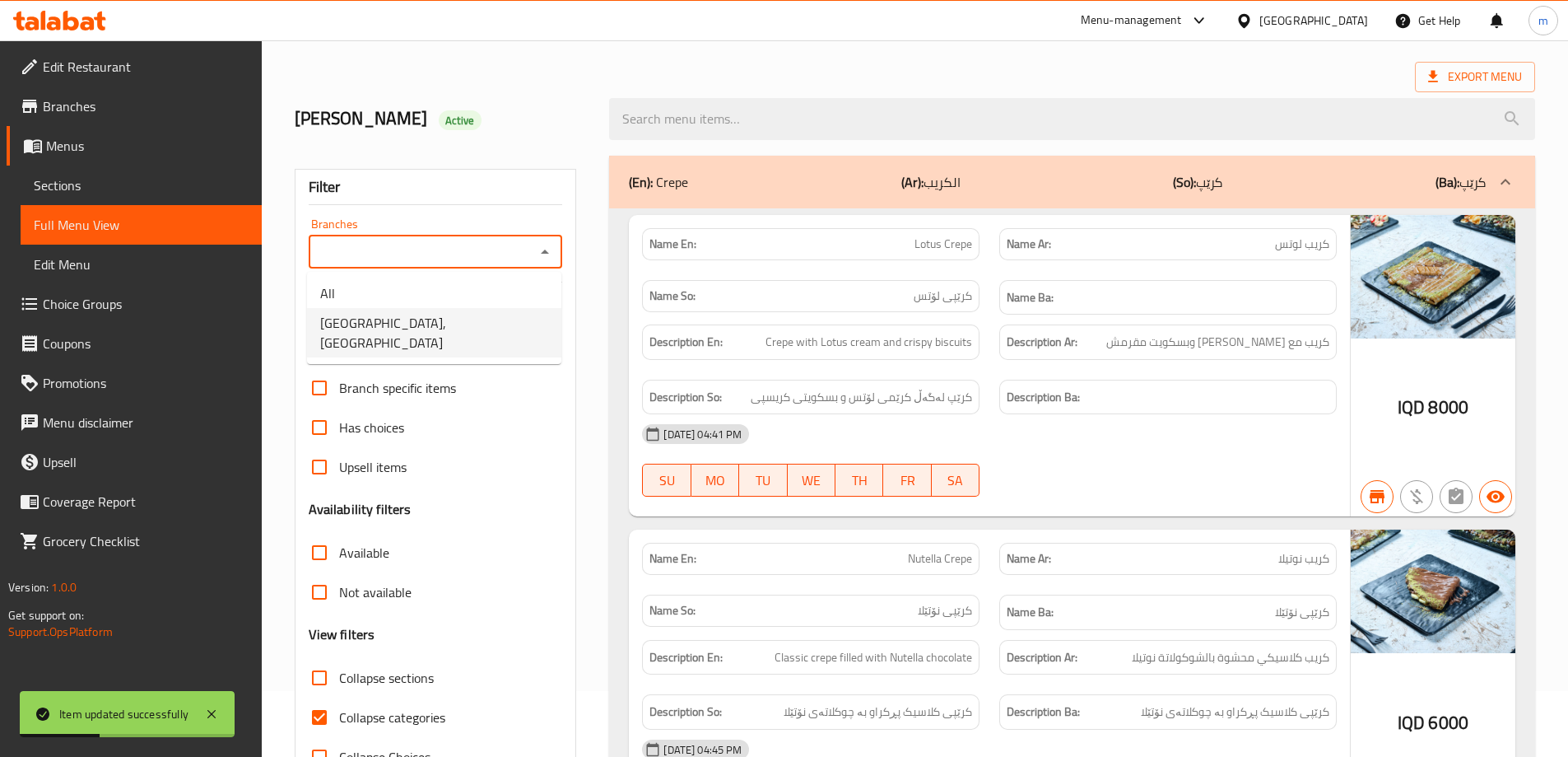
click at [427, 330] on span "[GEOGRAPHIC_DATA], [GEOGRAPHIC_DATA]" at bounding box center [434, 332] width 228 height 40
type input "[GEOGRAPHIC_DATA], [GEOGRAPHIC_DATA]"
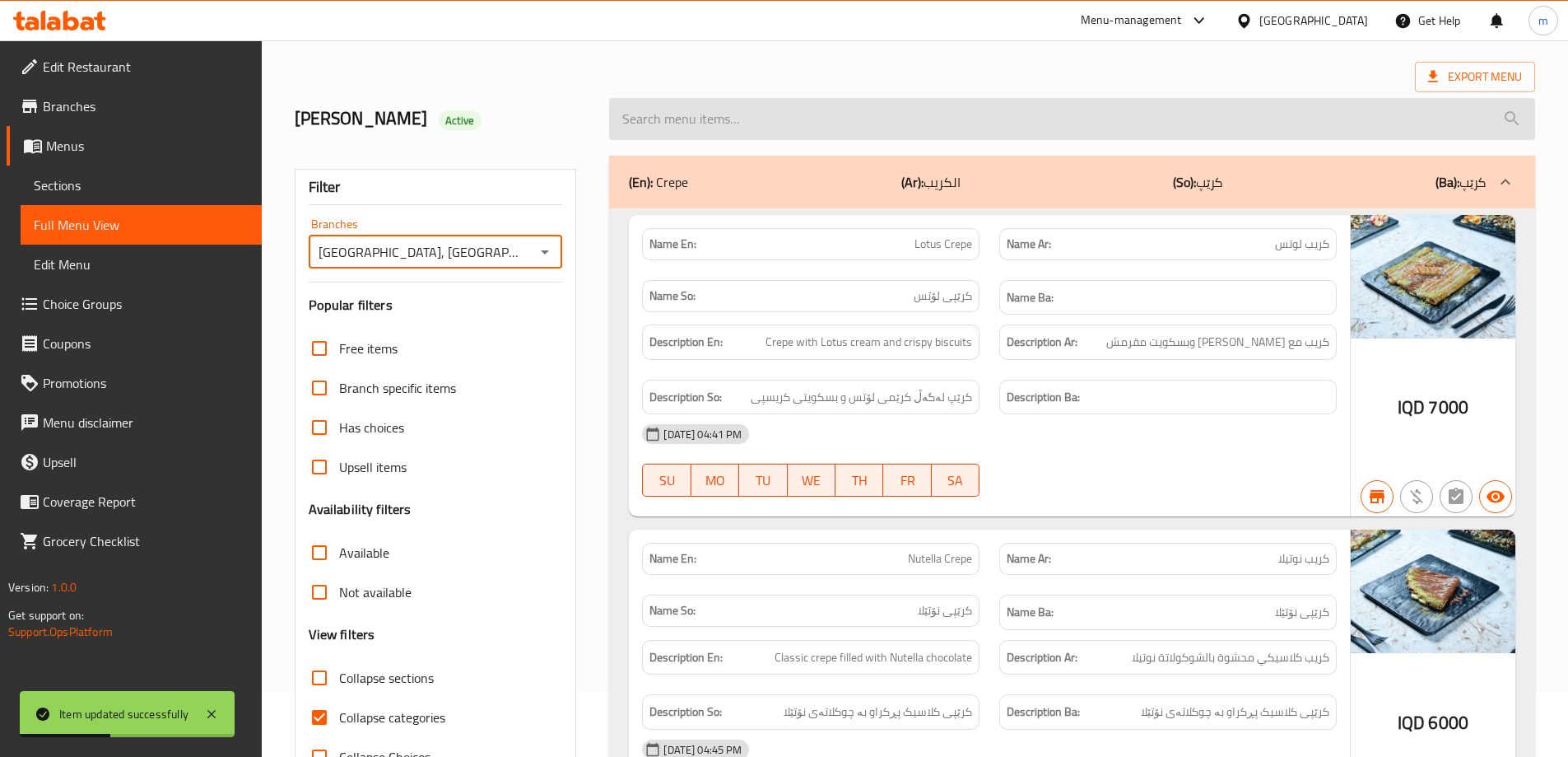
click at [761, 118] on input "search" at bounding box center [1072, 119] width 926 height 42
paste input "San Sebastian"
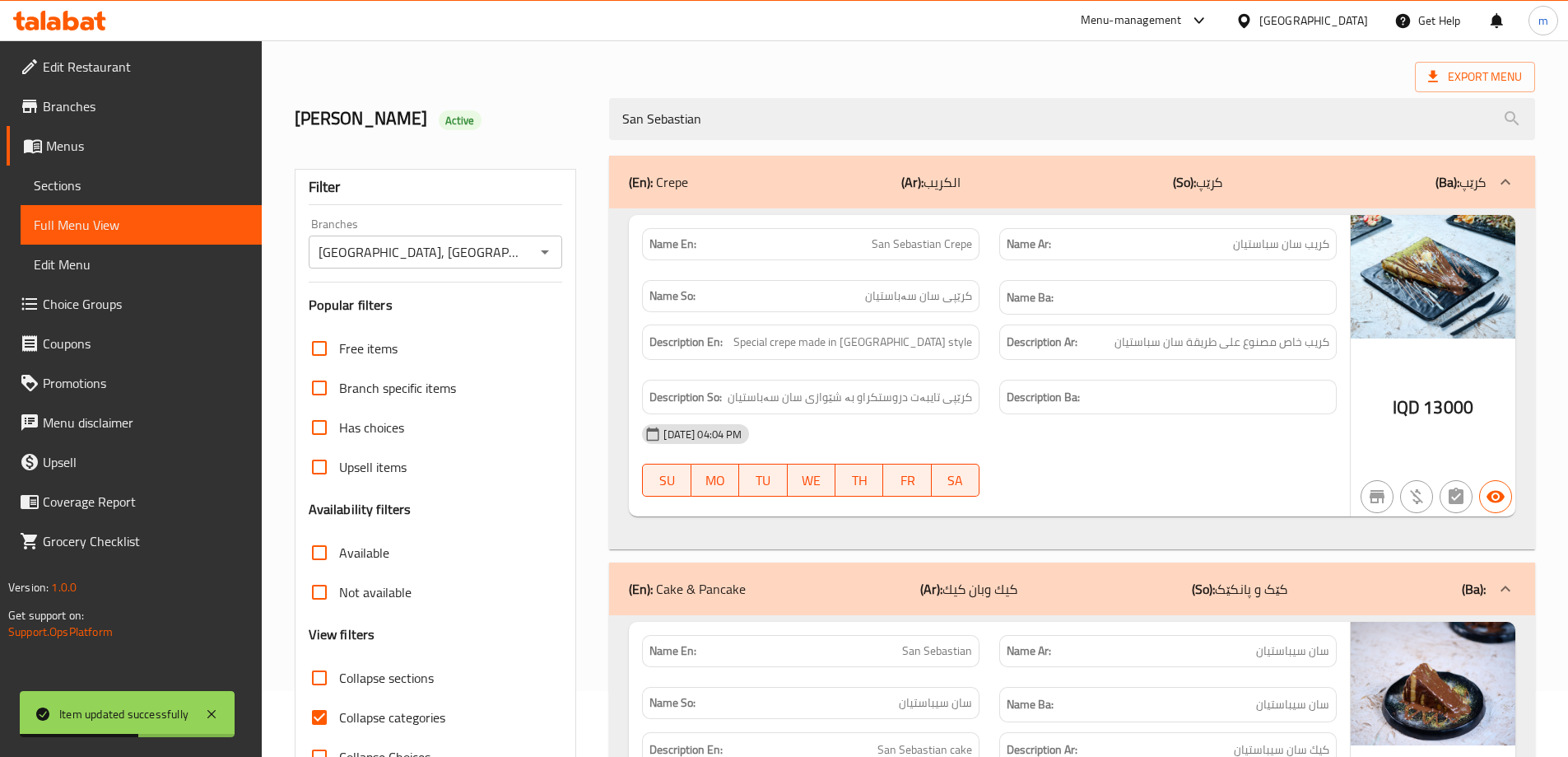
type input "San Sebastian"
click at [858, 207] on div "(En): Crepe (Ar): الكريب (So): کرێپ (Ba): کرێپ" at bounding box center [1072, 182] width 926 height 52
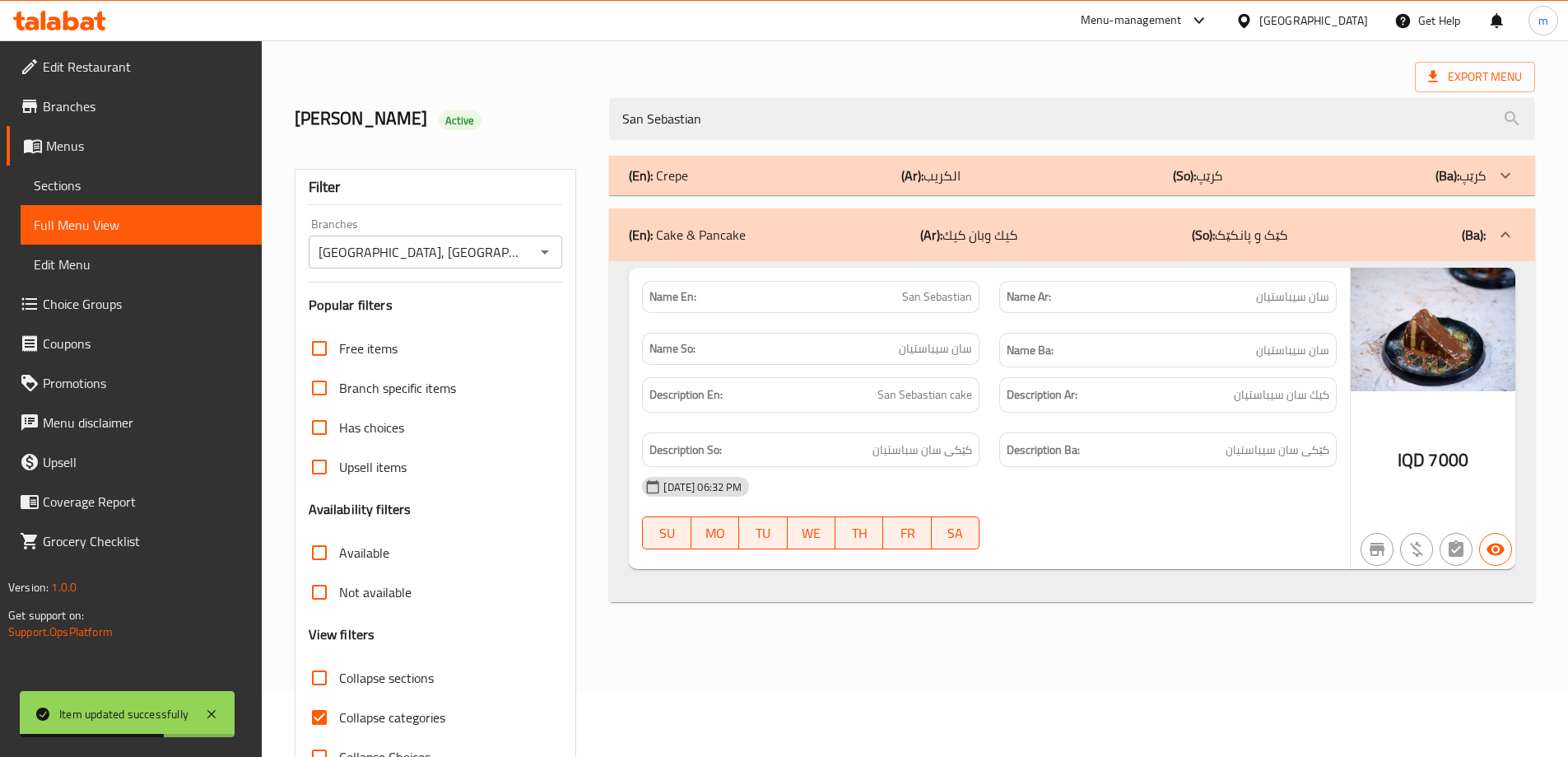
click at [574, 138] on div "[PERSON_NAME] Active" at bounding box center [442, 119] width 316 height 73
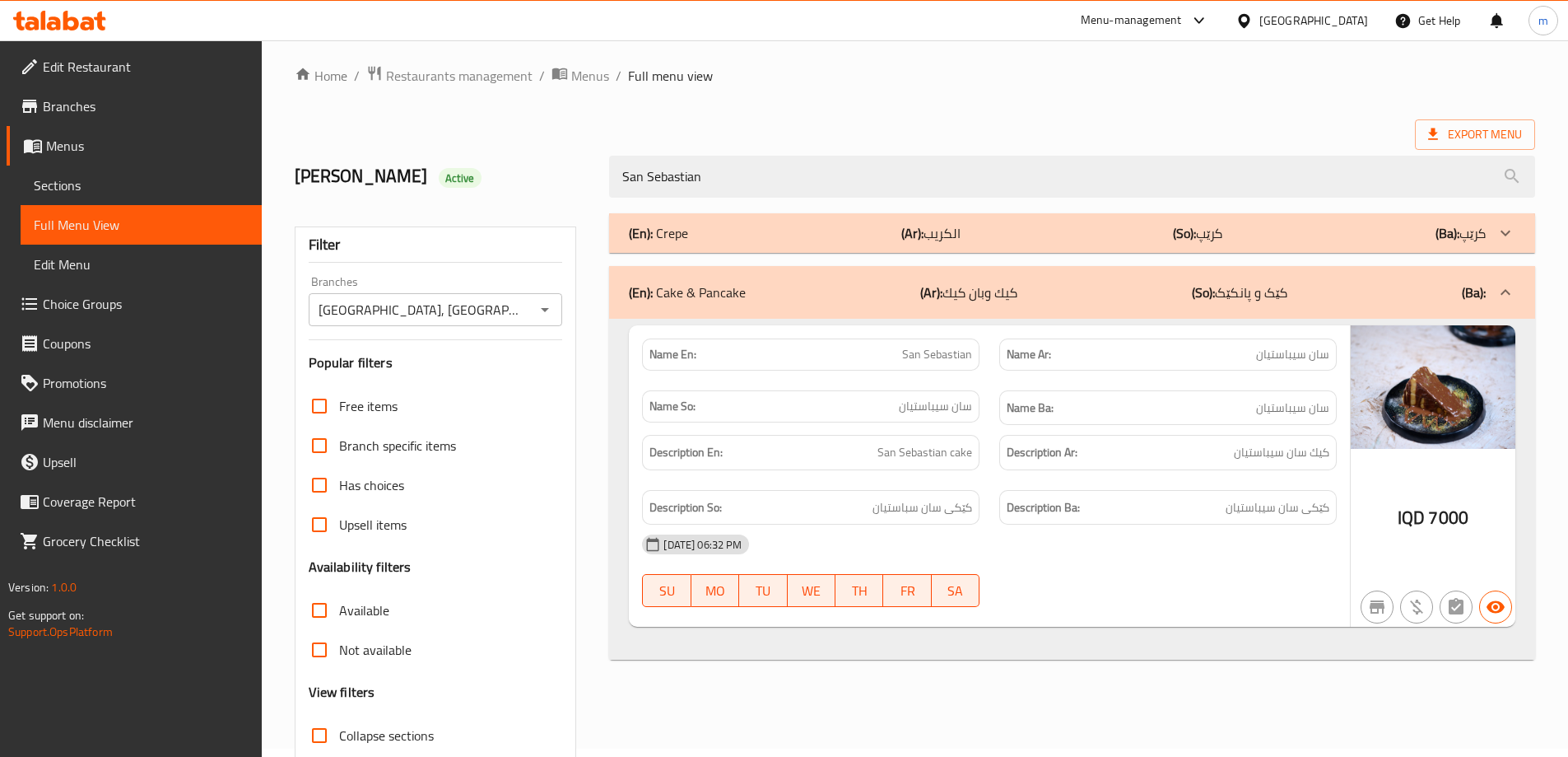
scroll to position [0, 0]
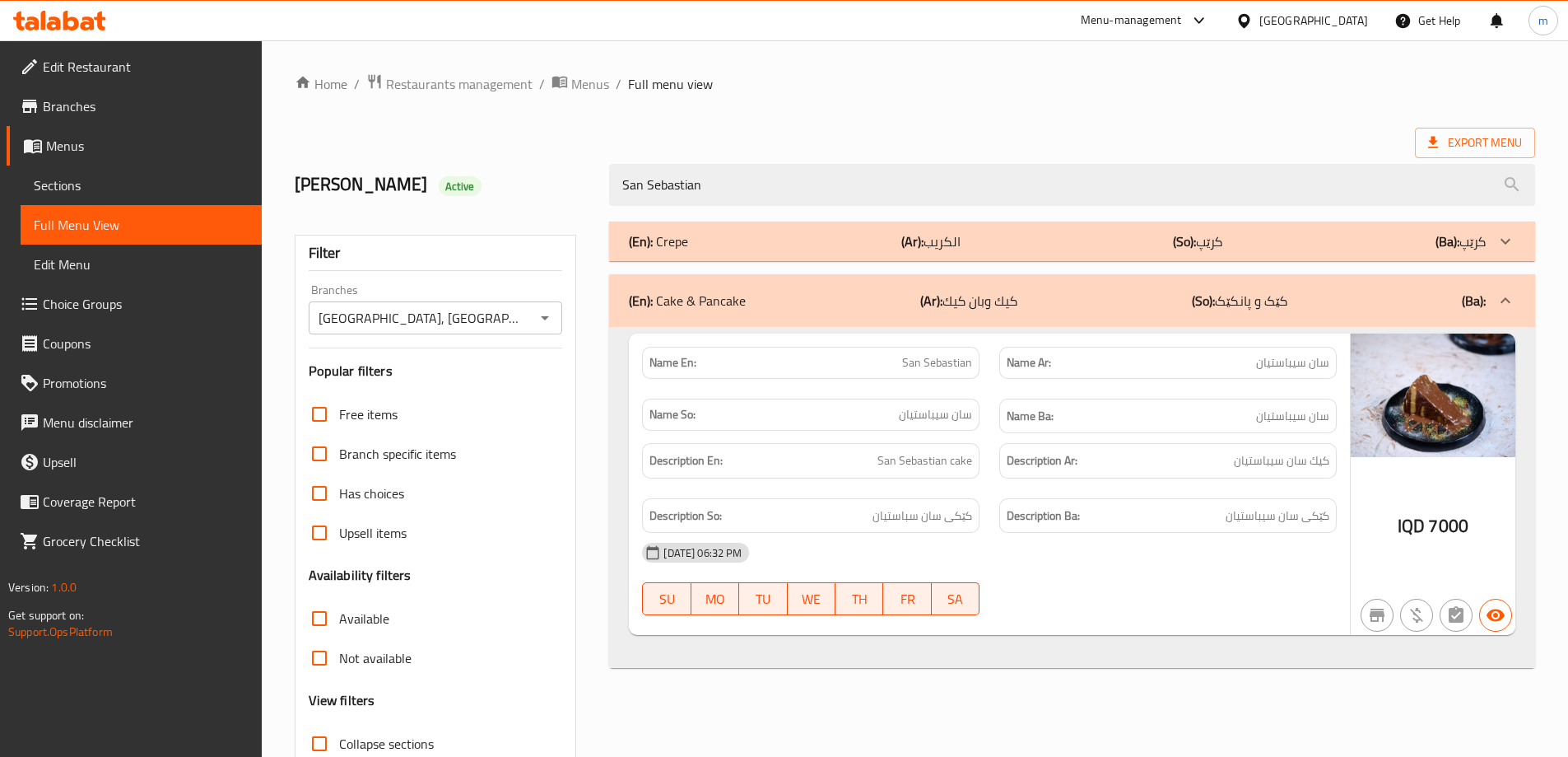
click at [97, 35] on div at bounding box center [59, 20] width 119 height 33
click at [104, 24] on icon at bounding box center [60, 20] width 93 height 19
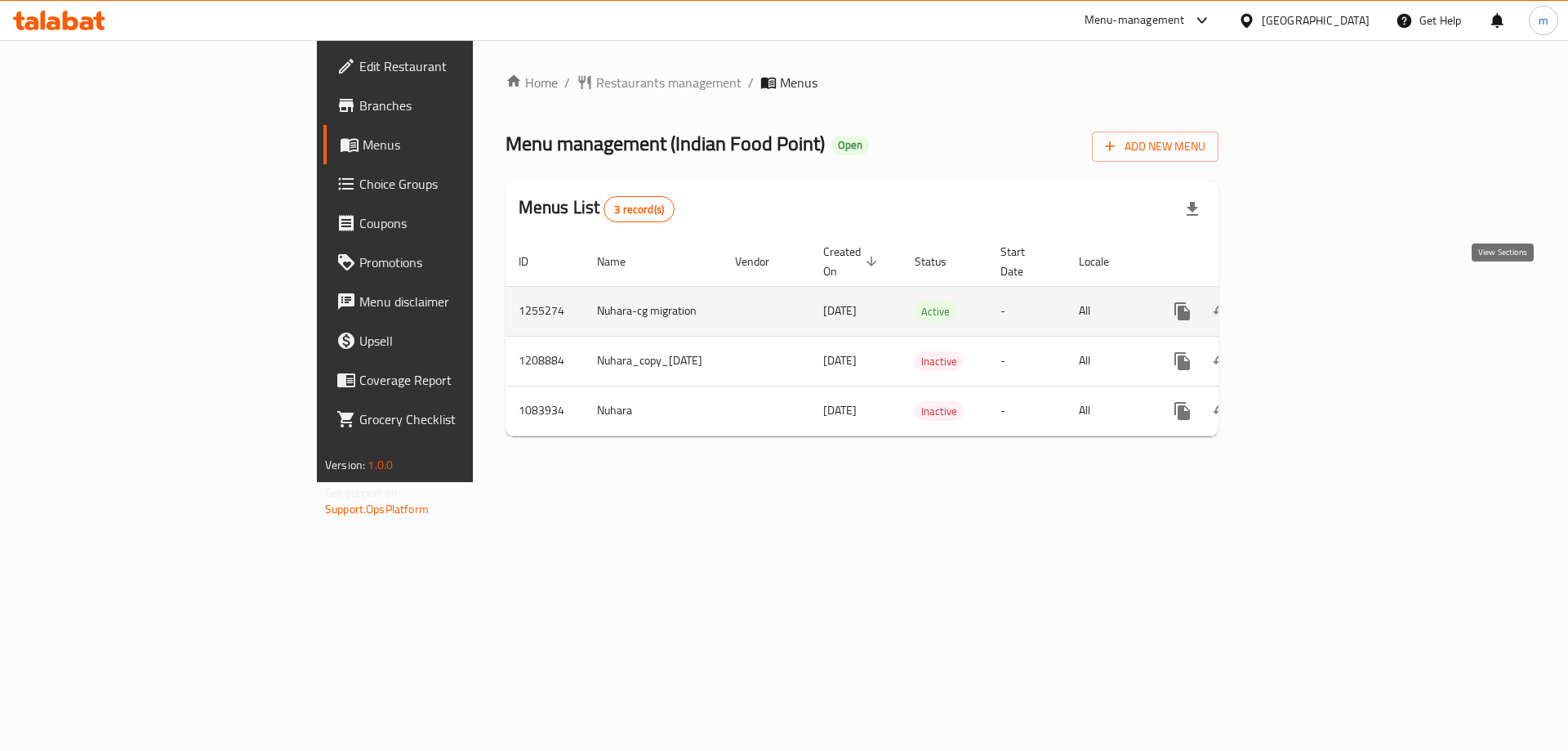
click at [1308, 304] on icon "enhanced table" at bounding box center [1299, 310] width 14 height 14
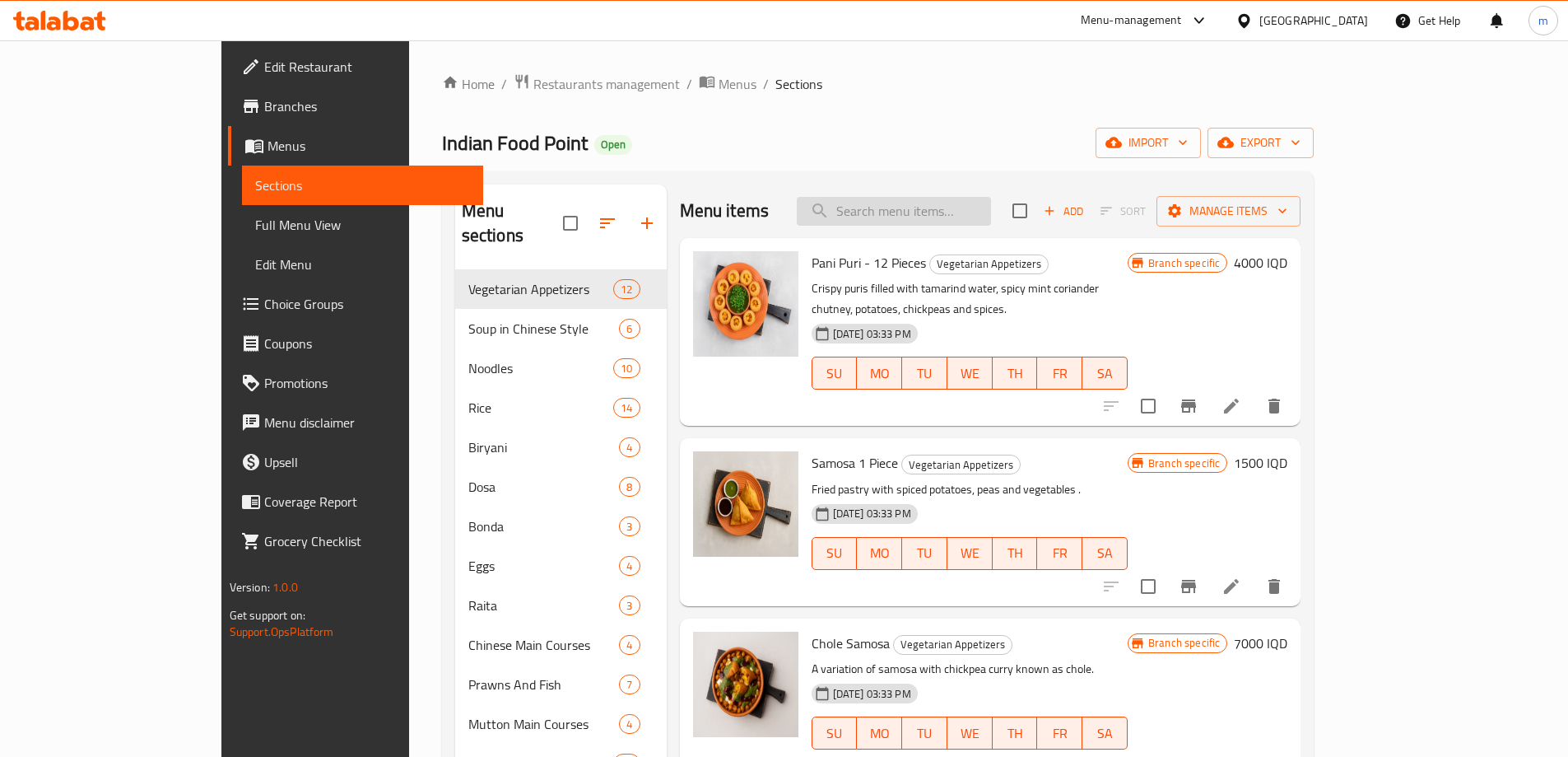
click at [934, 215] on input "search" at bounding box center [894, 212] width 194 height 29
click at [256, 224] on span "Full Menu View" at bounding box center [362, 224] width 215 height 19
click at [256, 225] on span "Full Menu View" at bounding box center [362, 224] width 215 height 19
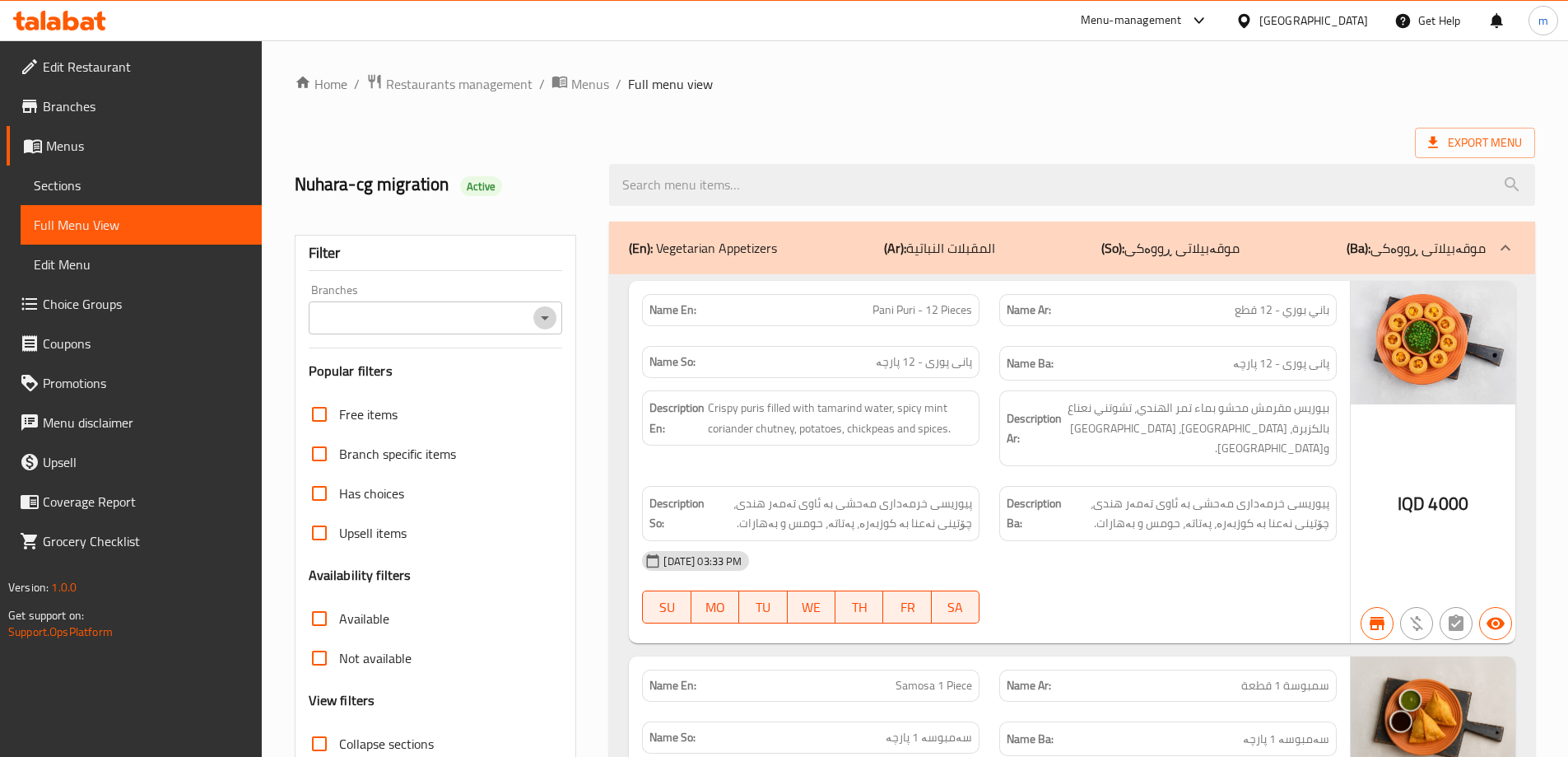
click at [541, 316] on icon "Open" at bounding box center [545, 318] width 19 height 19
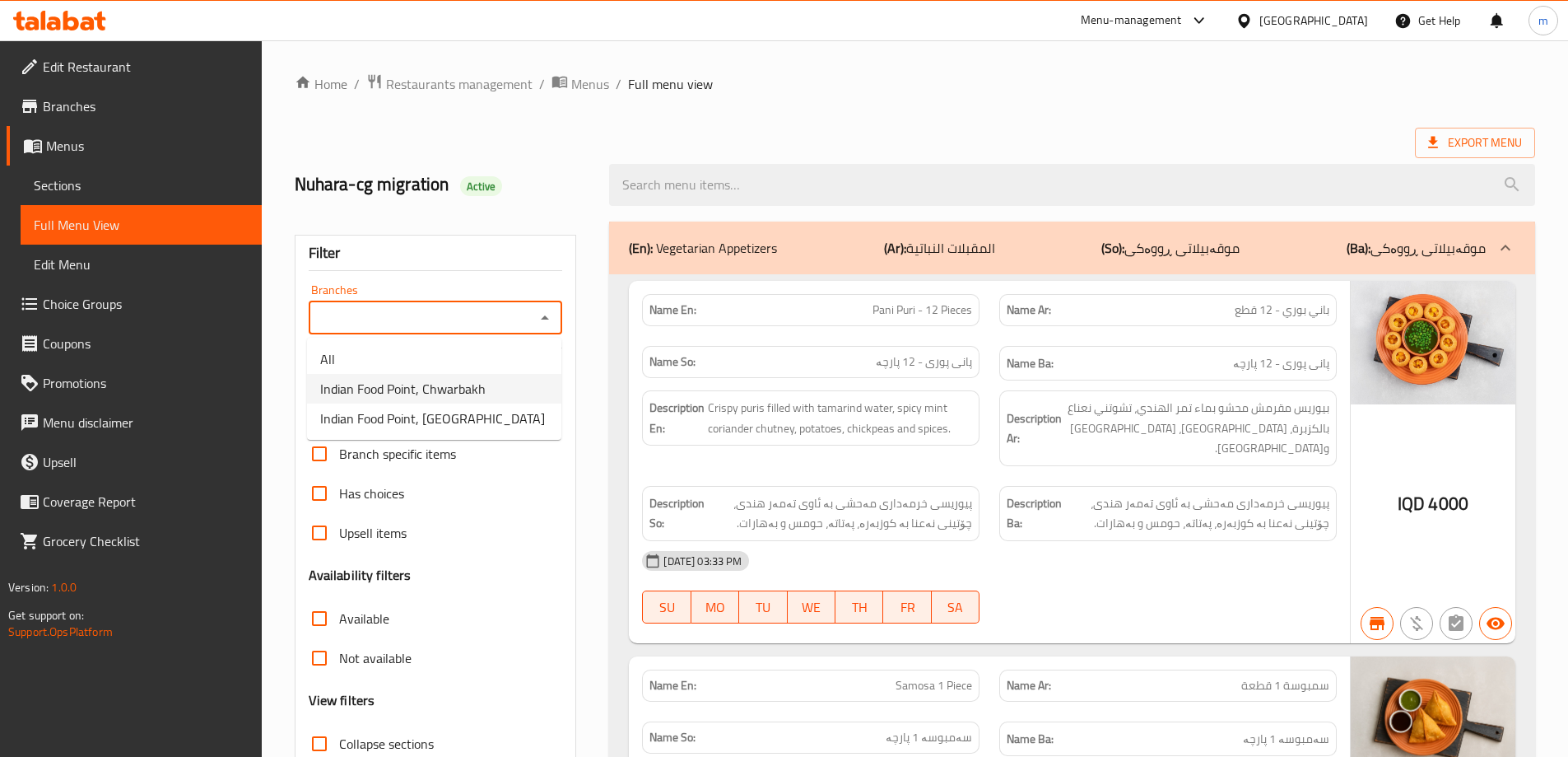
click at [466, 390] on span "Indian Food Point, Chwarbakh" at bounding box center [403, 389] width 165 height 19
click at [558, 319] on div "Indian Food Point, Chwarbakh Branches" at bounding box center [436, 318] width 255 height 33
click at [552, 319] on icon "Open" at bounding box center [545, 318] width 19 height 19
drag, startPoint x: 436, startPoint y: 411, endPoint x: 443, endPoint y: 404, distance: 9.9
click at [435, 412] on span "Indian Food Point, Ankawa" at bounding box center [432, 418] width 224 height 19
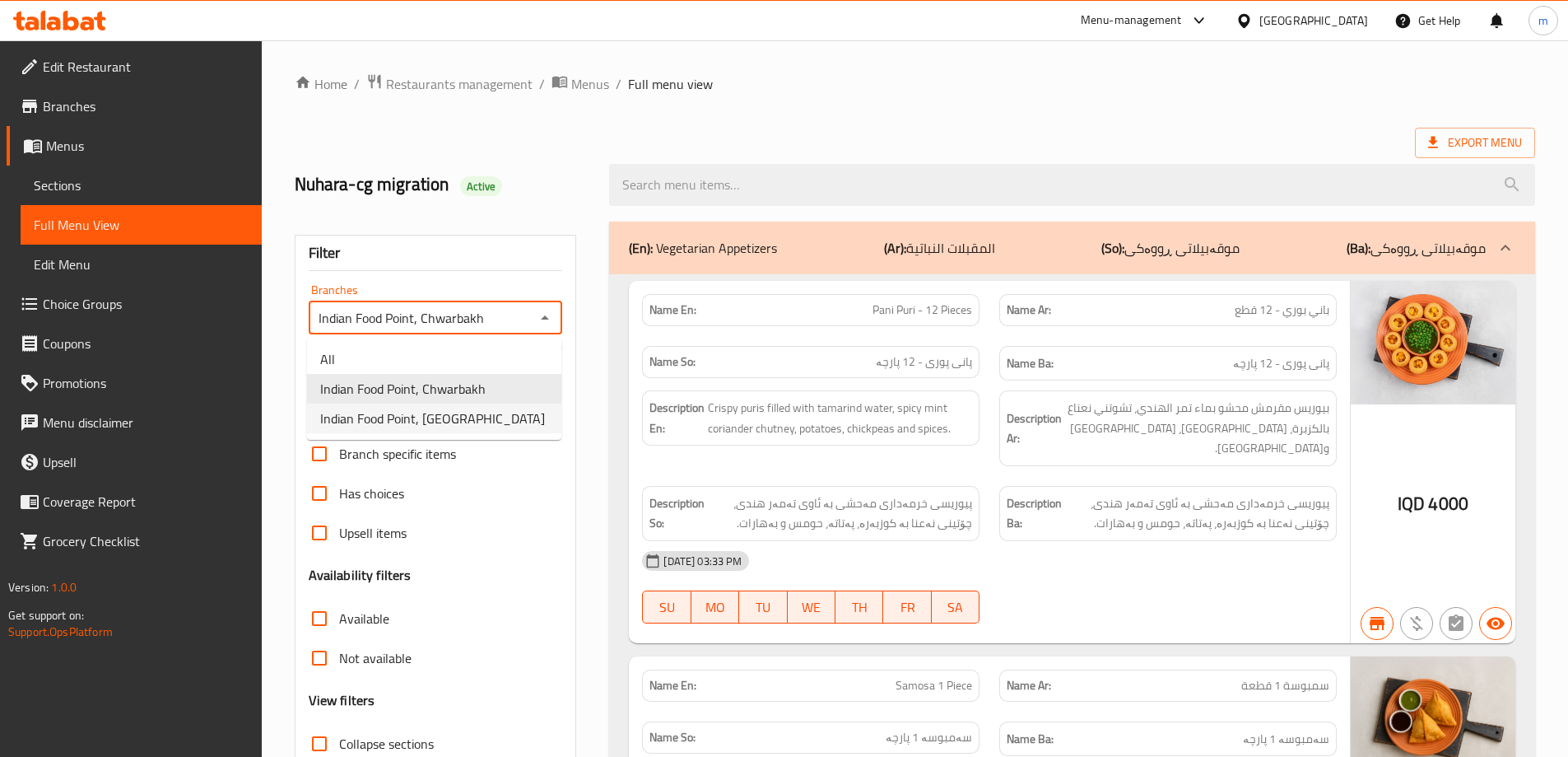
type input "Indian Food Point, Ankawa"
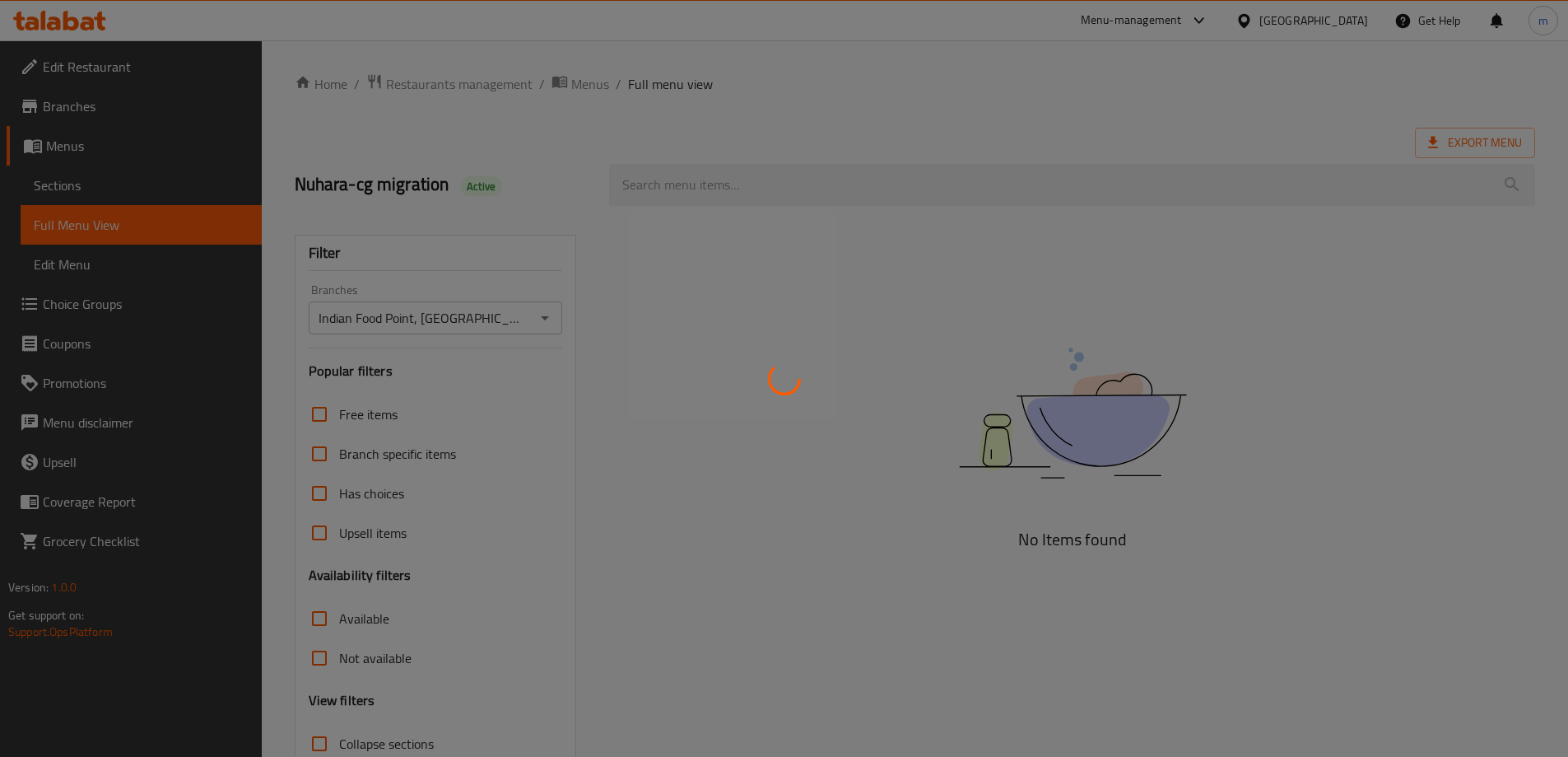
click at [762, 181] on div at bounding box center [784, 378] width 1568 height 757
click at [754, 188] on div at bounding box center [784, 378] width 1568 height 757
click at [753, 184] on div at bounding box center [784, 378] width 1568 height 757
click at [769, 188] on div at bounding box center [784, 378] width 1568 height 757
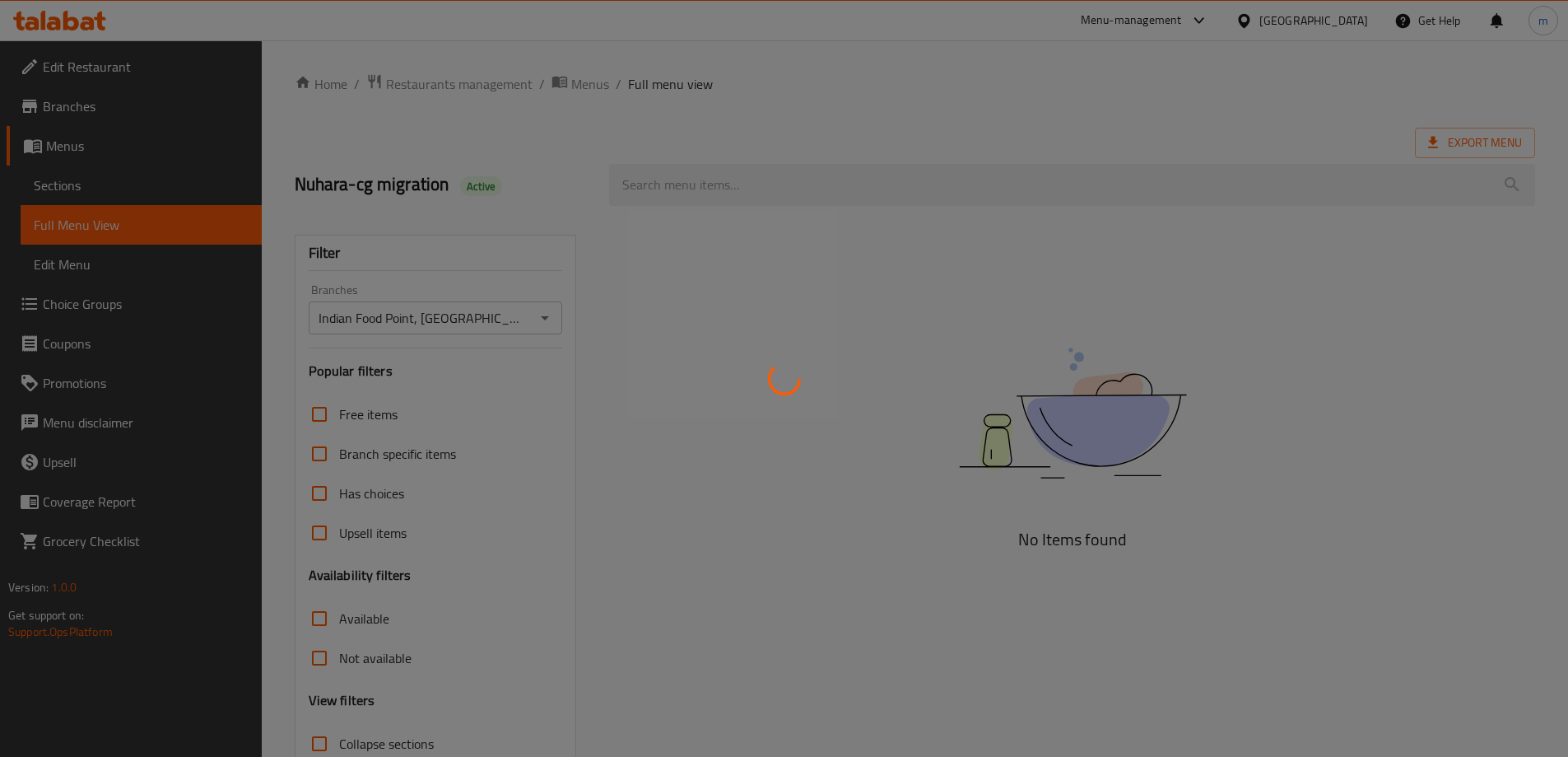
click at [772, 188] on div at bounding box center [784, 378] width 1568 height 757
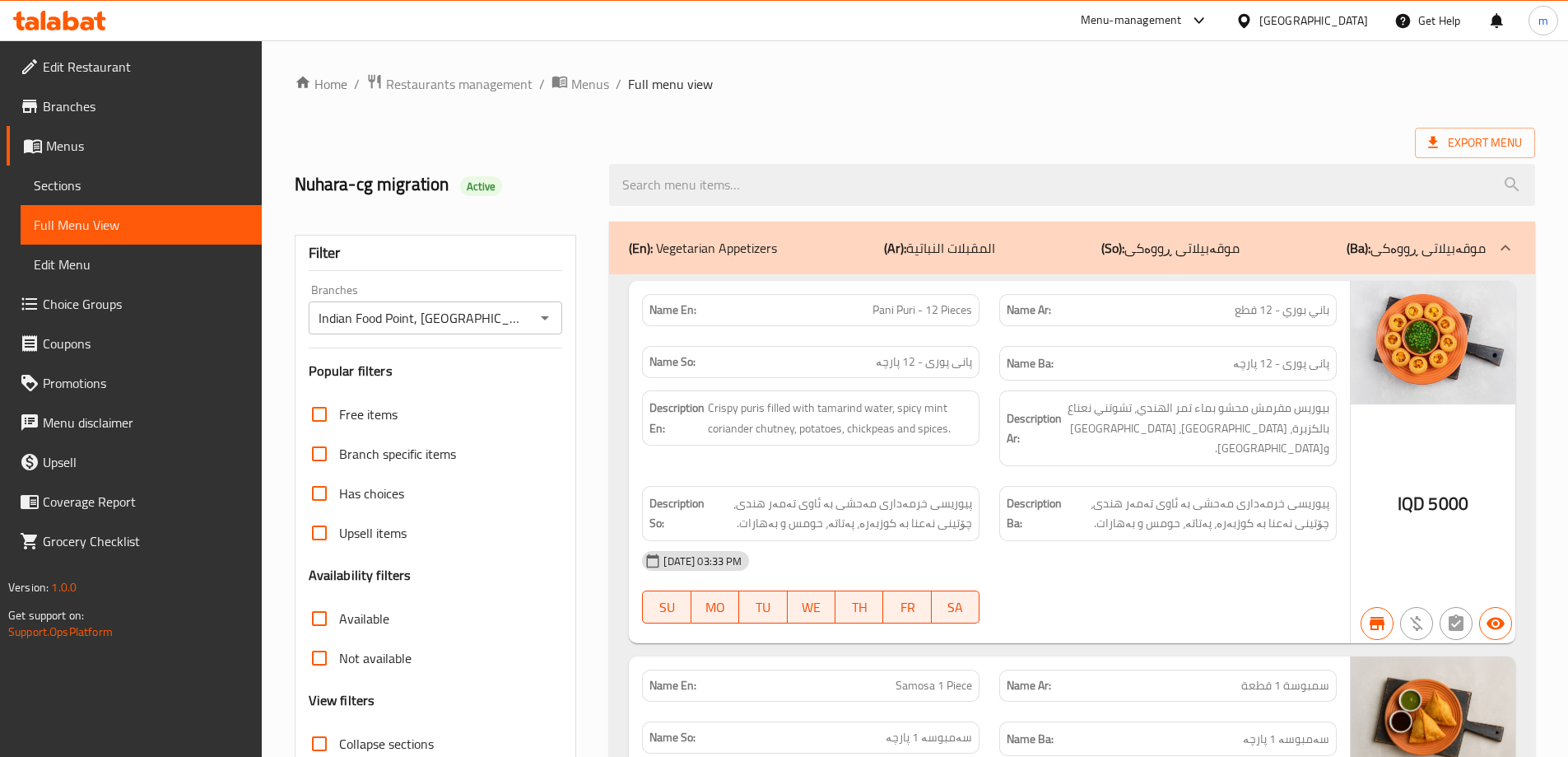
click at [772, 188] on input "search" at bounding box center [1072, 185] width 926 height 42
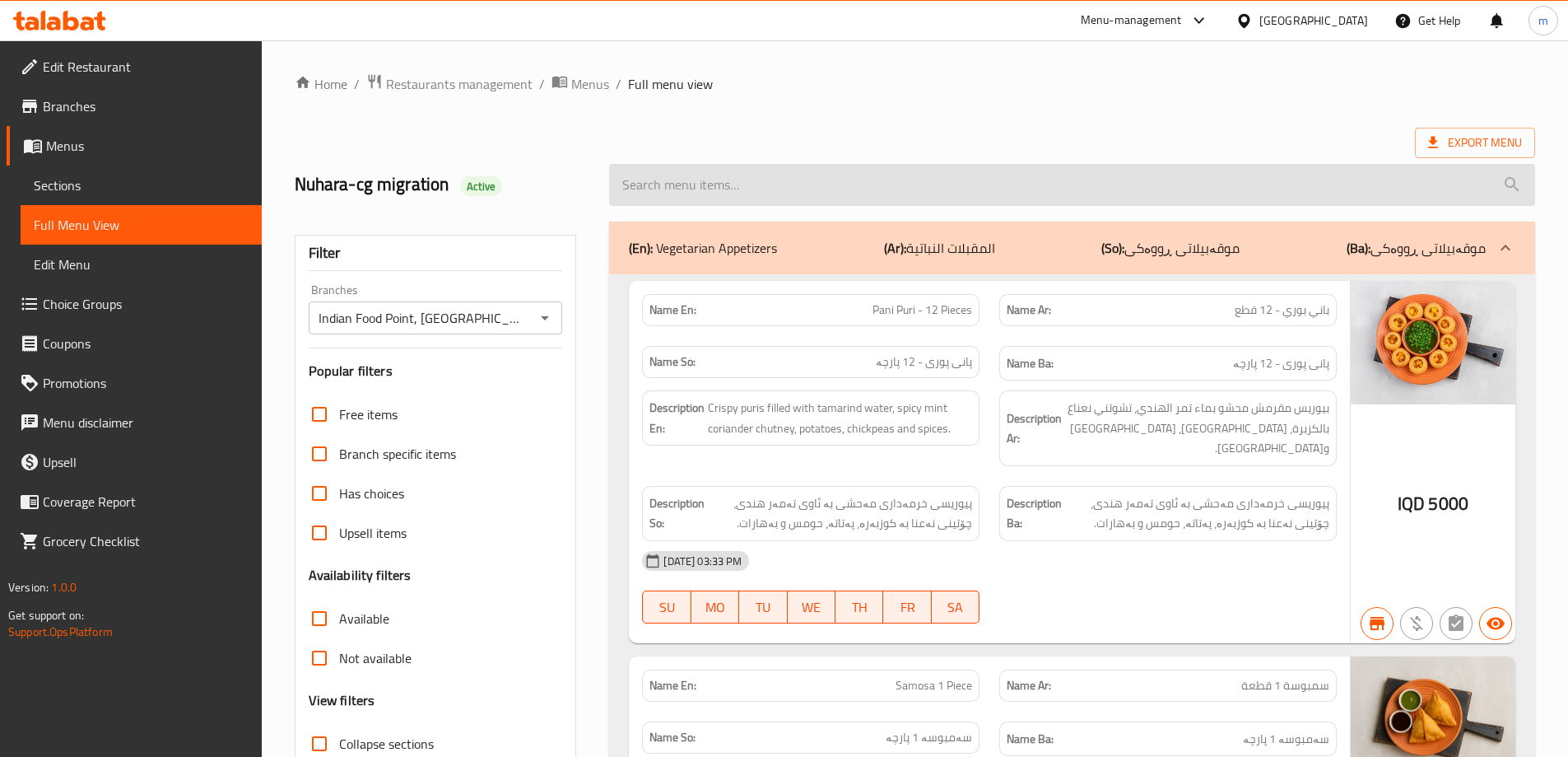
paste input "Chole Bhatura"
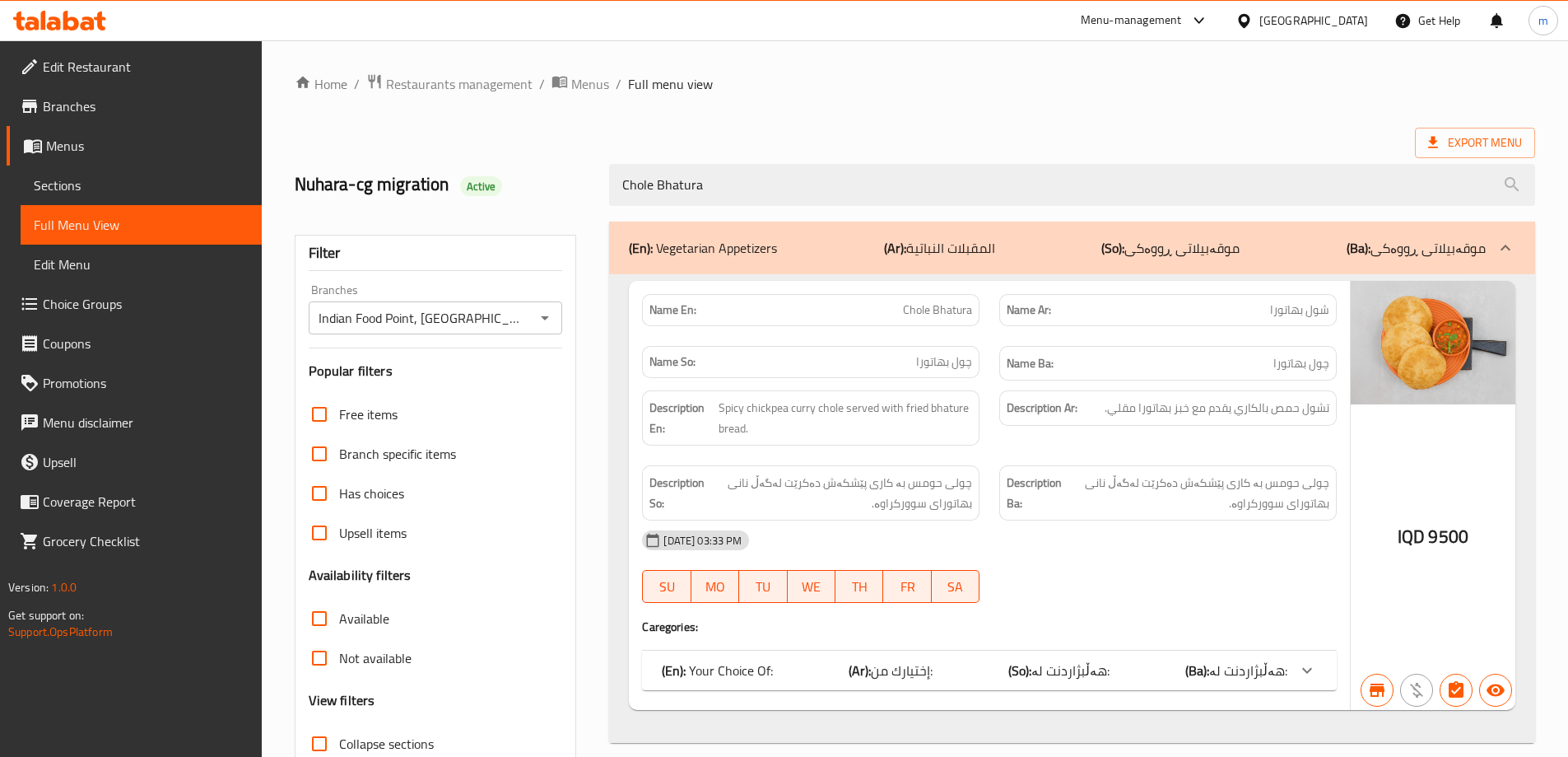
type input "Chole Bhatura"
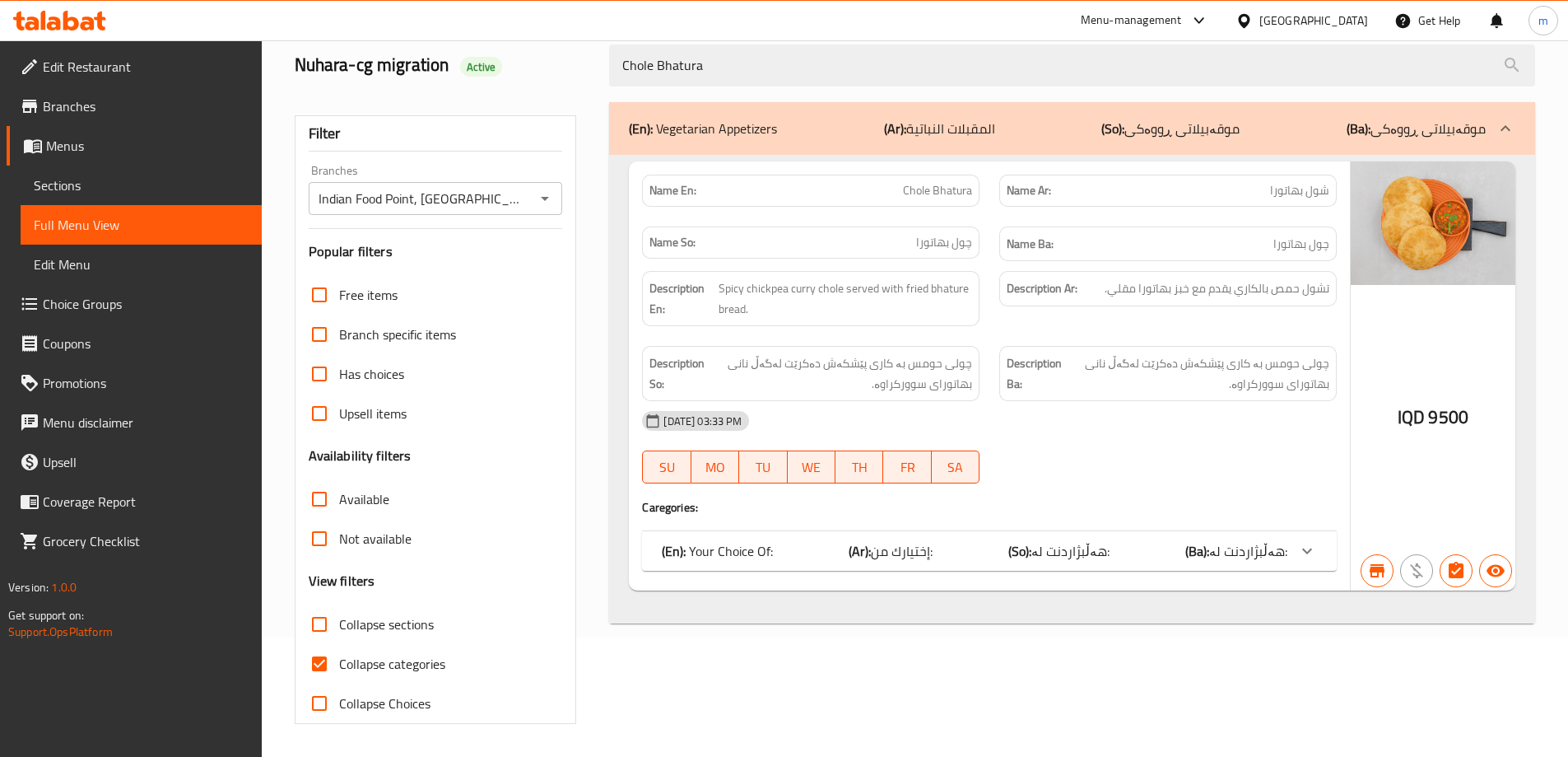
click at [358, 669] on span "Collapse categories" at bounding box center [392, 664] width 106 height 19
click at [339, 669] on input "Collapse categories" at bounding box center [319, 664] width 40 height 40
checkbox input "false"
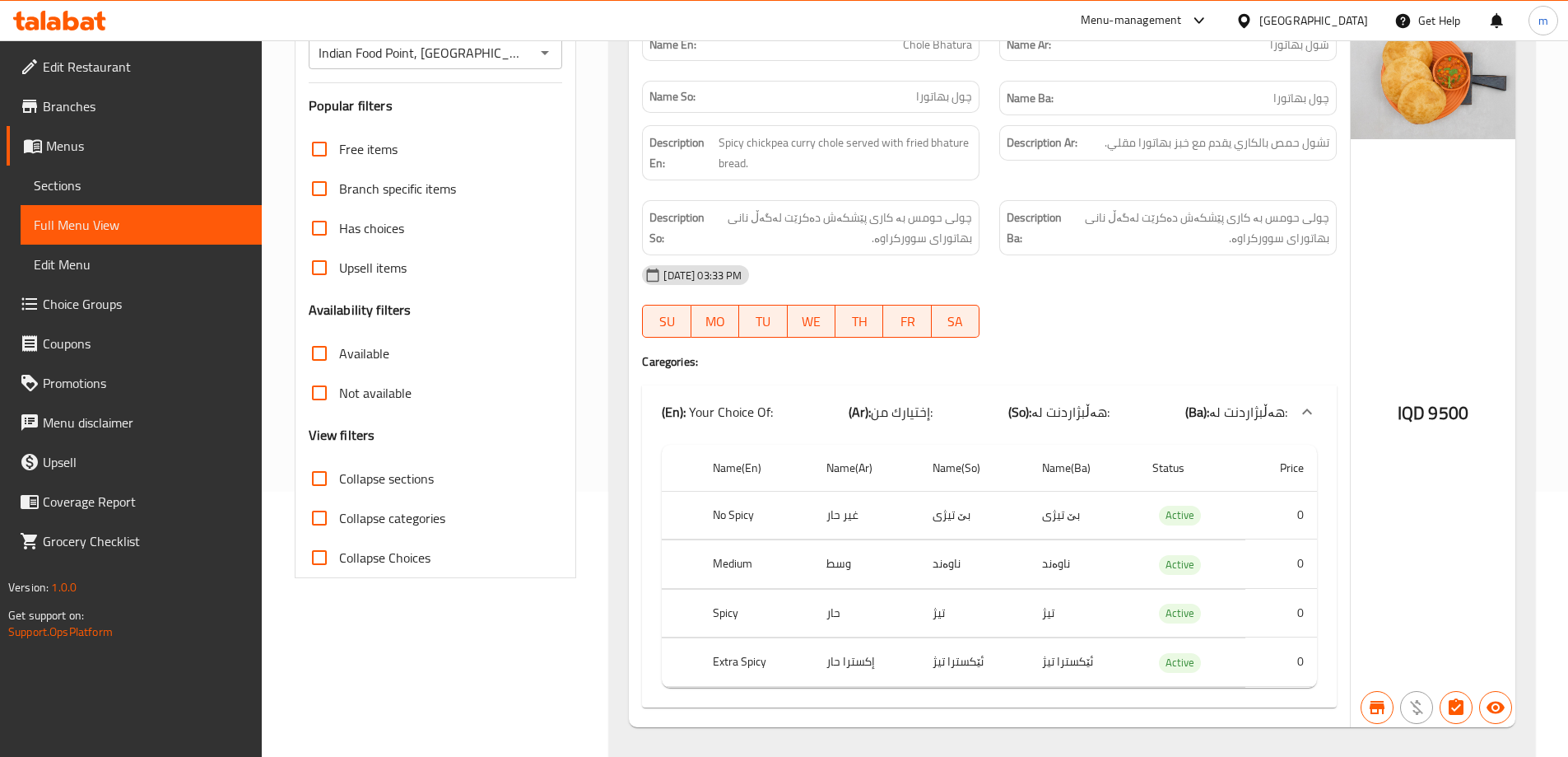
scroll to position [191, 0]
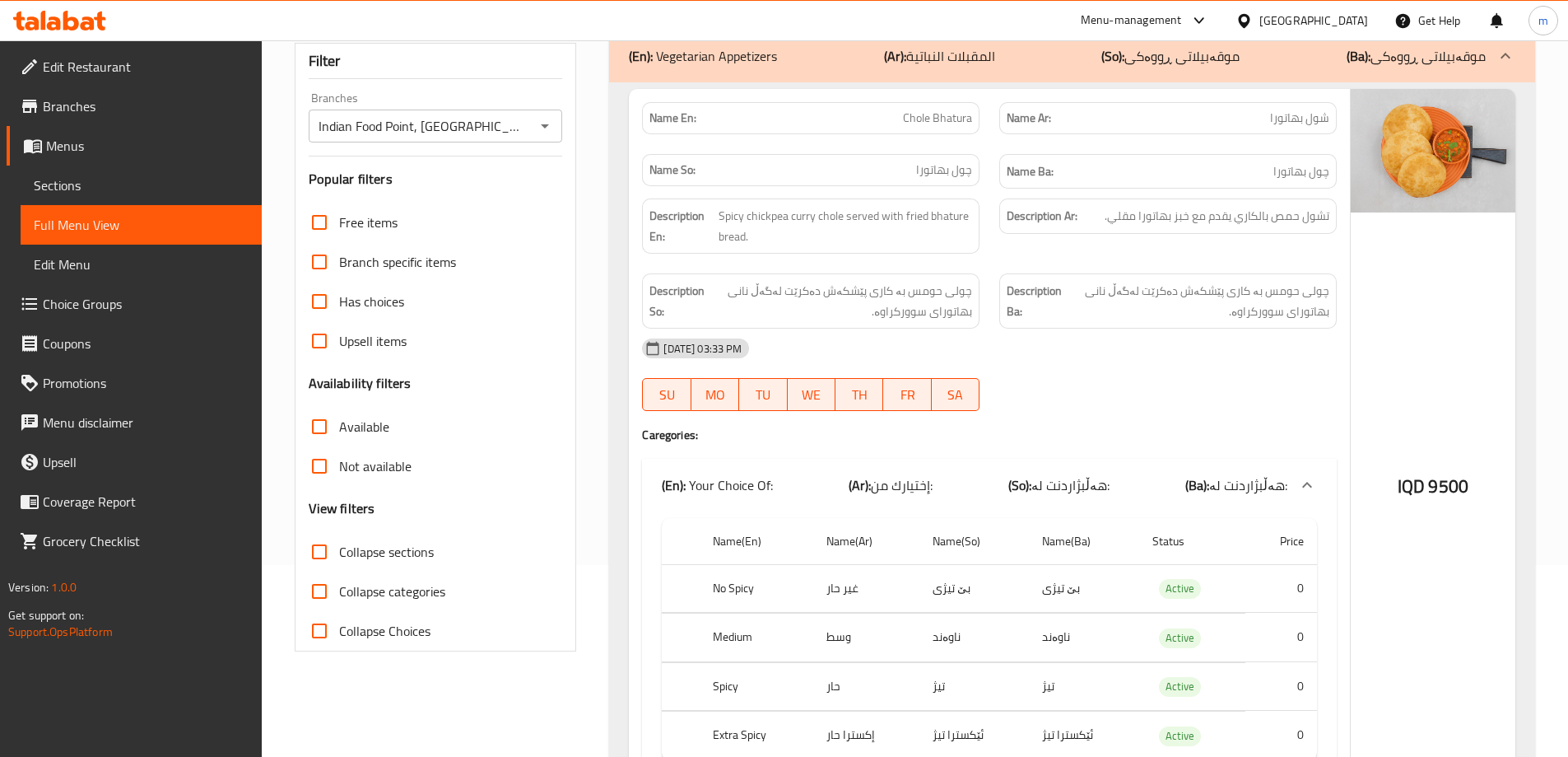
click at [104, 180] on span "Sections" at bounding box center [141, 185] width 215 height 19
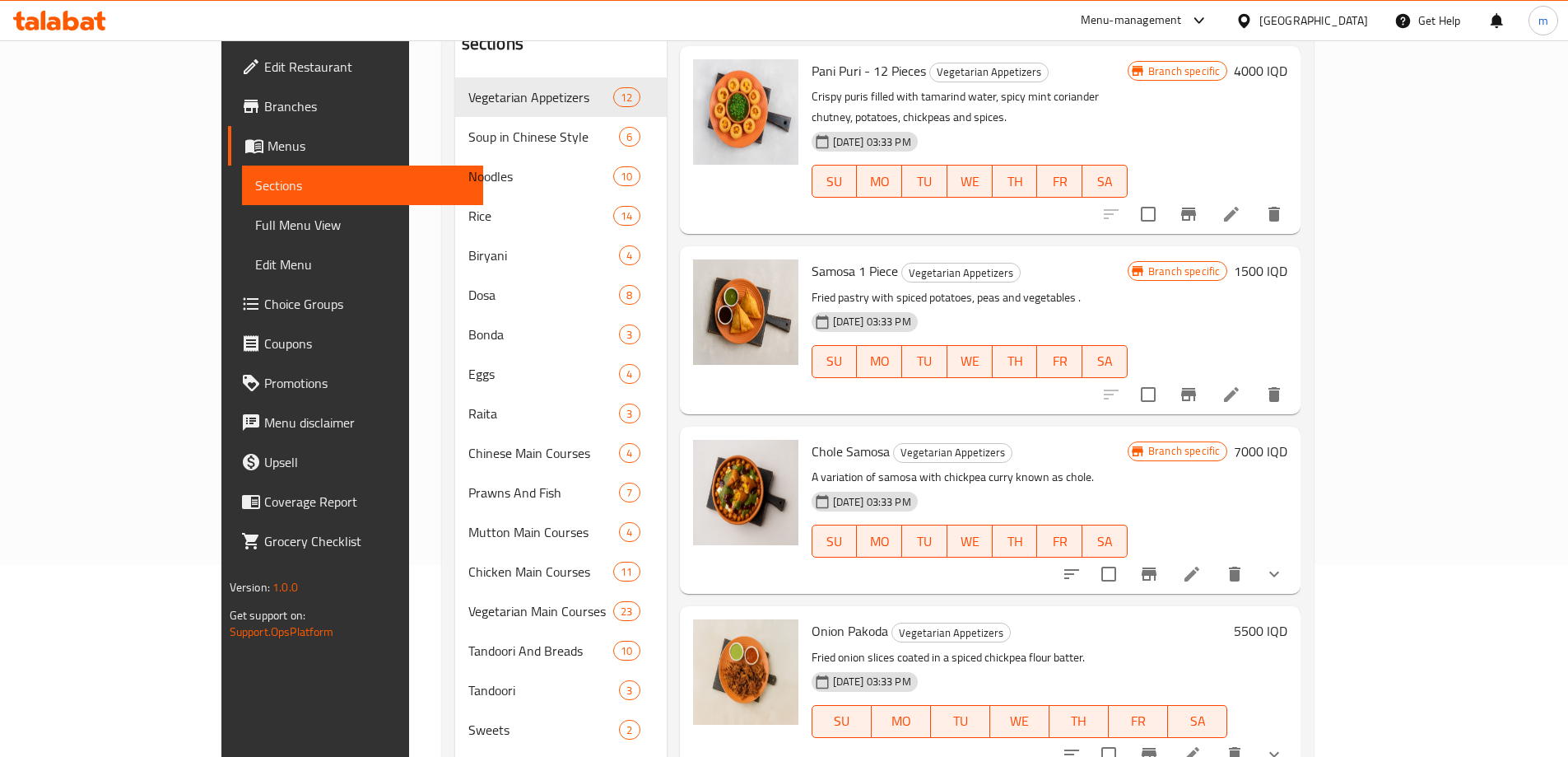
click at [256, 228] on span "Full Menu View" at bounding box center [362, 224] width 215 height 19
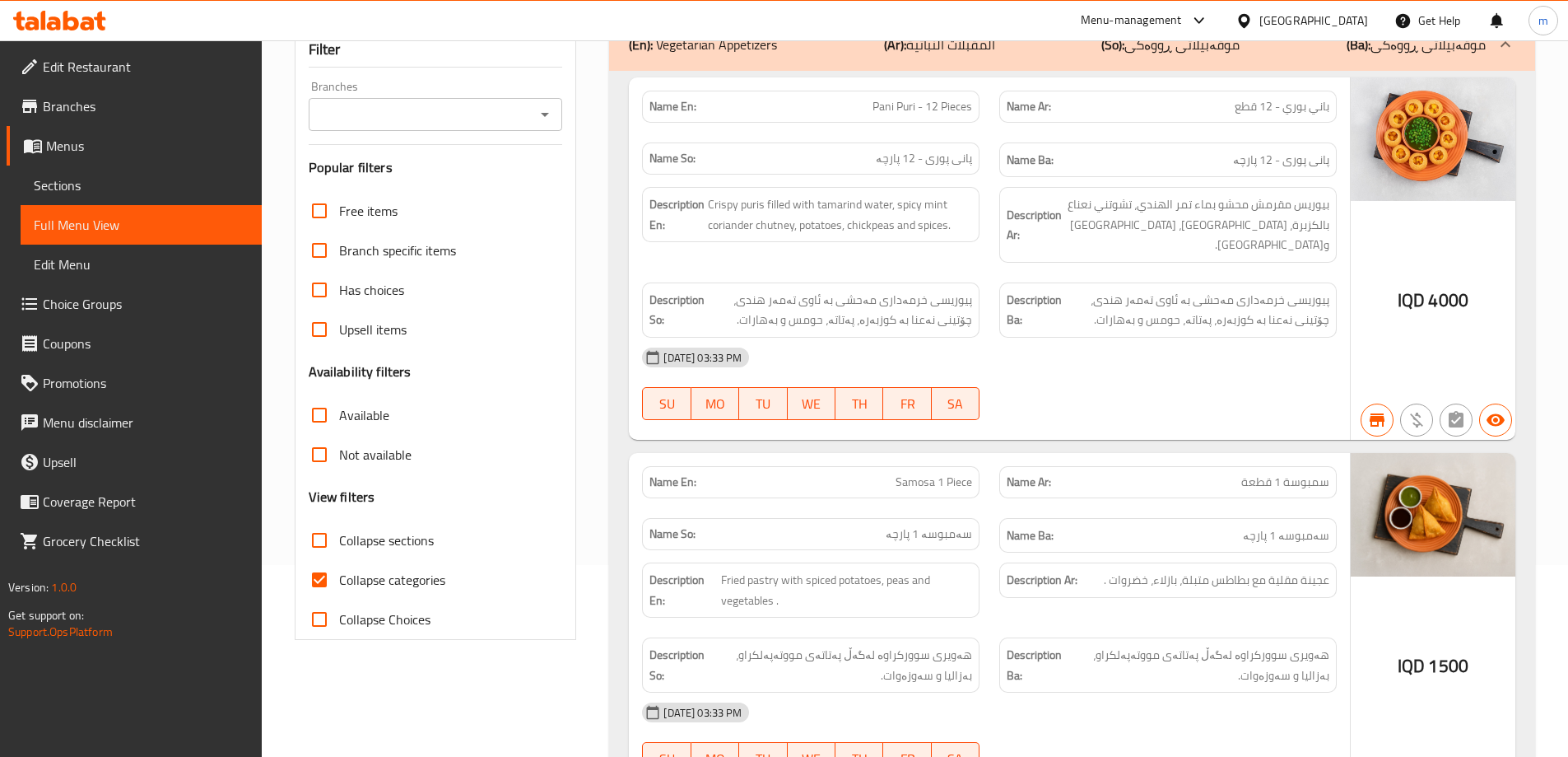
click at [157, 223] on span "Full Menu View" at bounding box center [141, 224] width 215 height 19
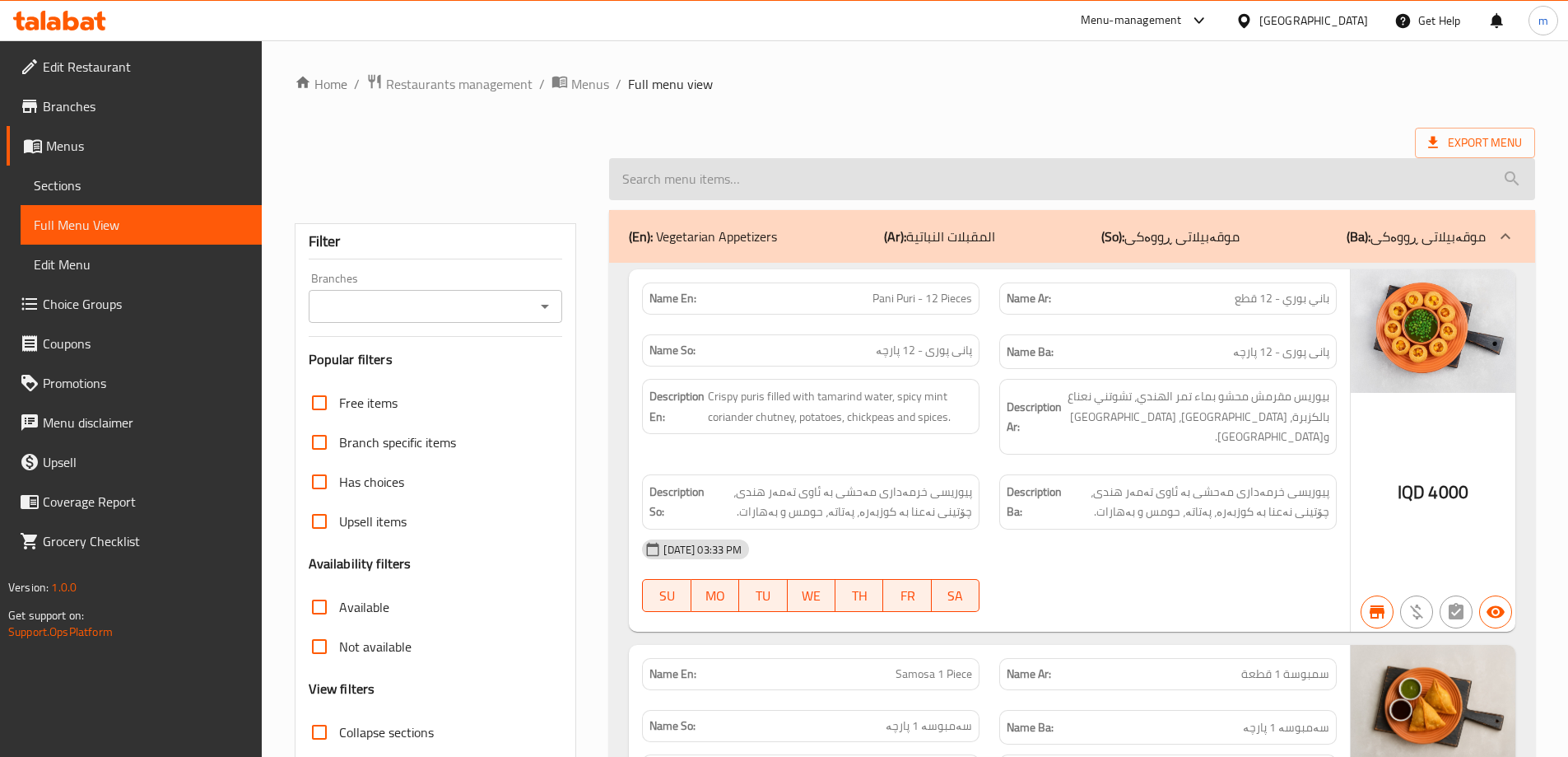
click at [828, 175] on input "search" at bounding box center [1072, 179] width 926 height 42
paste input "Chana Puri"
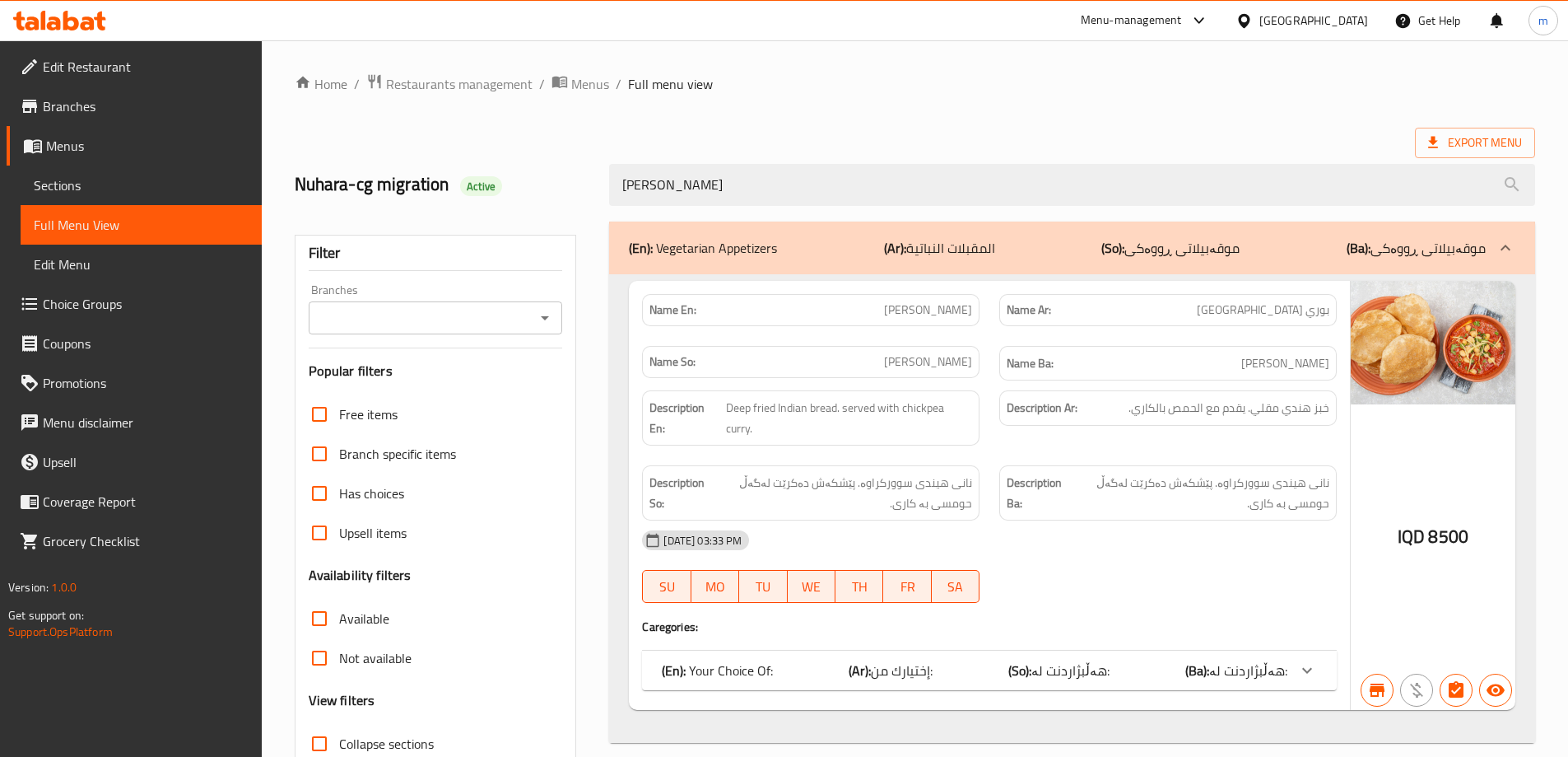
click at [552, 311] on icon "Open" at bounding box center [545, 318] width 19 height 19
type input "Chana Puri"
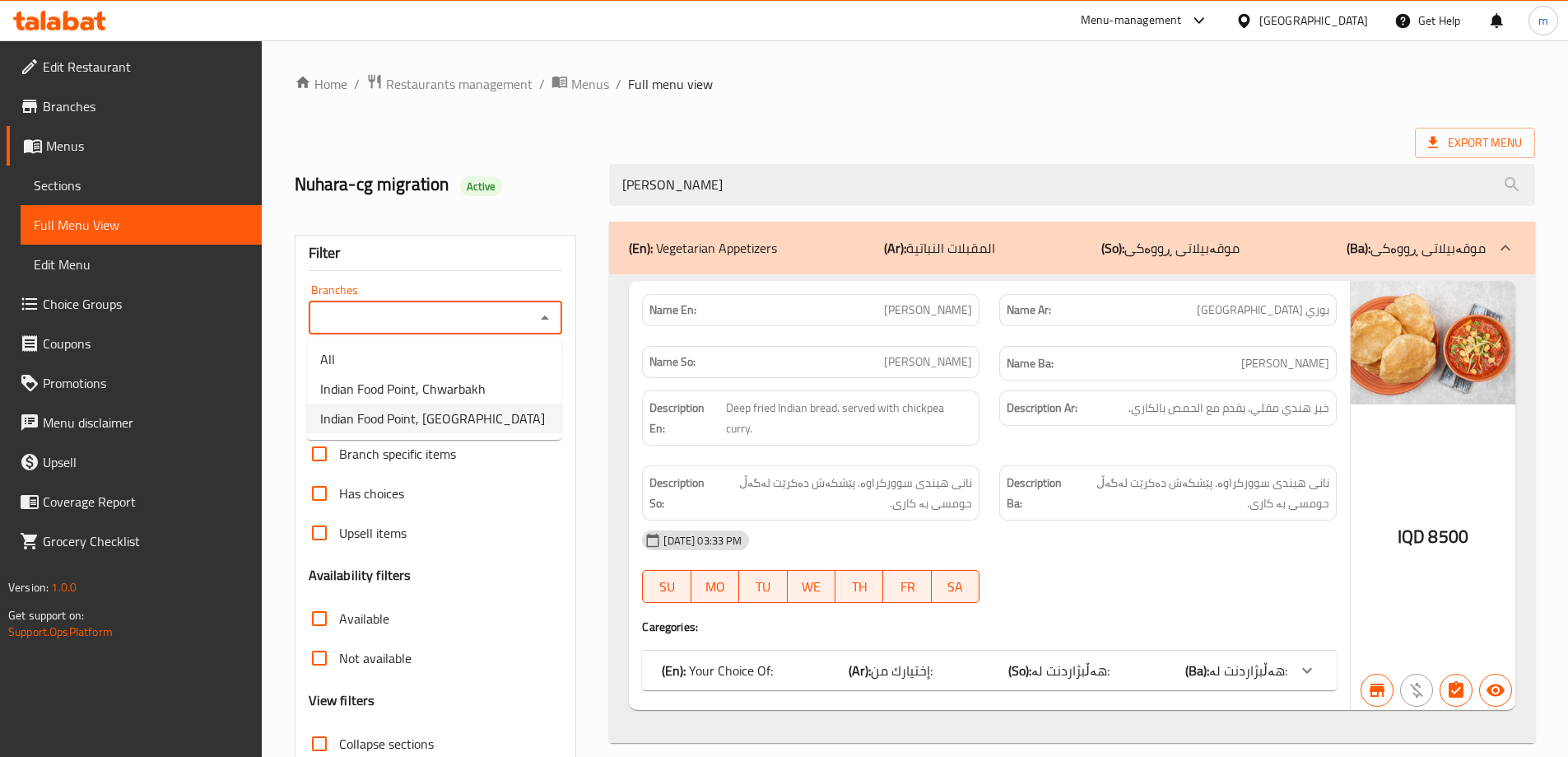
click at [434, 412] on span "Indian Food Point, Ankawa" at bounding box center [432, 418] width 224 height 19
type input "Indian Food Point, Ankawa"
click at [920, 121] on div "Home / Restaurants management / Menus / Full menu view Export Menu Nuhara-cg mi…" at bounding box center [914, 458] width 1241 height 770
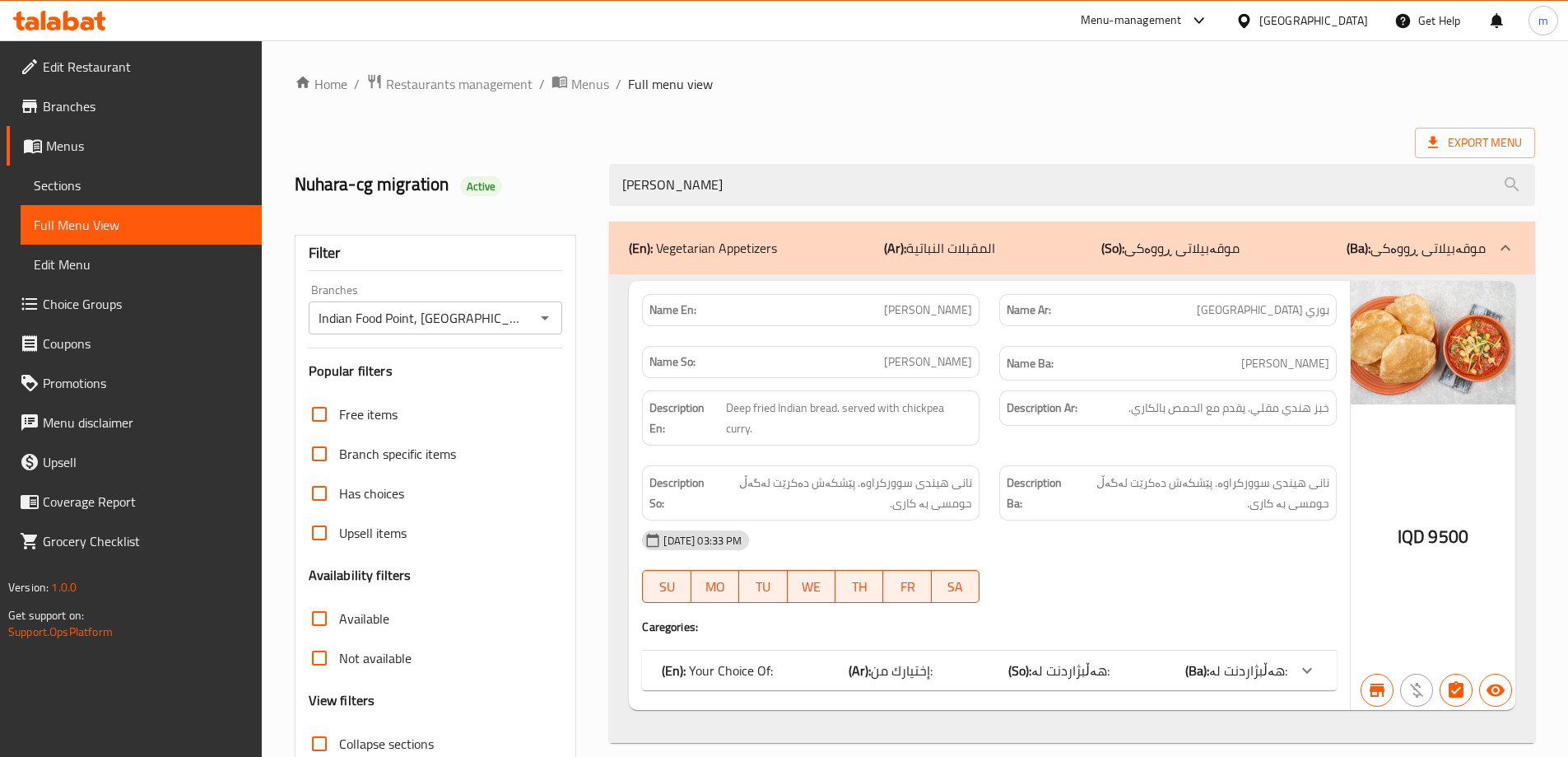
click at [990, 679] on div "(En): Your Choice Of: (Ar): إختيارك من: (So): هەڵبژاردنت لە: (Ba): هەڵبژاردنت ل…" at bounding box center [974, 671] width 626 height 19
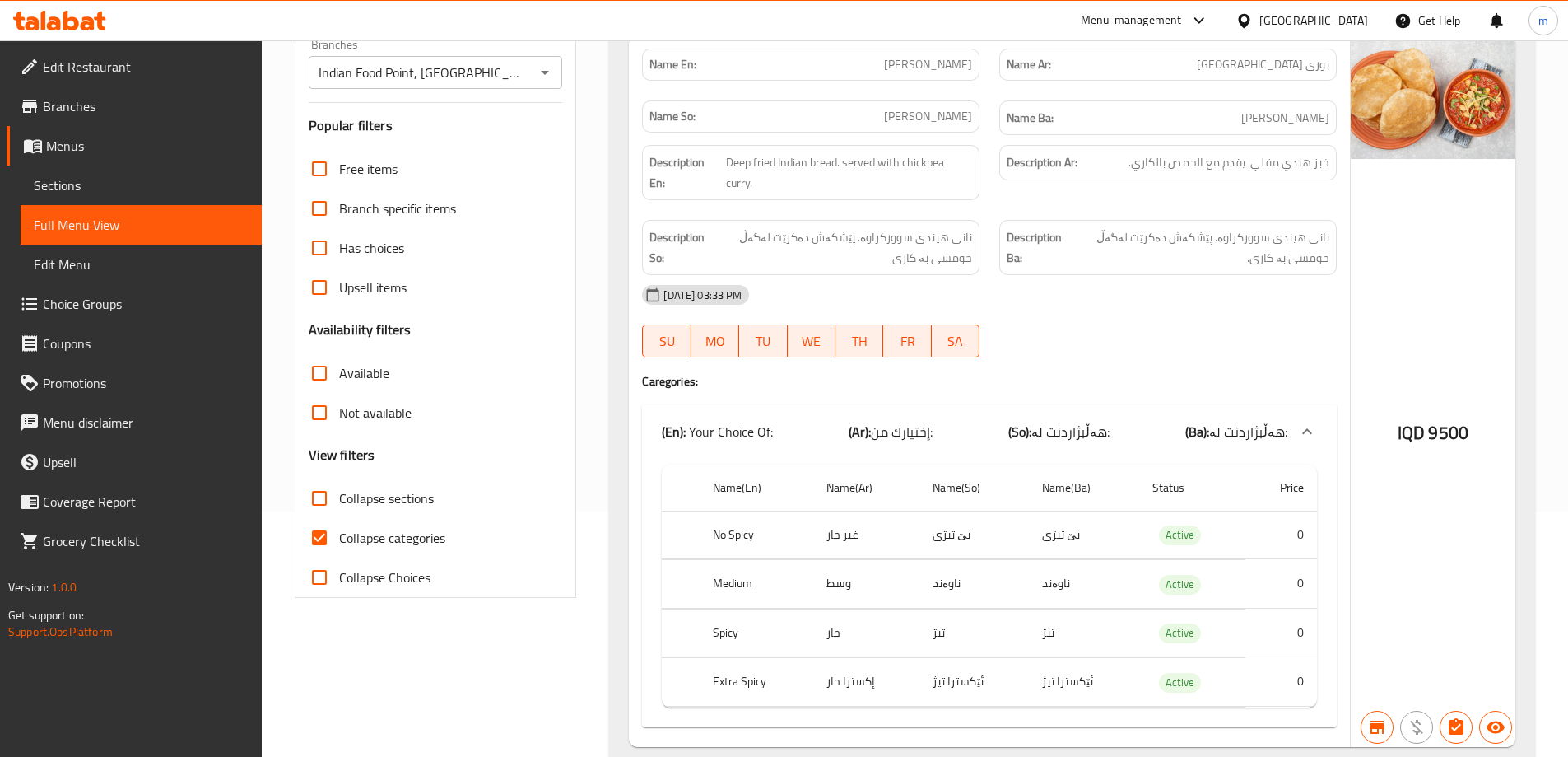
scroll to position [225, 0]
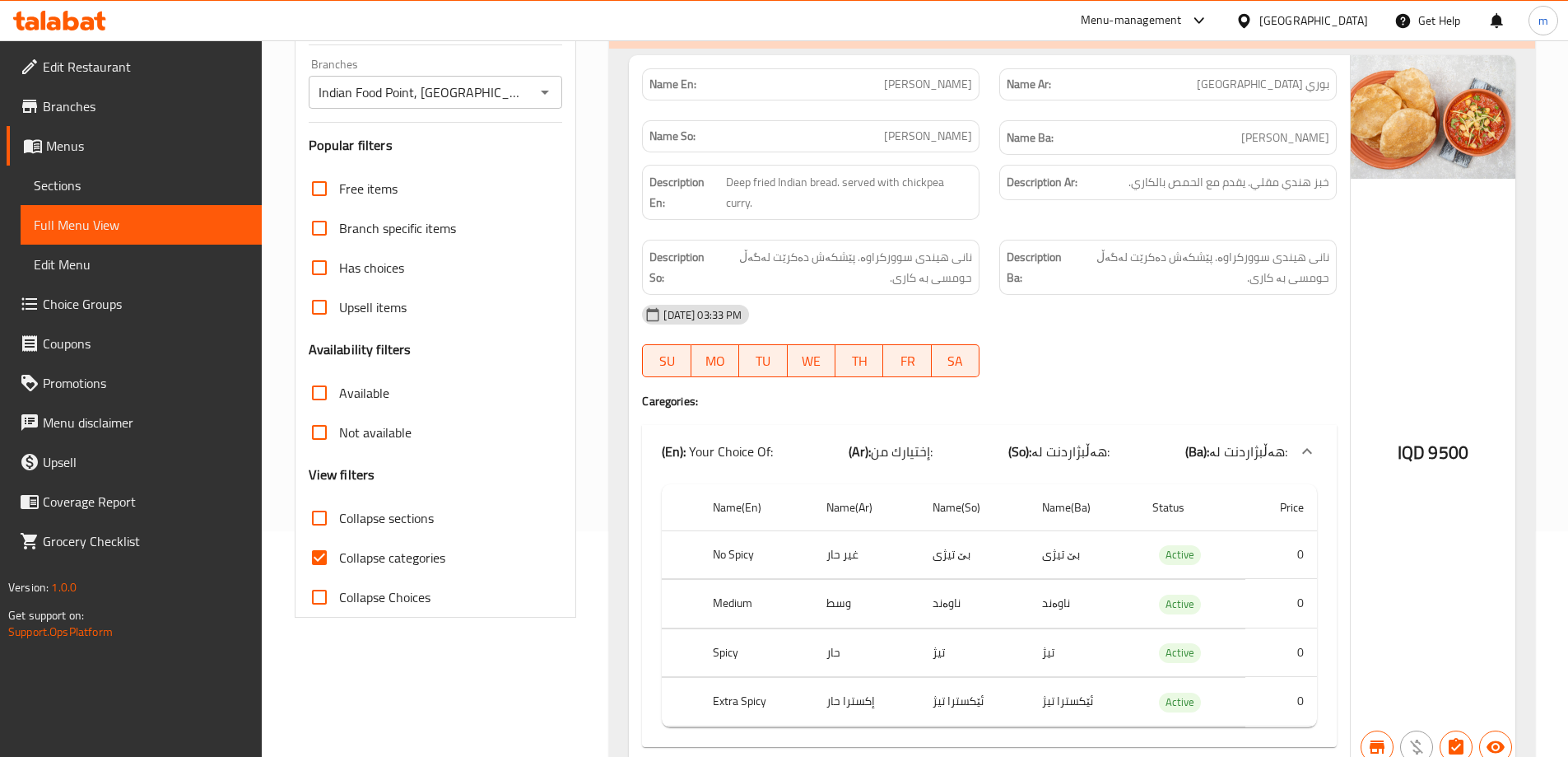
click at [124, 176] on span "Sections" at bounding box center [141, 185] width 215 height 19
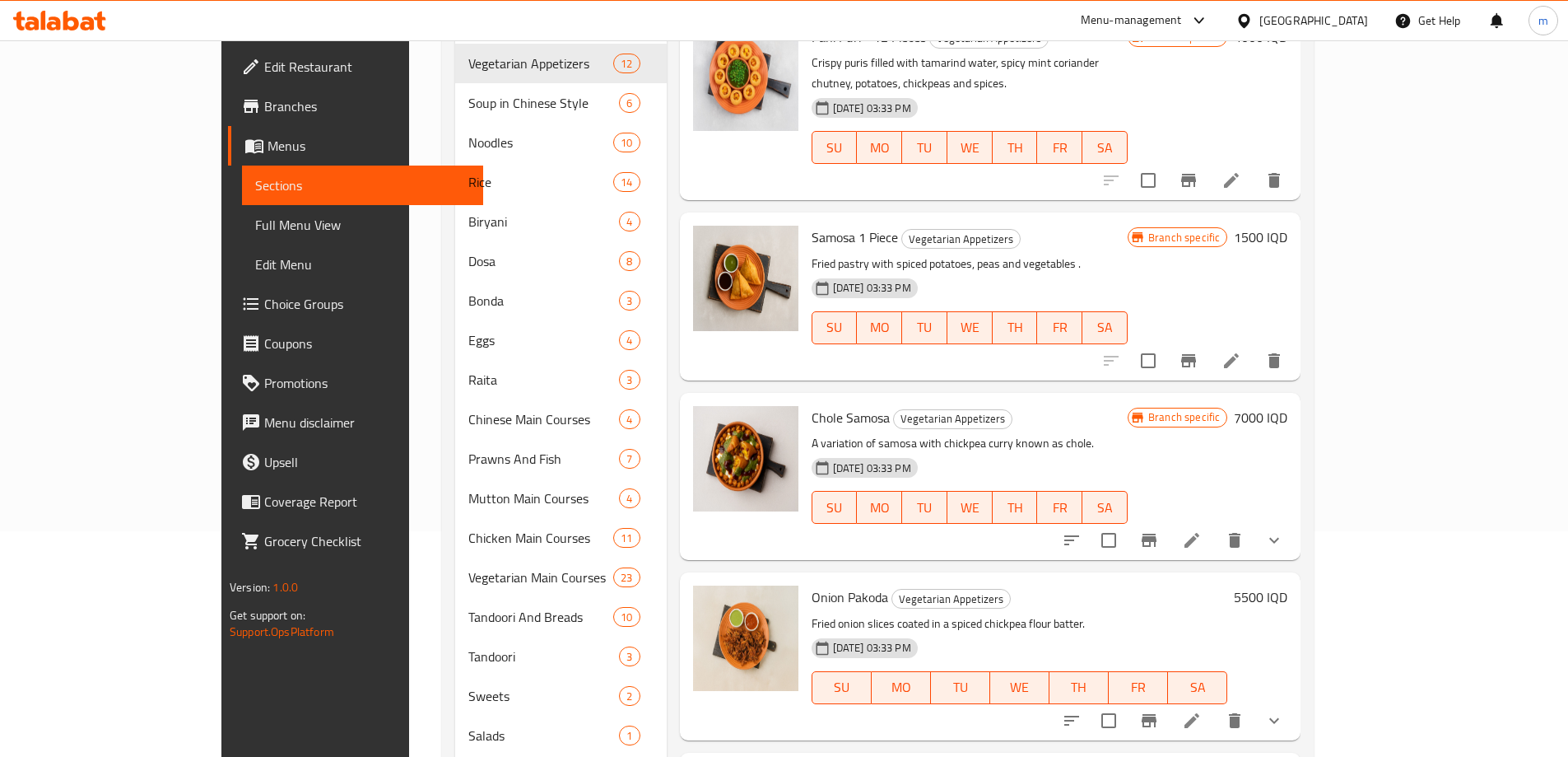
click at [242, 211] on link "Full Menu View" at bounding box center [362, 224] width 241 height 40
click at [256, 222] on span "Full Menu View" at bounding box center [362, 224] width 215 height 19
click at [256, 227] on span "Full Menu View" at bounding box center [362, 224] width 215 height 19
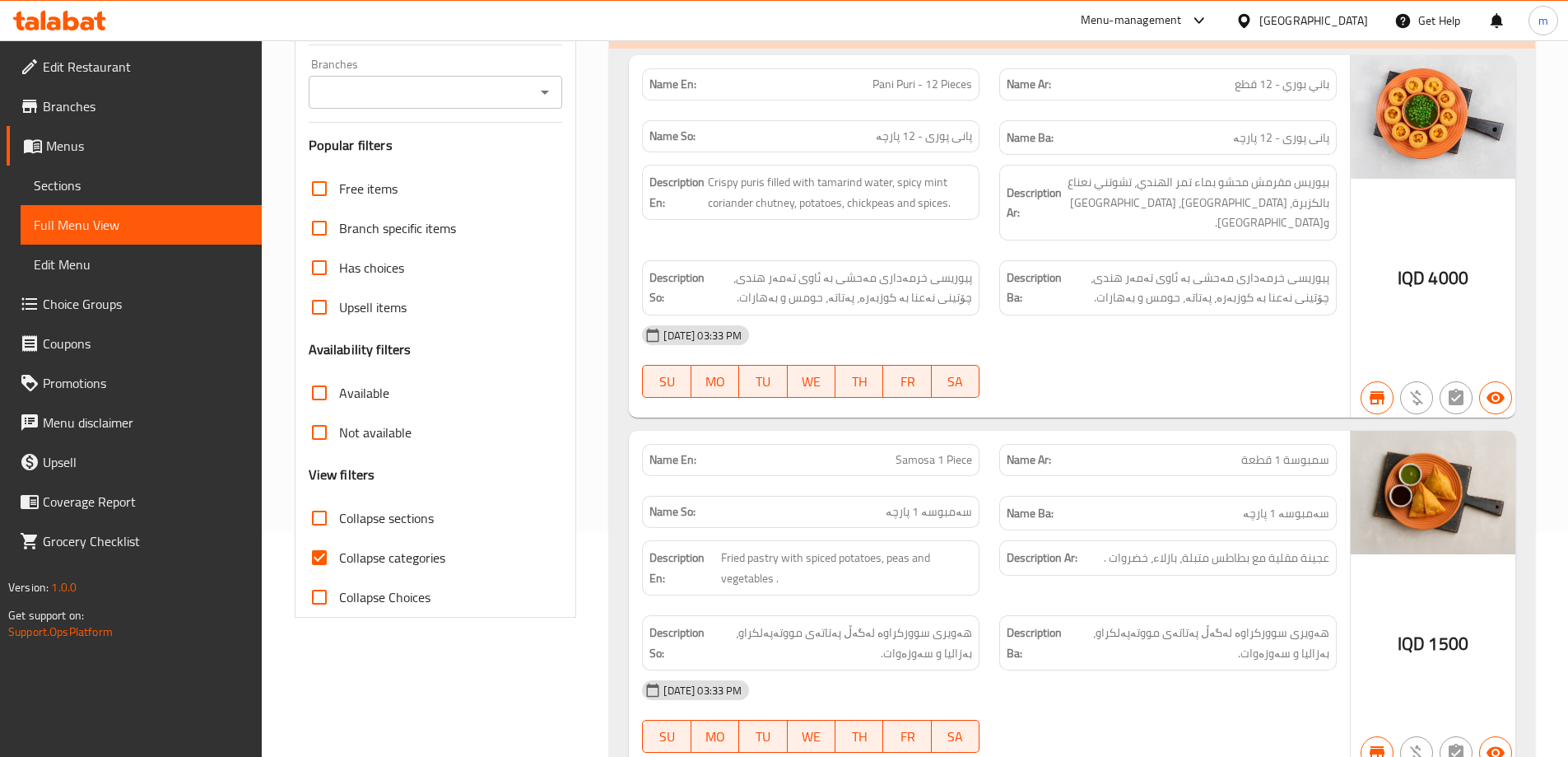
click at [542, 99] on icon "Open" at bounding box center [545, 92] width 19 height 19
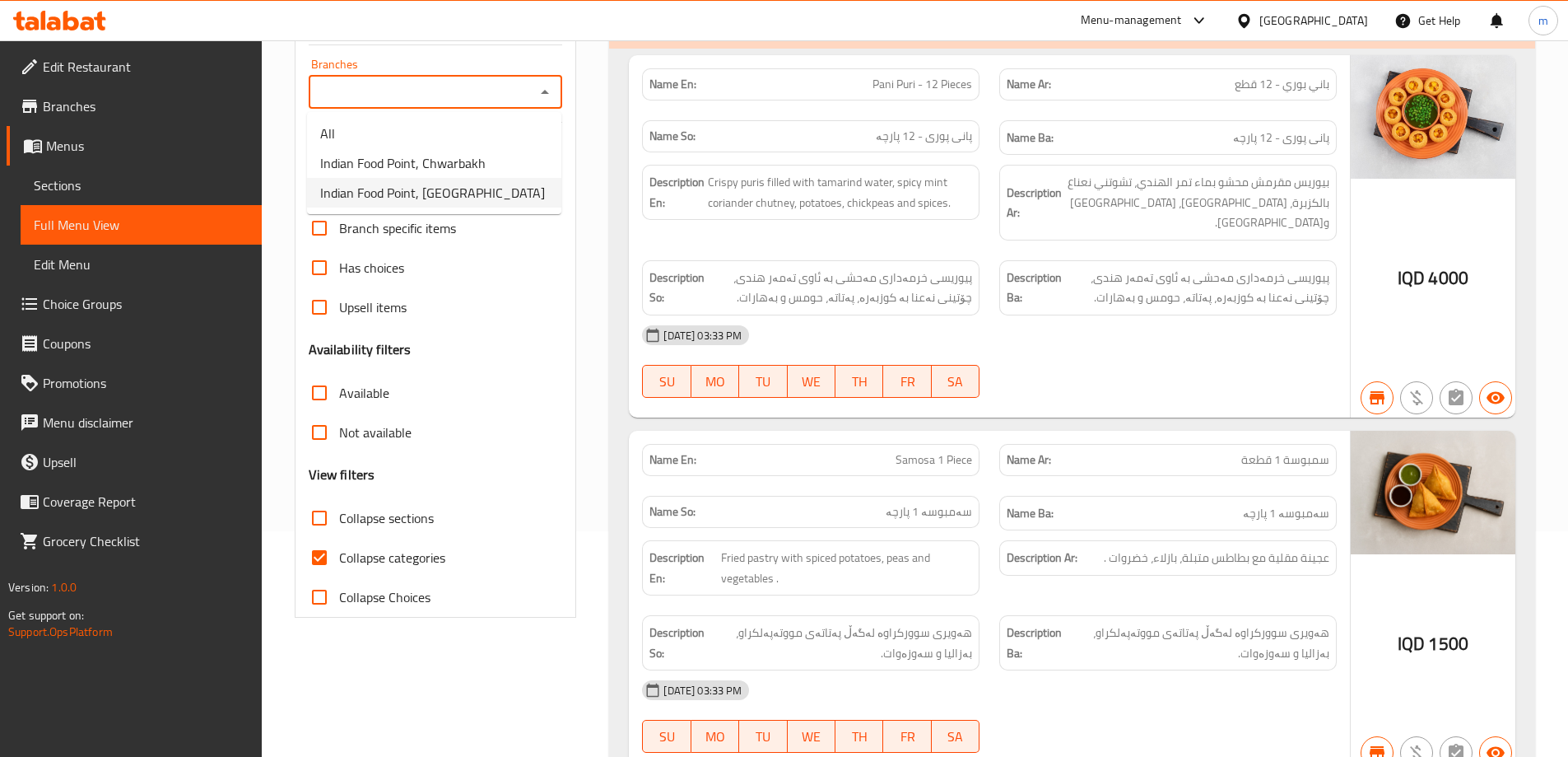
click at [423, 202] on span "Indian Food Point, Ankawa" at bounding box center [432, 192] width 224 height 19
type input "Indian Food Point, Ankawa"
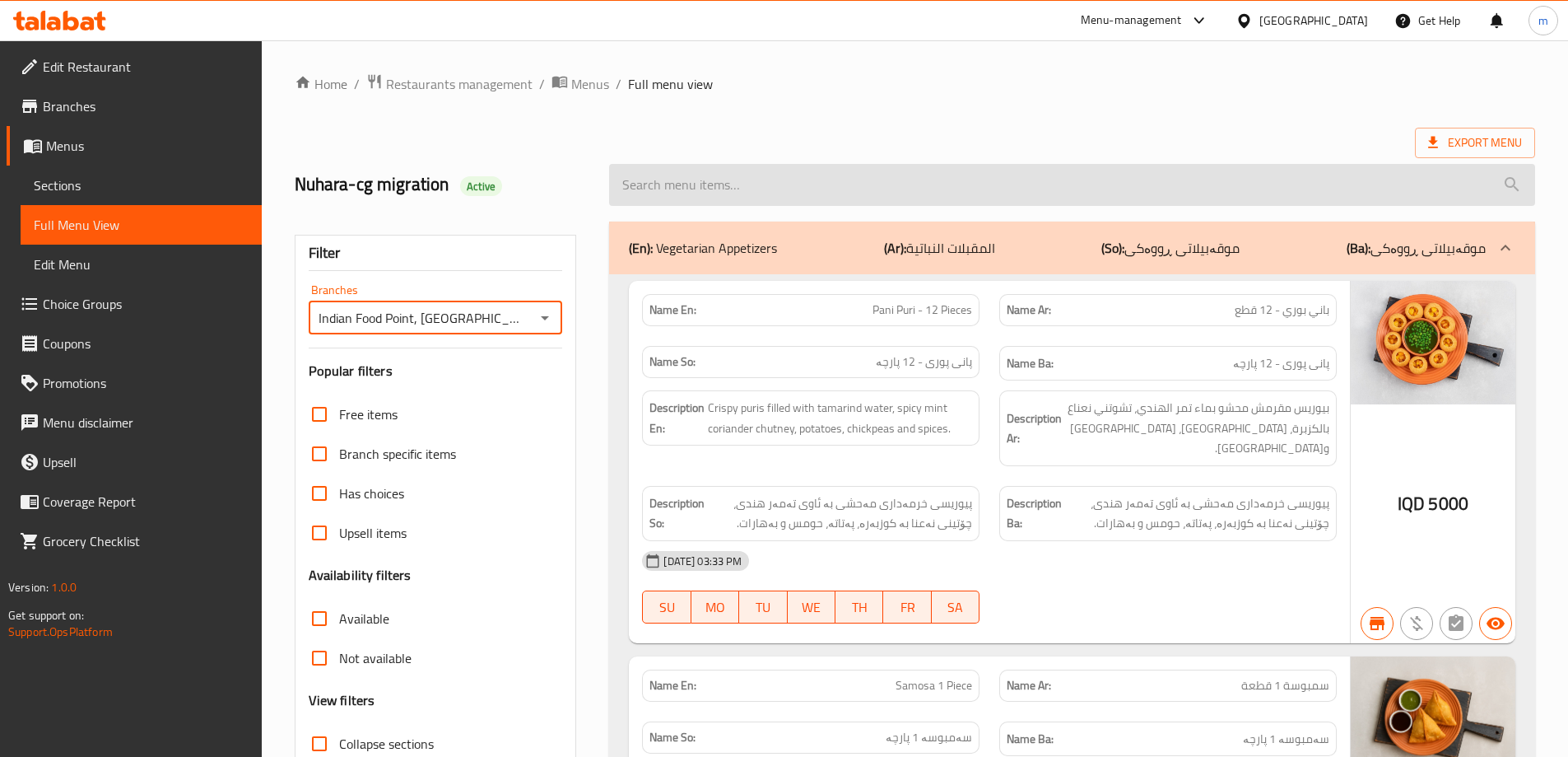
click at [850, 200] on input "search" at bounding box center [1072, 185] width 926 height 42
paste input "Puri Bhaji"
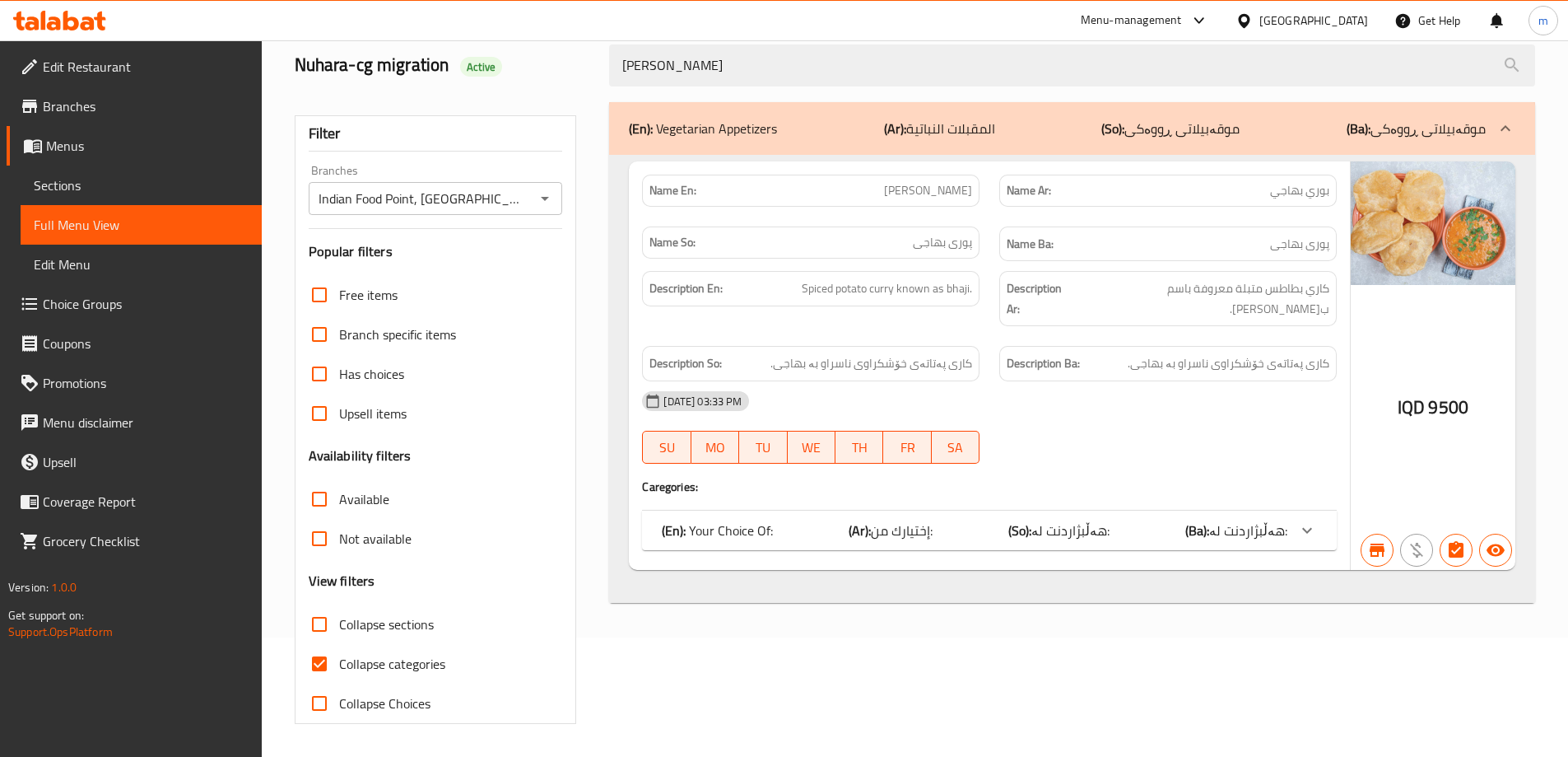
type input "Puri Bhaji"
click at [317, 665] on input "Collapse categories" at bounding box center [319, 664] width 40 height 40
checkbox input "false"
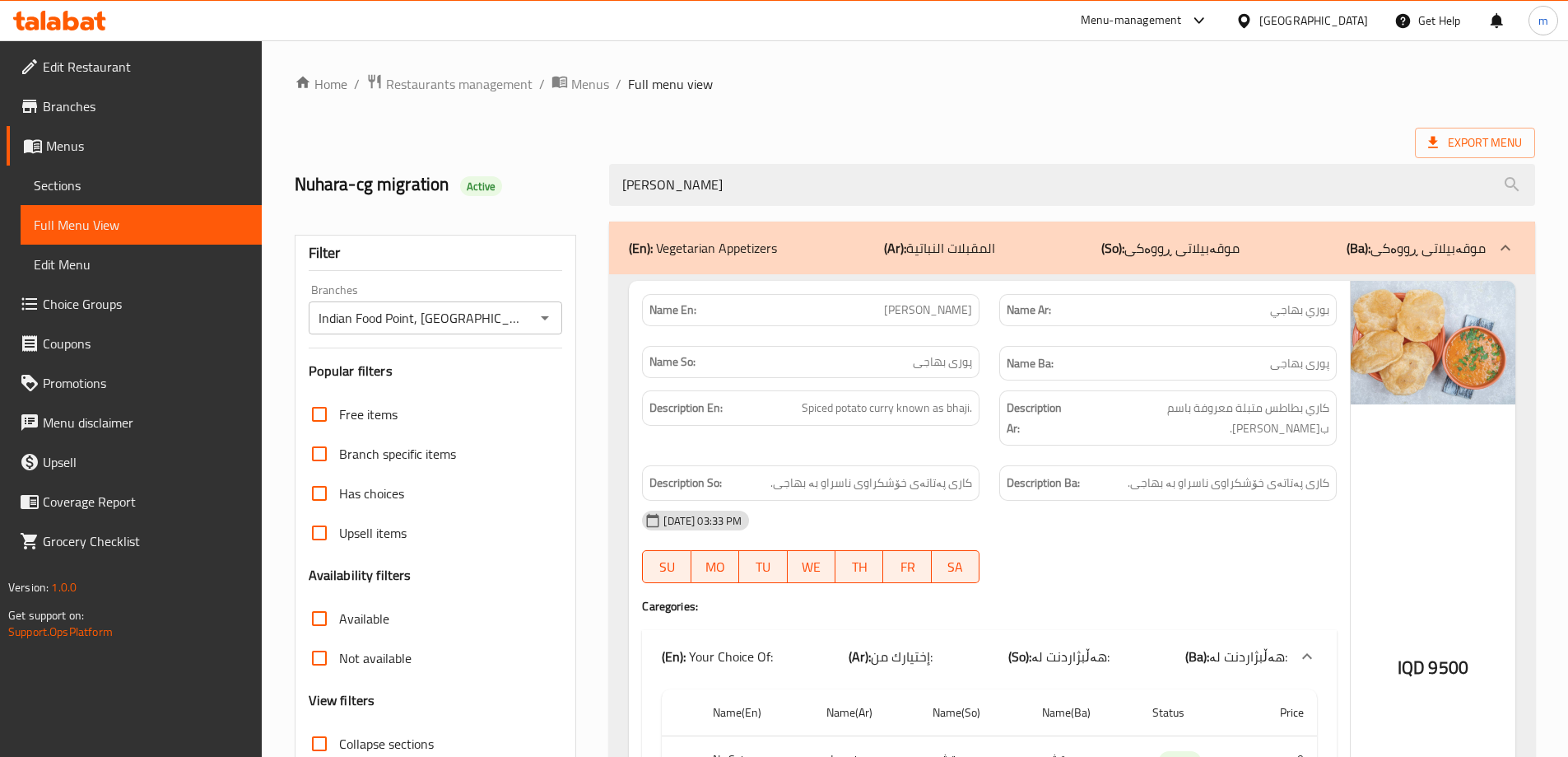
click at [73, 30] on icon at bounding box center [71, 20] width 16 height 19
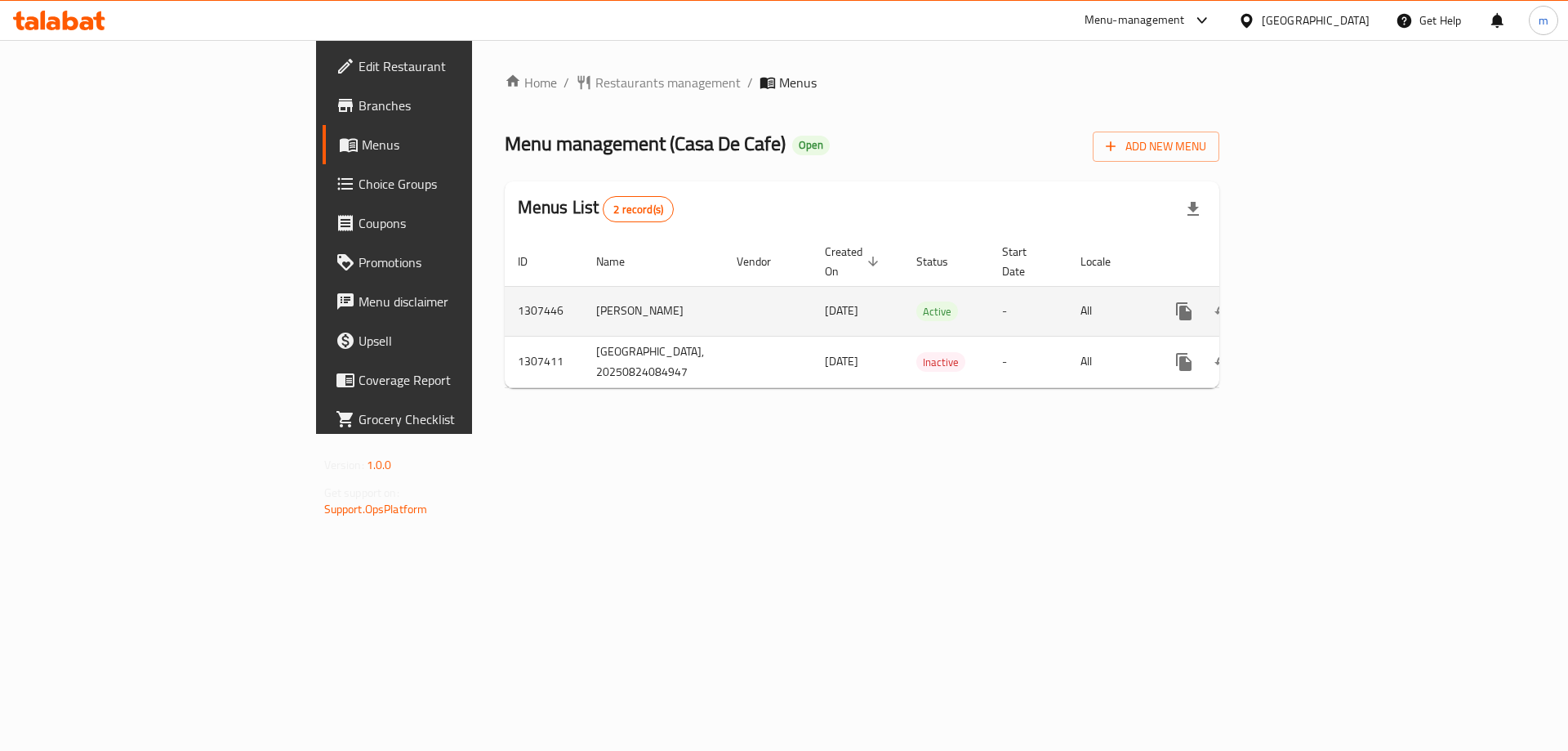
click at [1312, 302] on icon "enhanced table" at bounding box center [1302, 311] width 19 height 19
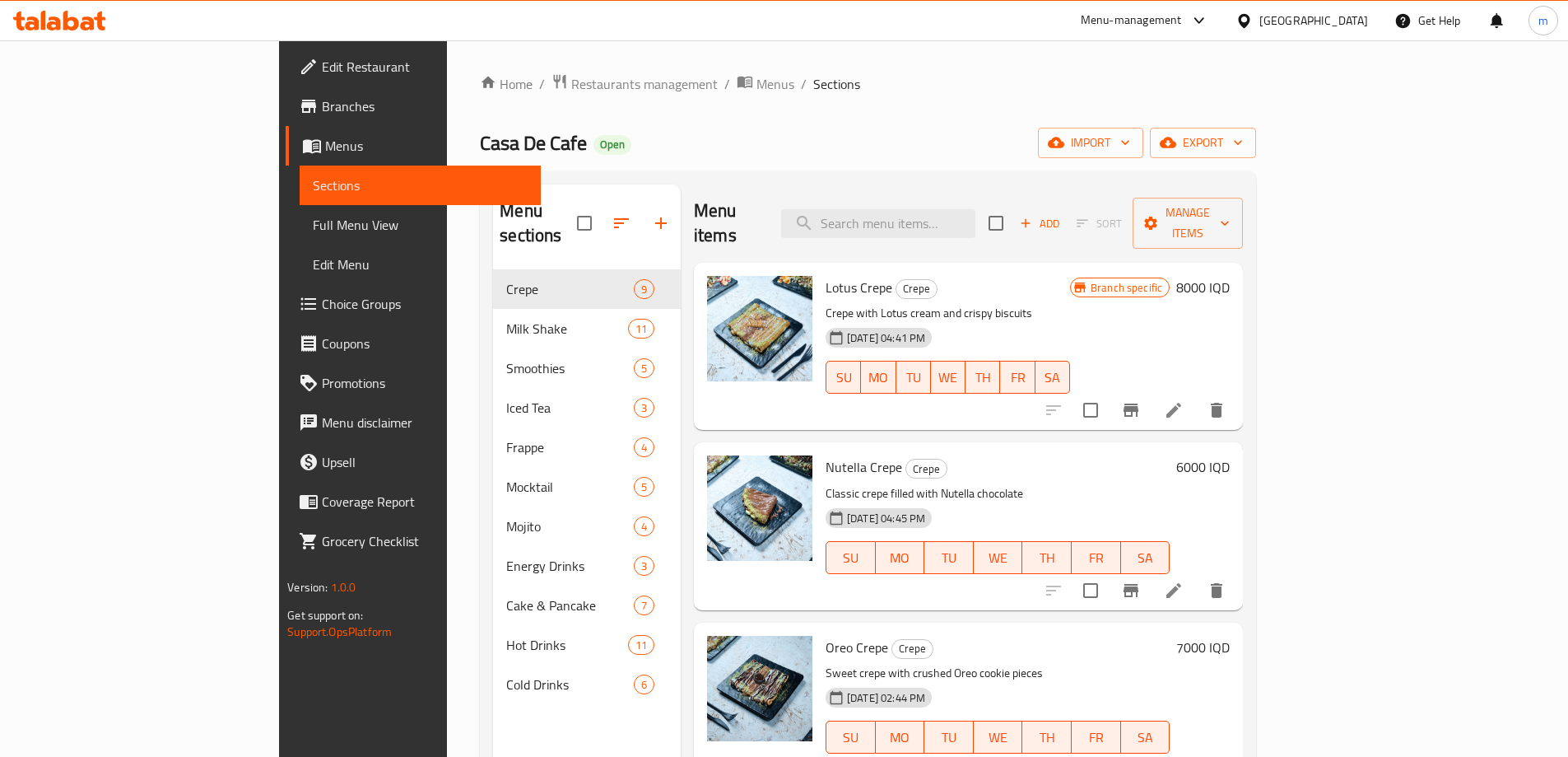
click at [313, 224] on span "Full Menu View" at bounding box center [420, 224] width 215 height 19
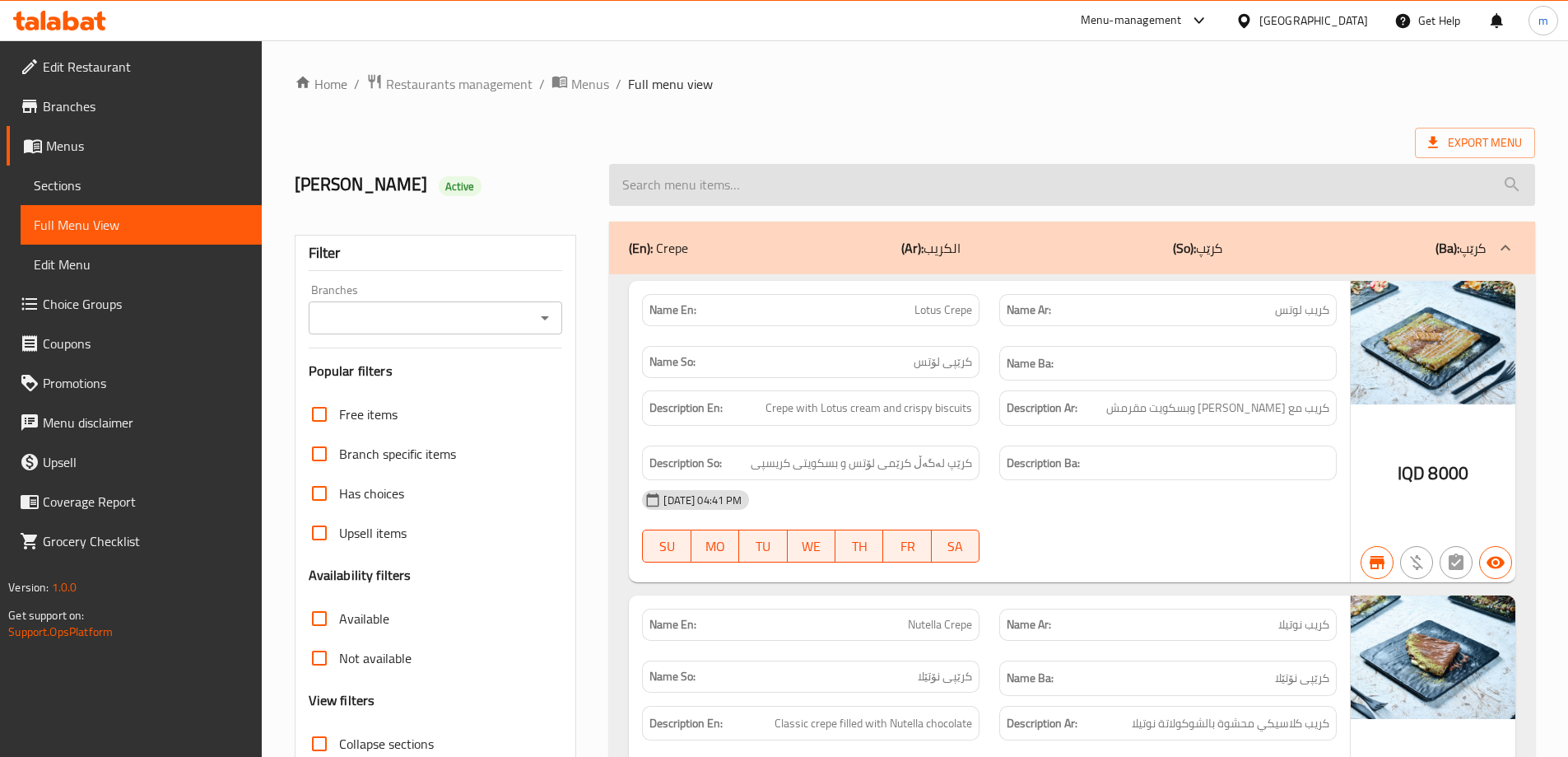
click at [953, 194] on input "search" at bounding box center [1072, 185] width 926 height 42
paste input "775206"
type input "775206"
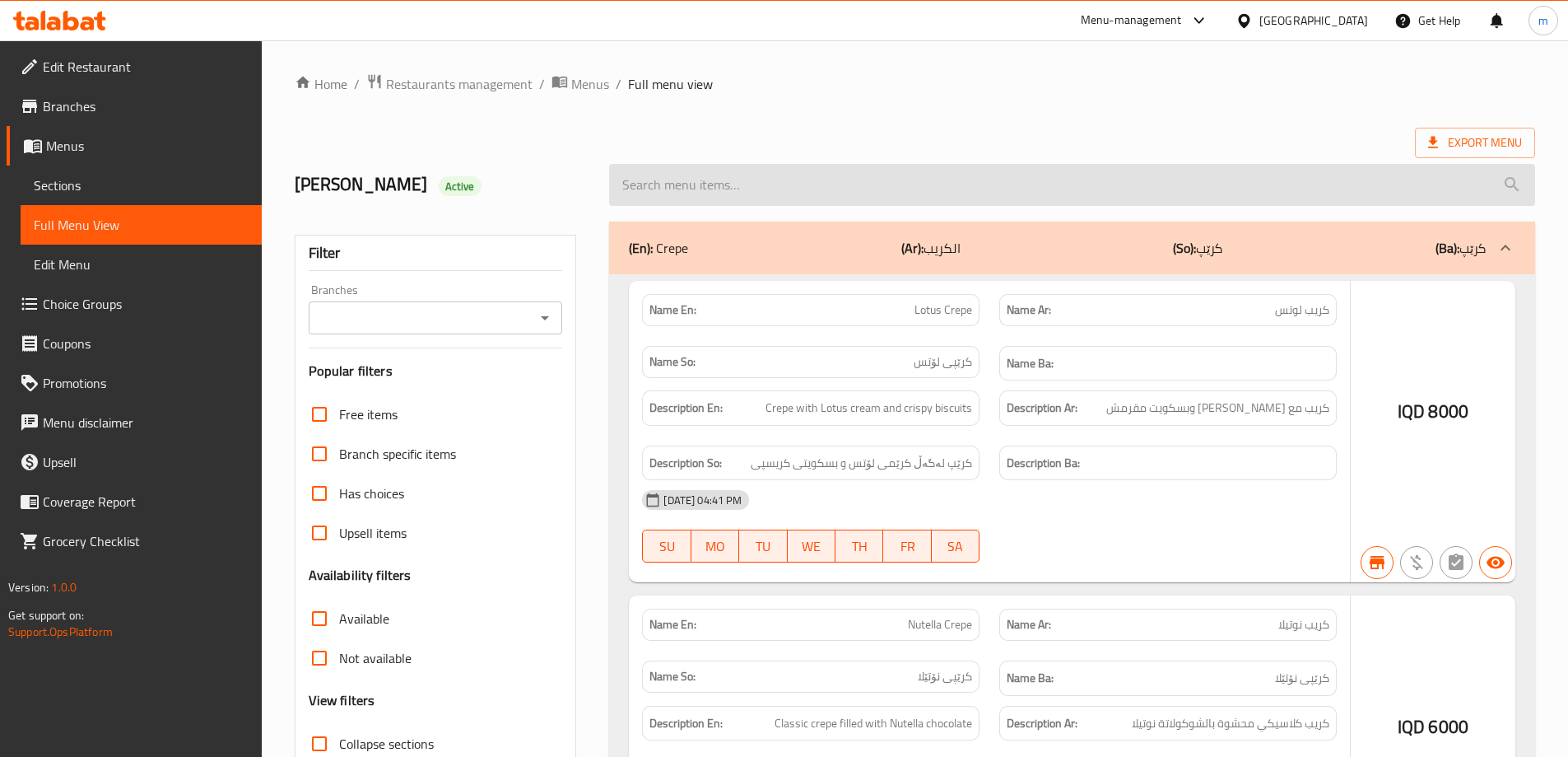
click at [768, 177] on input "search" at bounding box center [1072, 185] width 926 height 42
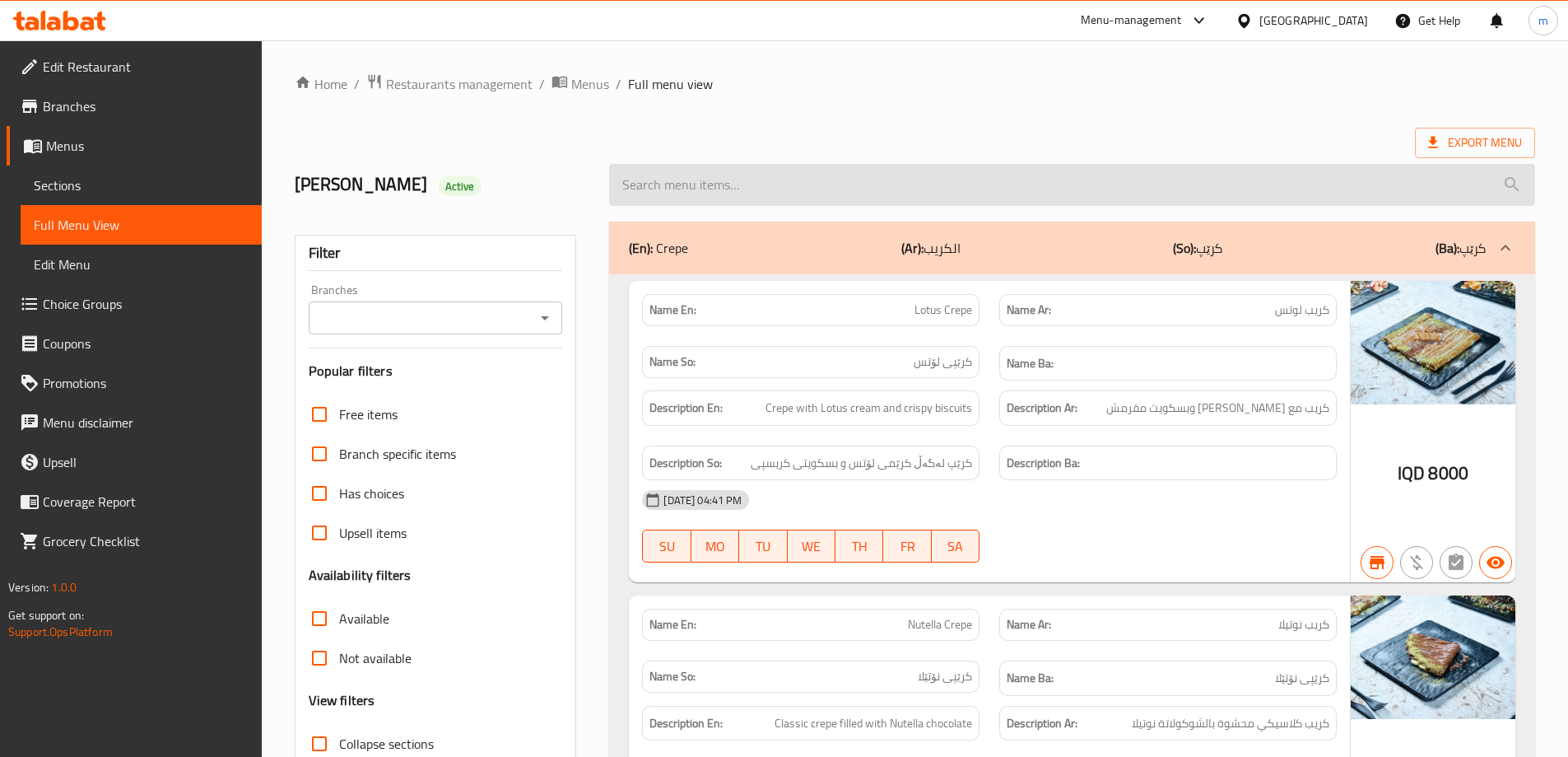
paste input "Kakopot Cake"
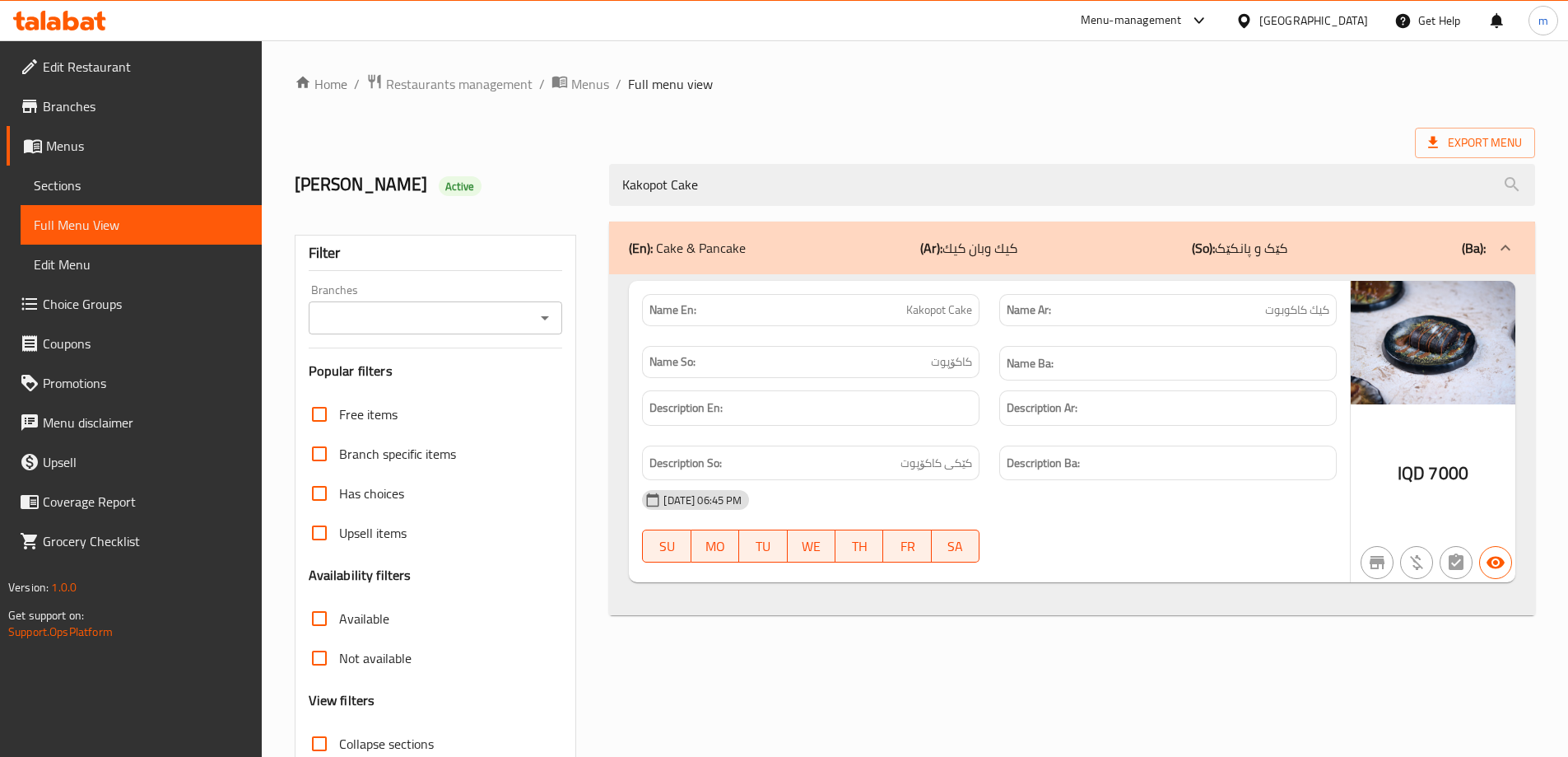
click at [546, 314] on icon "Open" at bounding box center [545, 318] width 19 height 19
type input "Kakopot Cake"
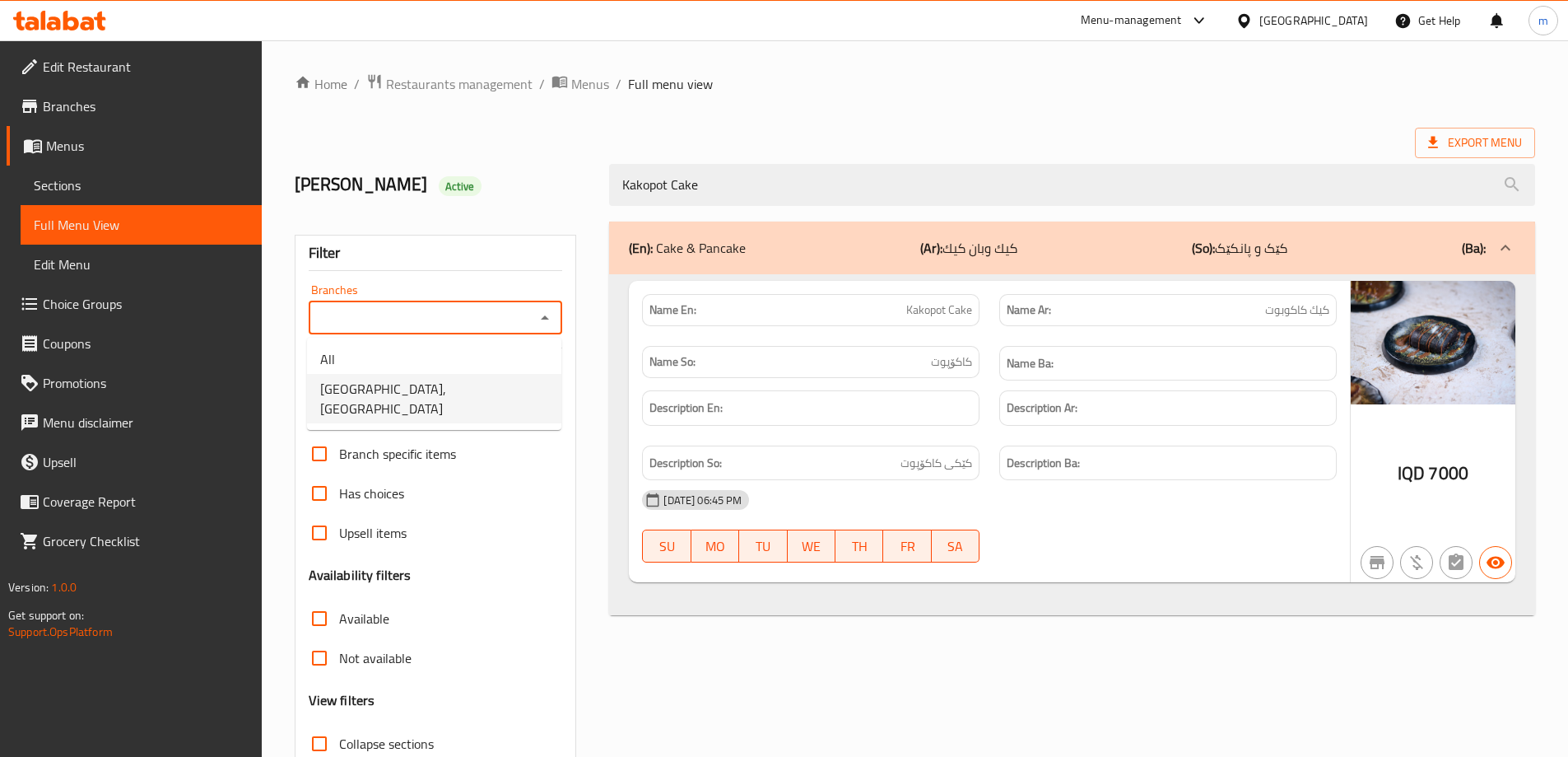
click at [457, 392] on li "[GEOGRAPHIC_DATA], [GEOGRAPHIC_DATA]" at bounding box center [434, 398] width 255 height 50
type input "[GEOGRAPHIC_DATA], [GEOGRAPHIC_DATA]"
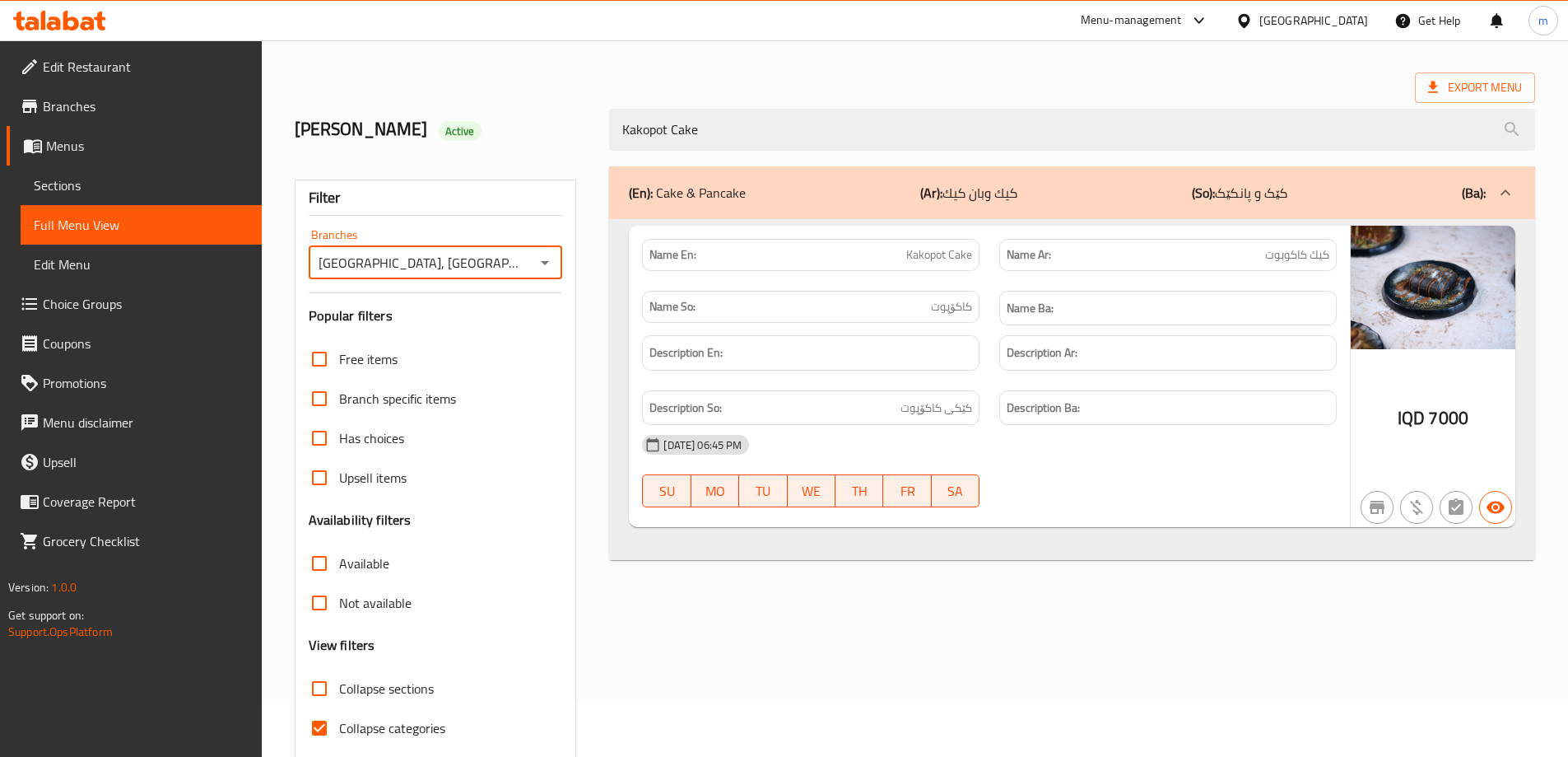
click at [597, 403] on div "Filter Branches Casa De Cafe, Vital City Branches Popular filters Free items Br…" at bounding box center [442, 477] width 316 height 641
click at [314, 732] on input "Collapse categories" at bounding box center [319, 728] width 40 height 40
checkbox input "false"
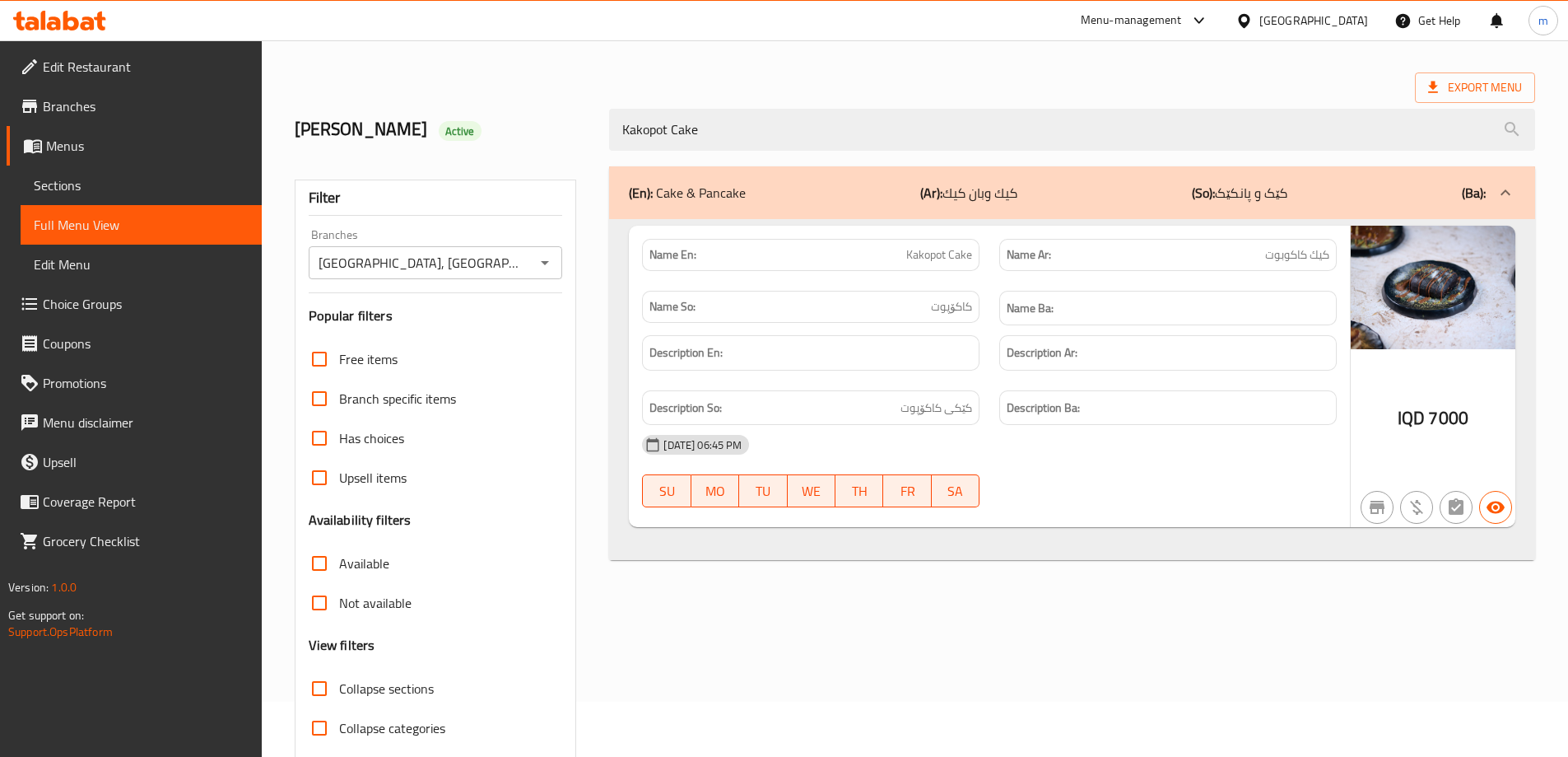
click at [607, 517] on div "(En): Cake & Pancake (Ar): كيك وبان كيك (So): کێک و پانکێک (Ba): Name En: Kakop…" at bounding box center [1073, 477] width 946 height 641
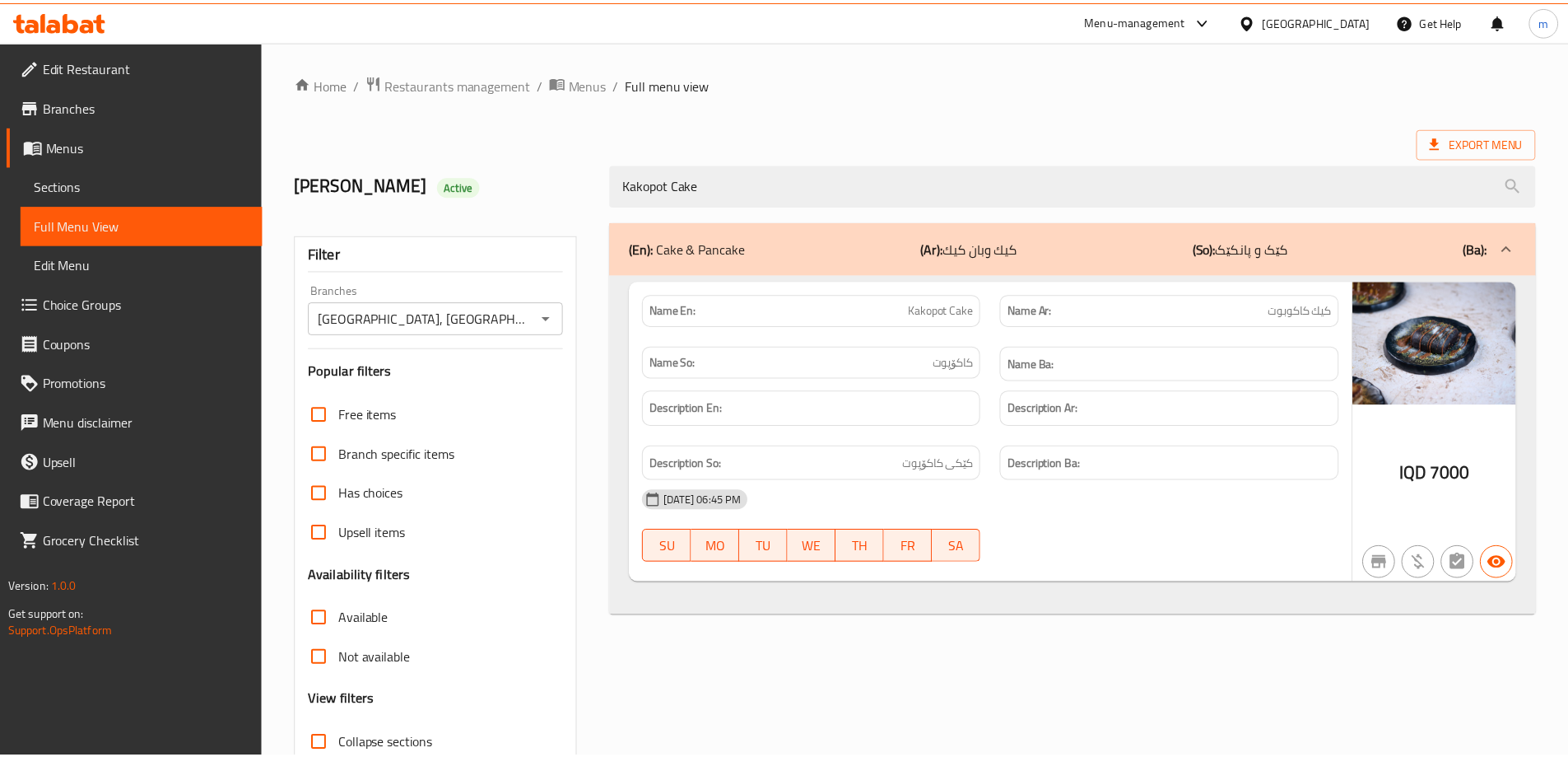
scroll to position [120, 0]
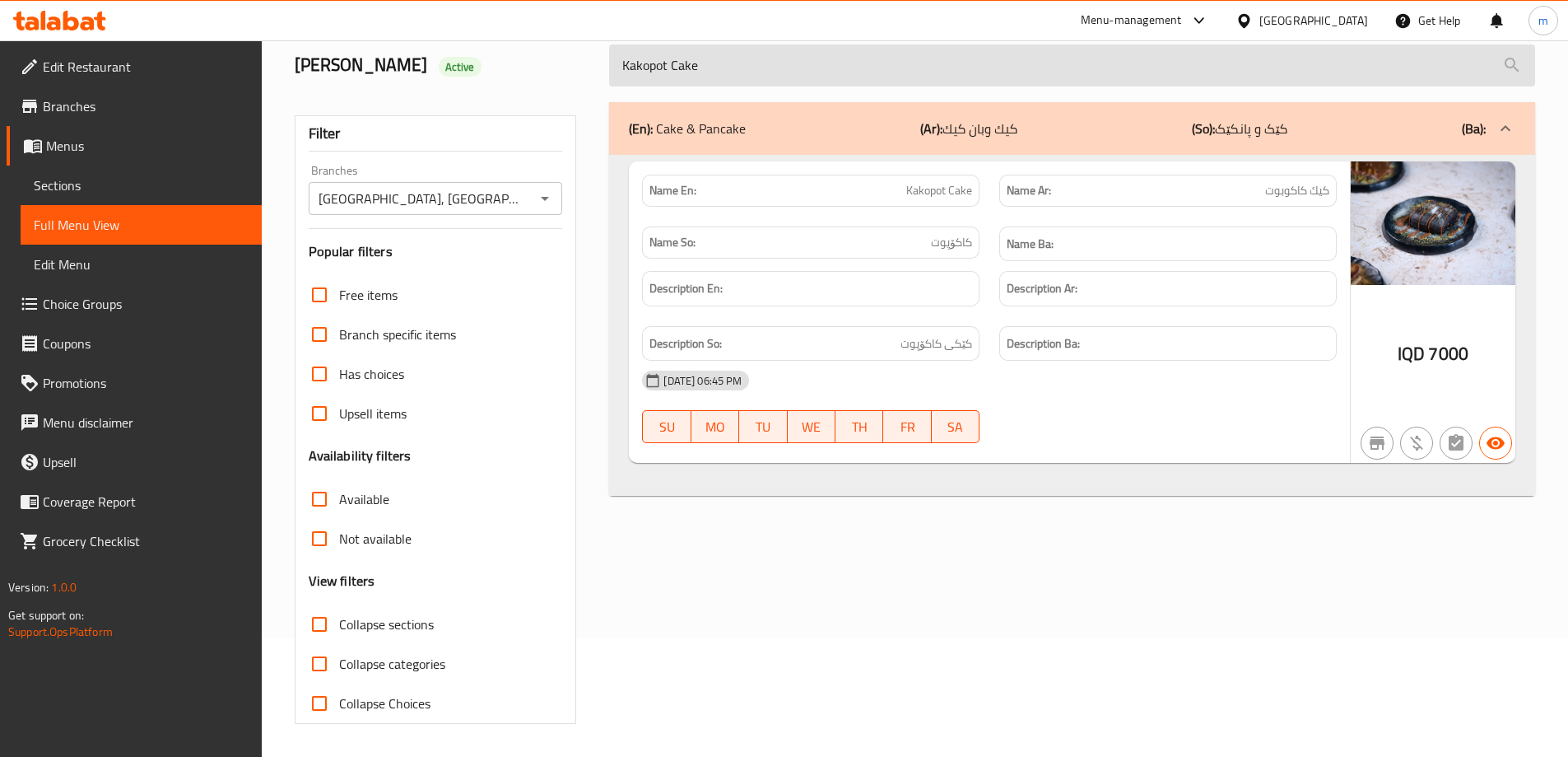
click at [674, 49] on input "Kakopot Cake" at bounding box center [1072, 65] width 926 height 42
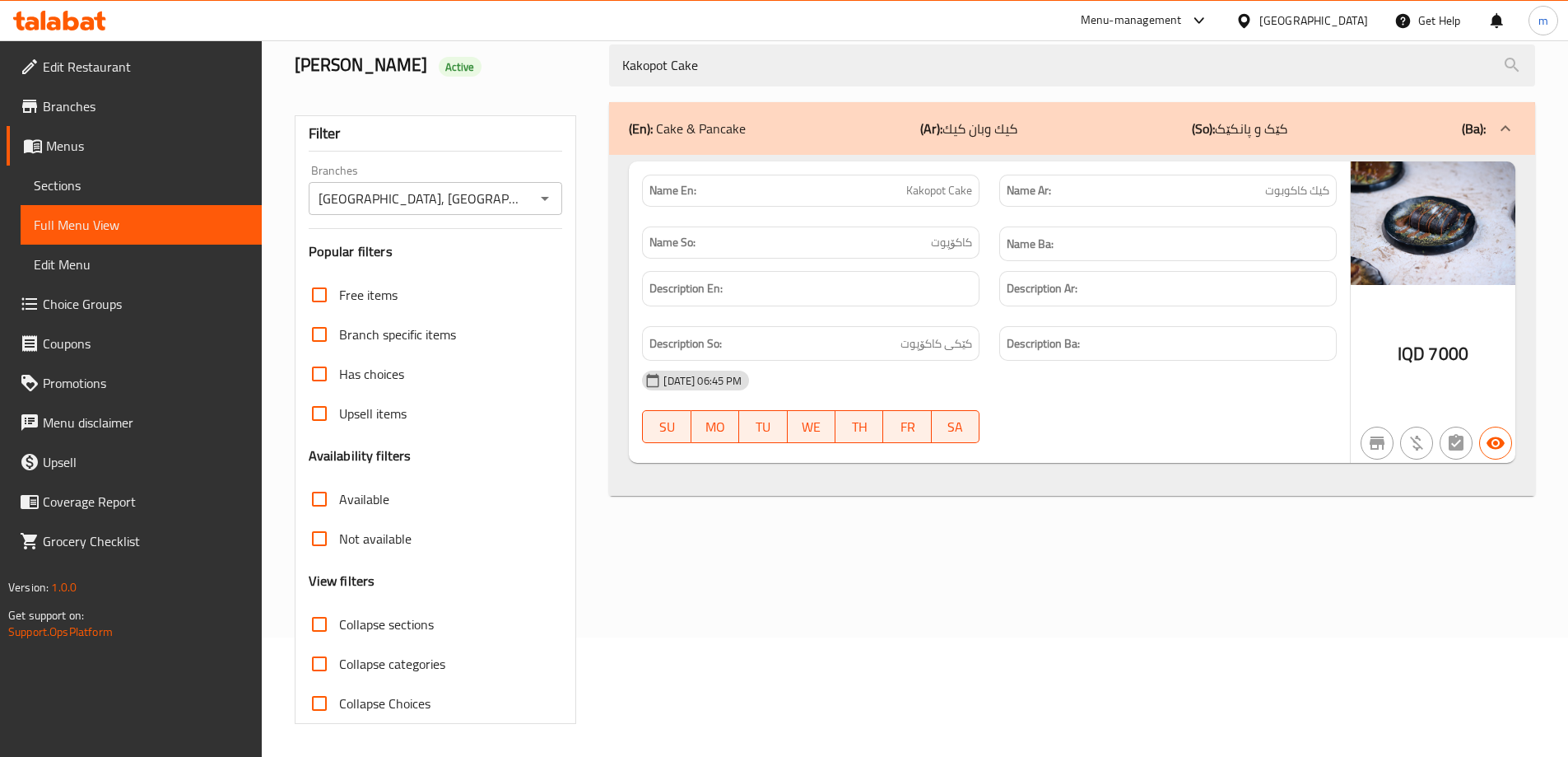
click at [104, 170] on link "Sections" at bounding box center [141, 185] width 241 height 40
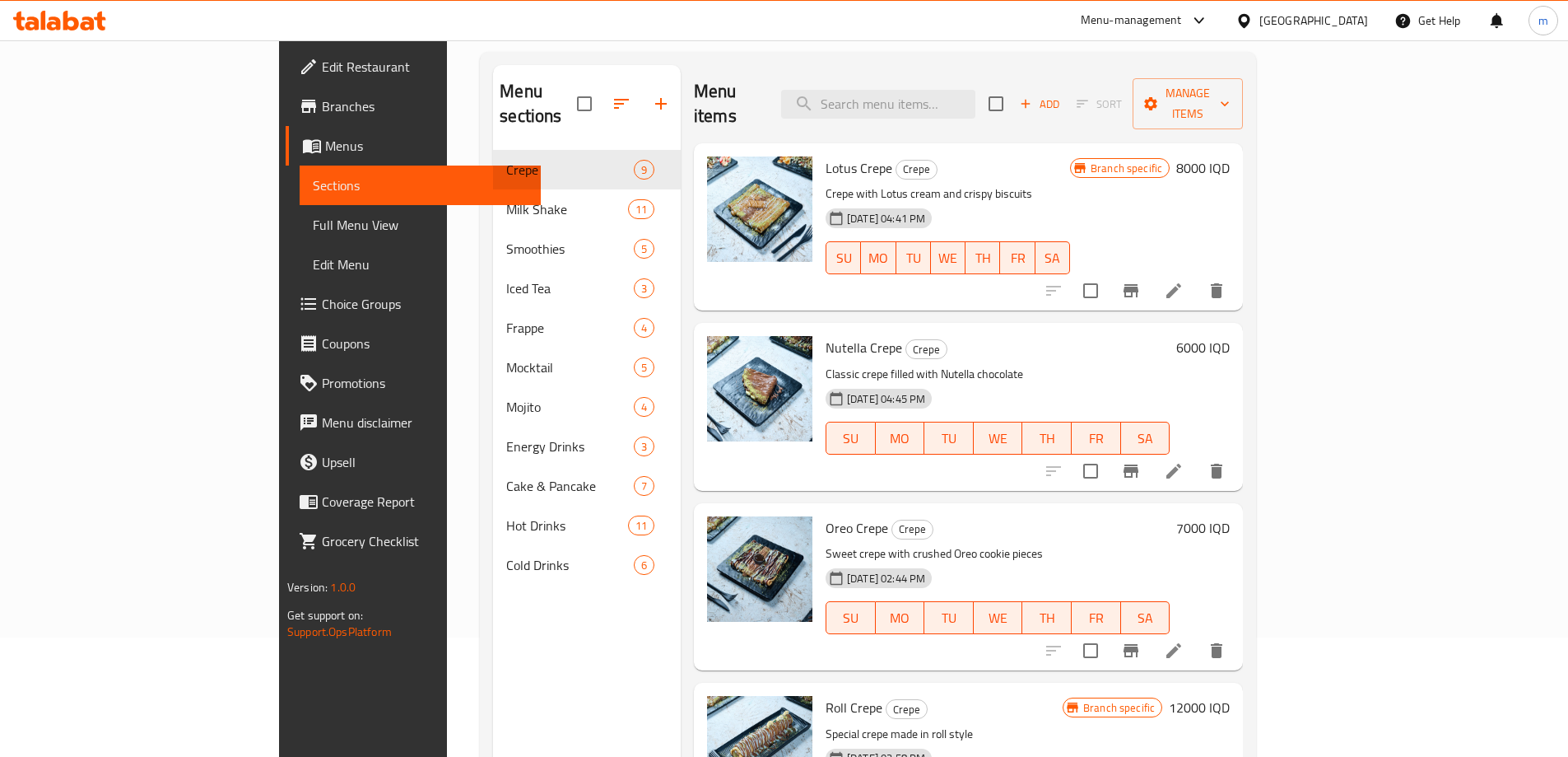
click at [313, 215] on span "Full Menu View" at bounding box center [420, 224] width 215 height 19
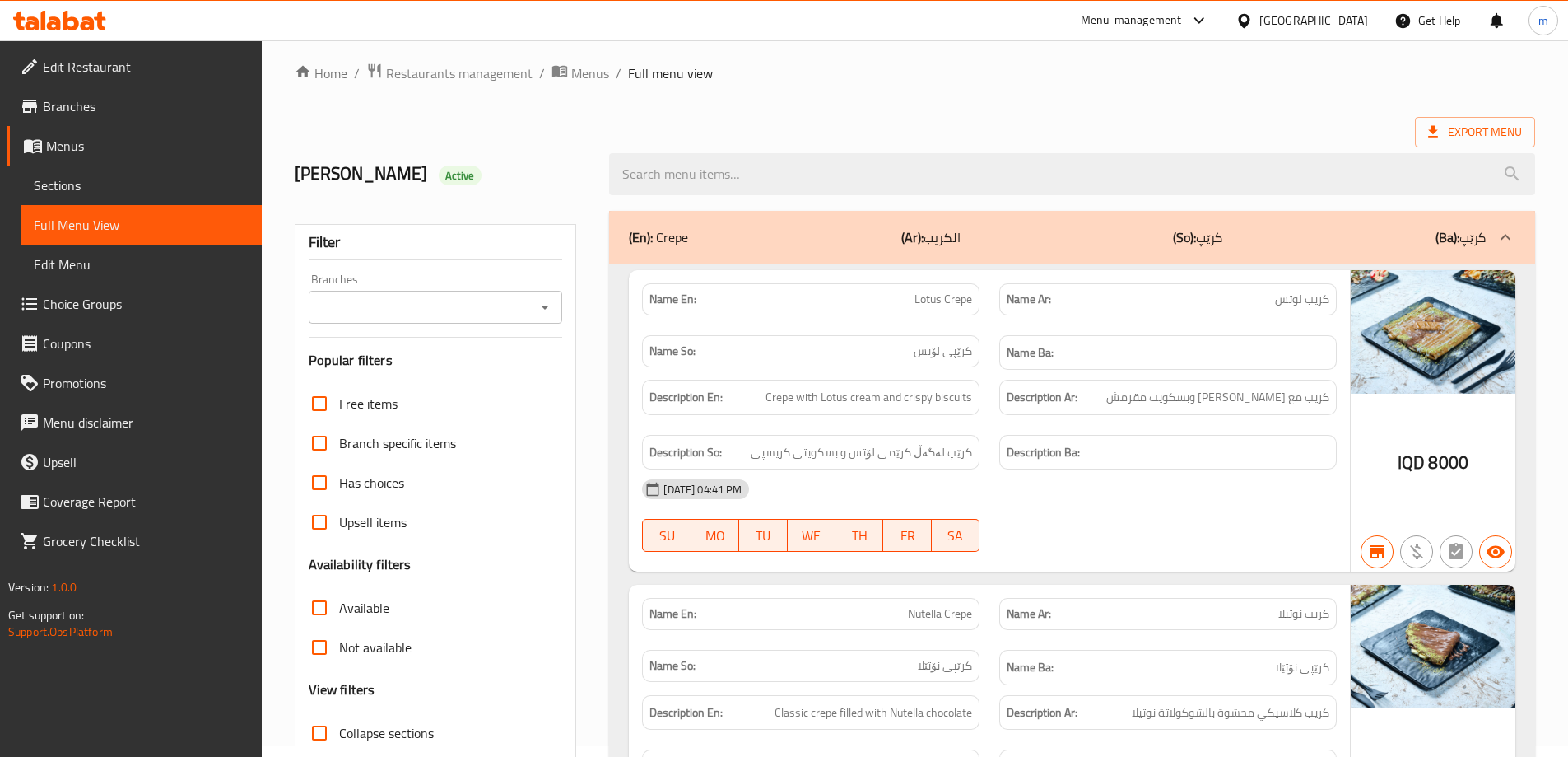
scroll to position [10, 0]
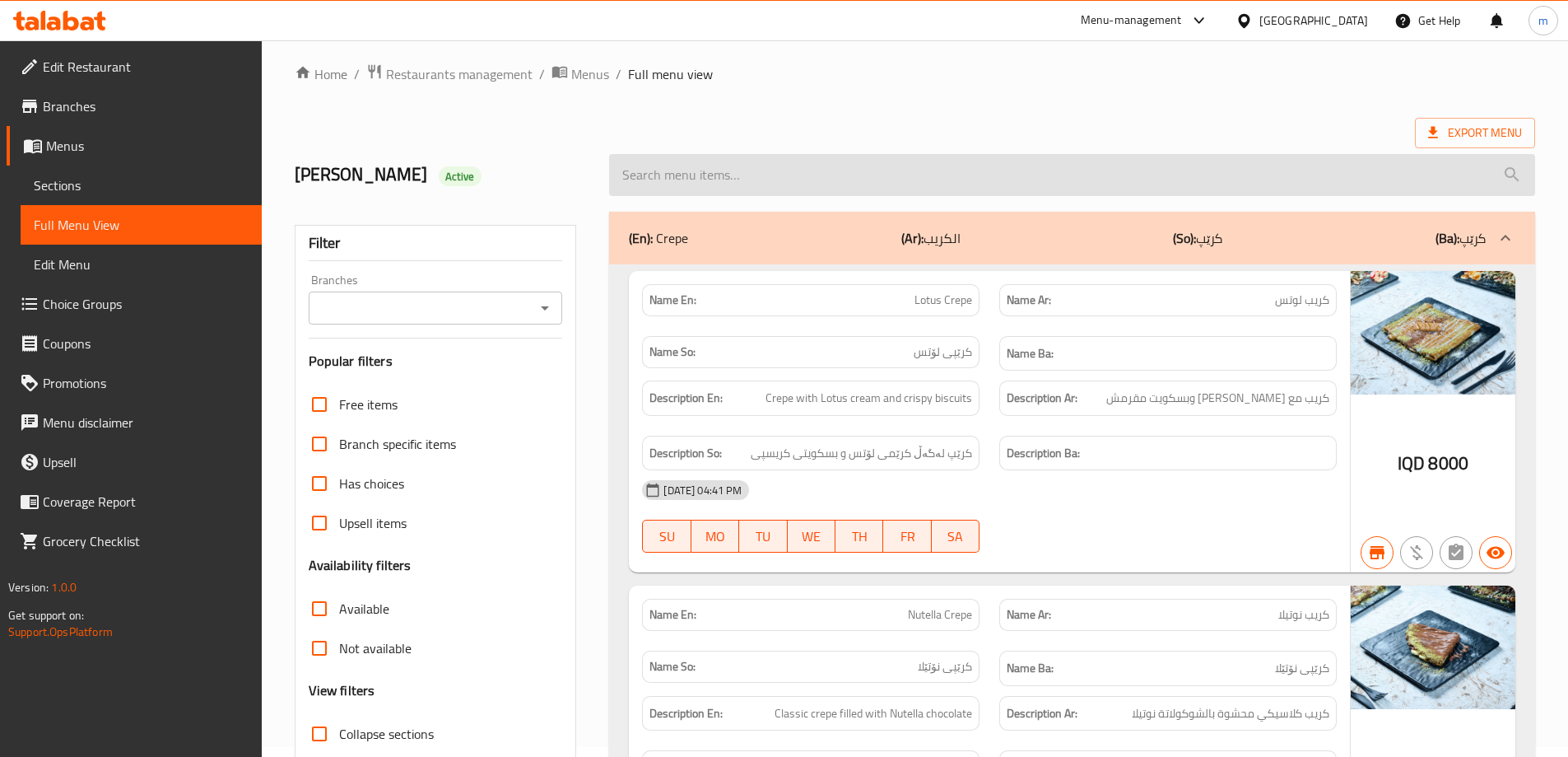
click at [753, 185] on input "search" at bounding box center [1072, 174] width 926 height 42
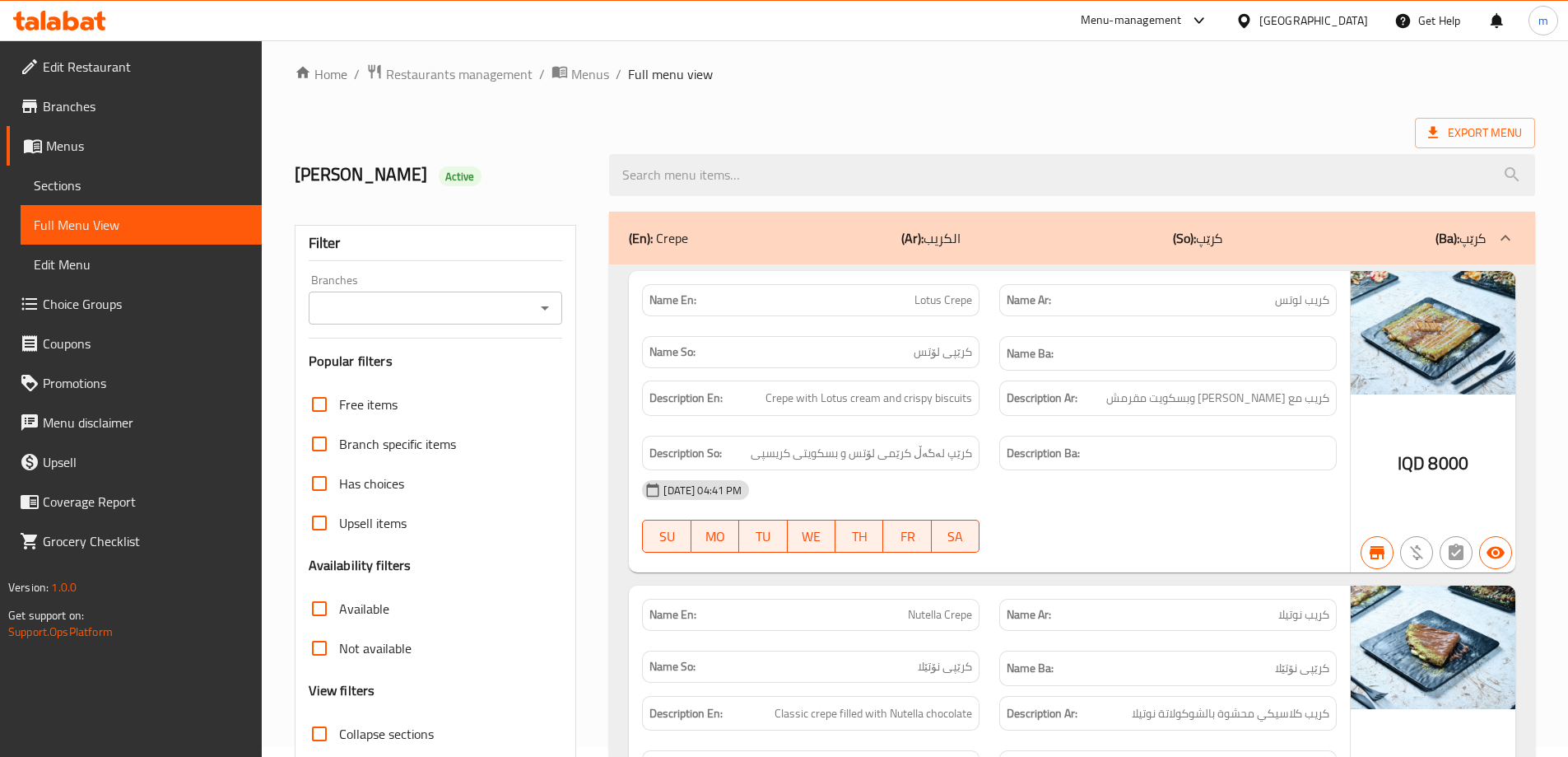
click at [536, 312] on icon "Open" at bounding box center [545, 308] width 19 height 19
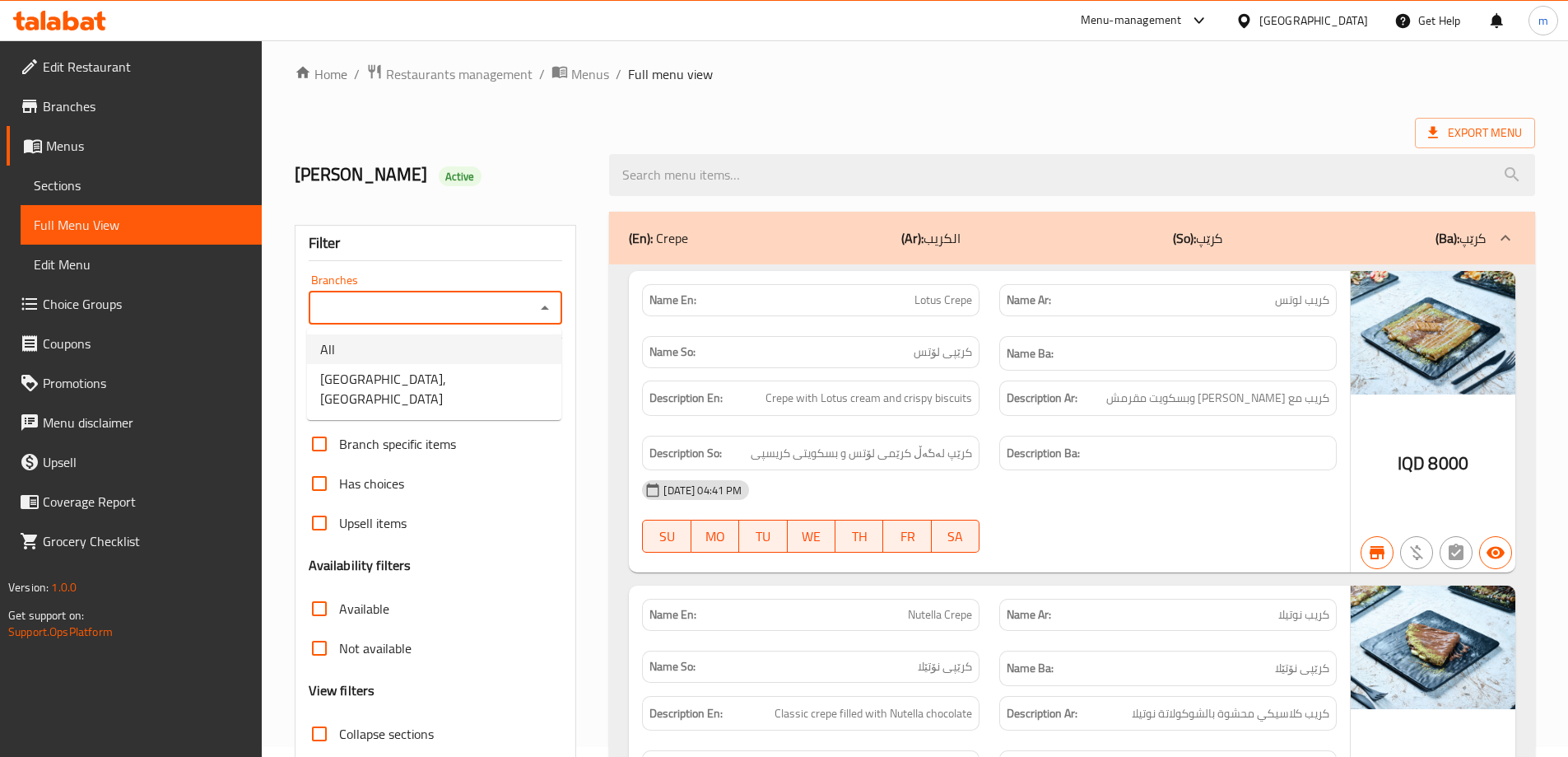
click at [427, 370] on span "[GEOGRAPHIC_DATA], [GEOGRAPHIC_DATA]" at bounding box center [434, 389] width 228 height 40
type input "[GEOGRAPHIC_DATA], [GEOGRAPHIC_DATA]"
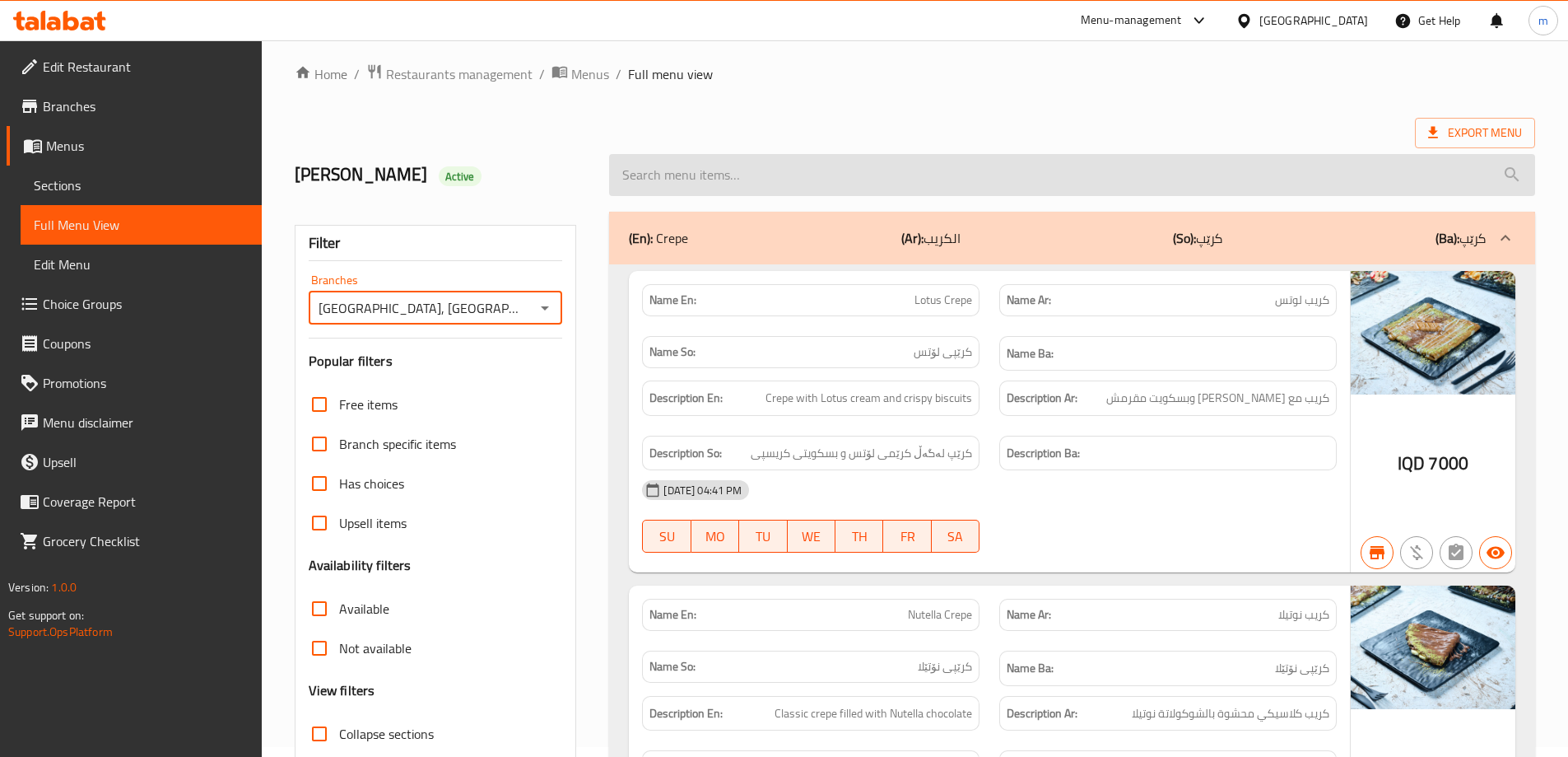
click at [808, 188] on input "search" at bounding box center [1072, 174] width 926 height 42
paste input "Kakopot Cake"
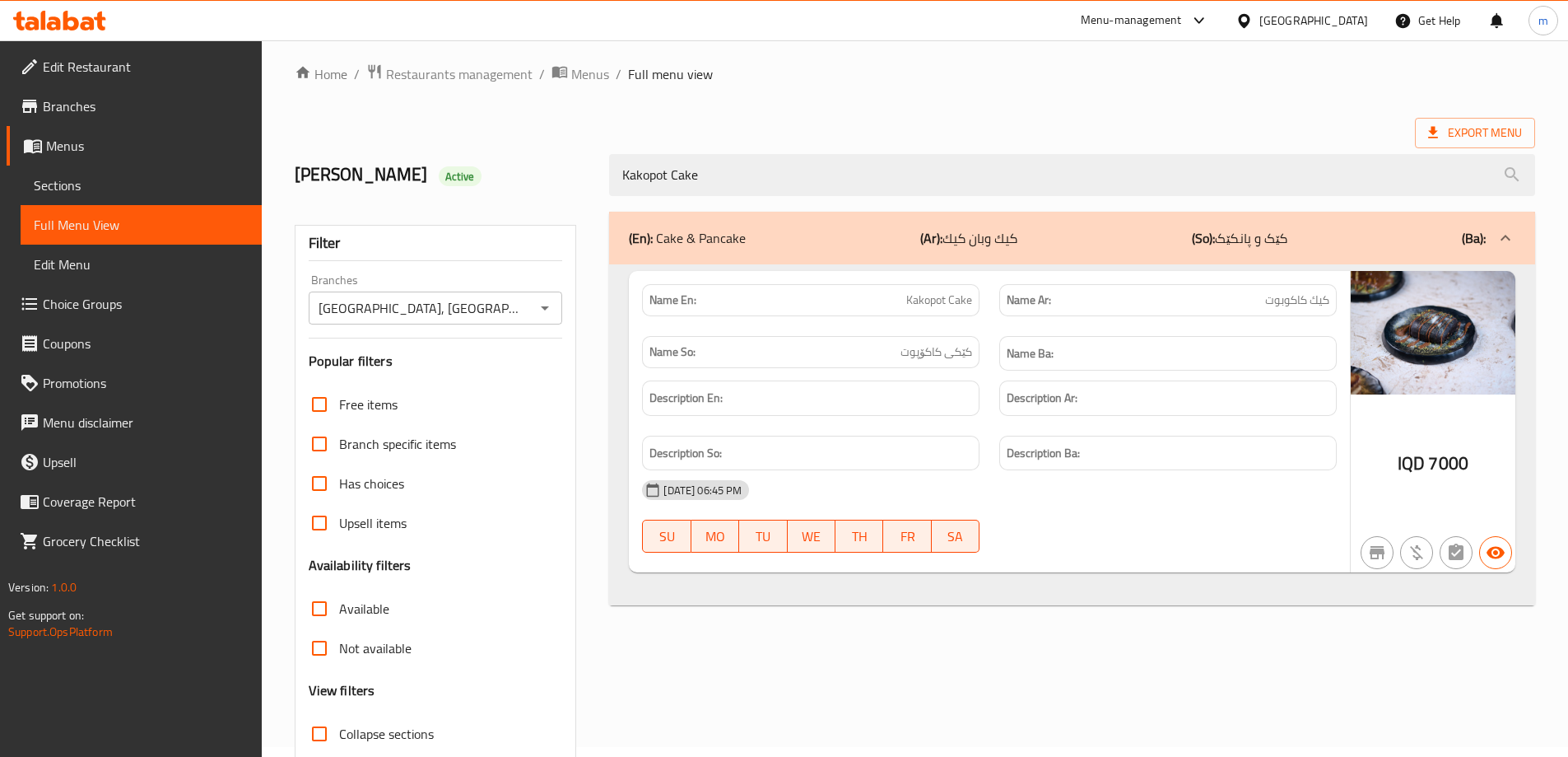
type input "Kakopot Cake"
click at [914, 93] on div "Home / Restaurants management / Menus / Full menu view Export Menu Mohammed Alz…" at bounding box center [914, 448] width 1241 height 770
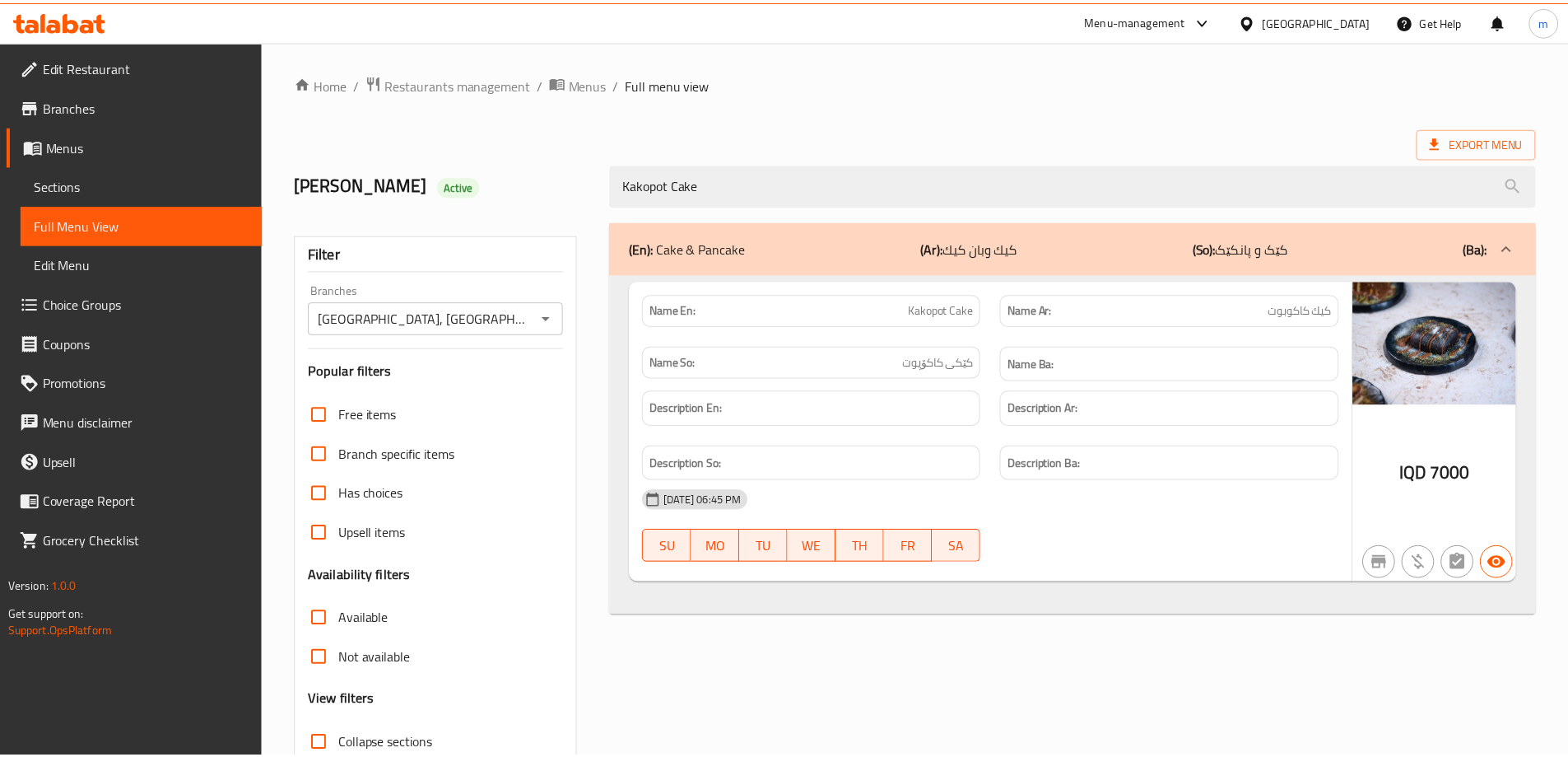
scroll to position [120, 0]
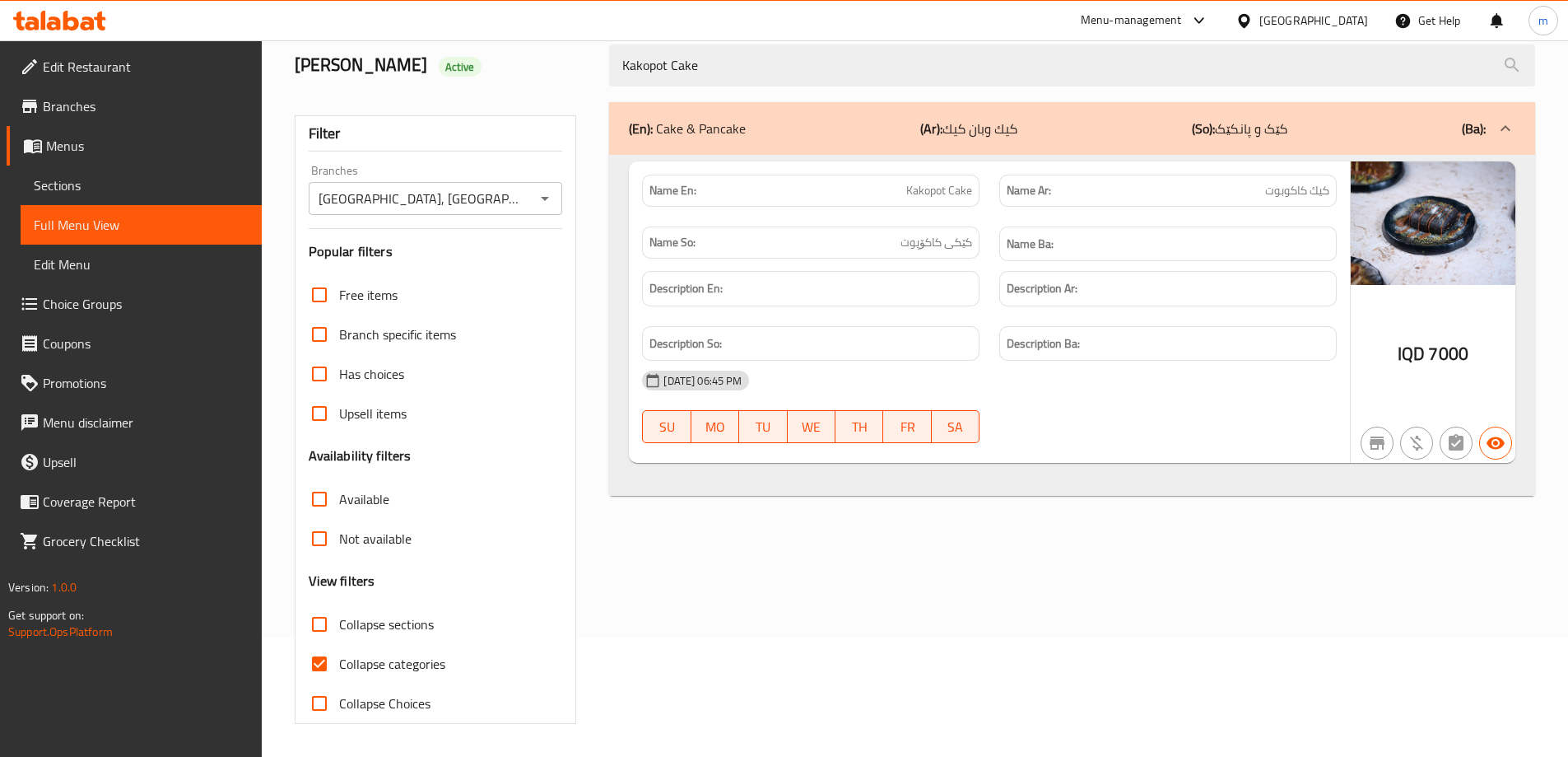
click at [322, 674] on input "Collapse categories" at bounding box center [319, 664] width 40 height 40
checkbox input "false"
click at [962, 639] on div "(En): Cake & Pancake (Ar): كيك وبان كيك (So): کێک و پانکێک (Ba): Name En: Kakop…" at bounding box center [1073, 413] width 946 height 641
